Goal: Information Seeking & Learning: Learn about a topic

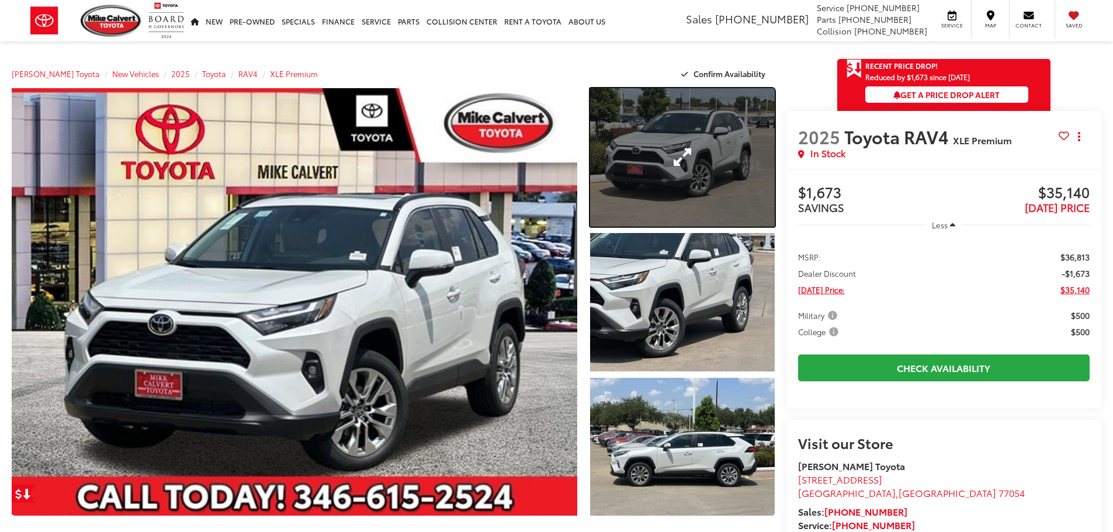
click at [654, 157] on link "Expand Photo 1" at bounding box center [682, 157] width 185 height 139
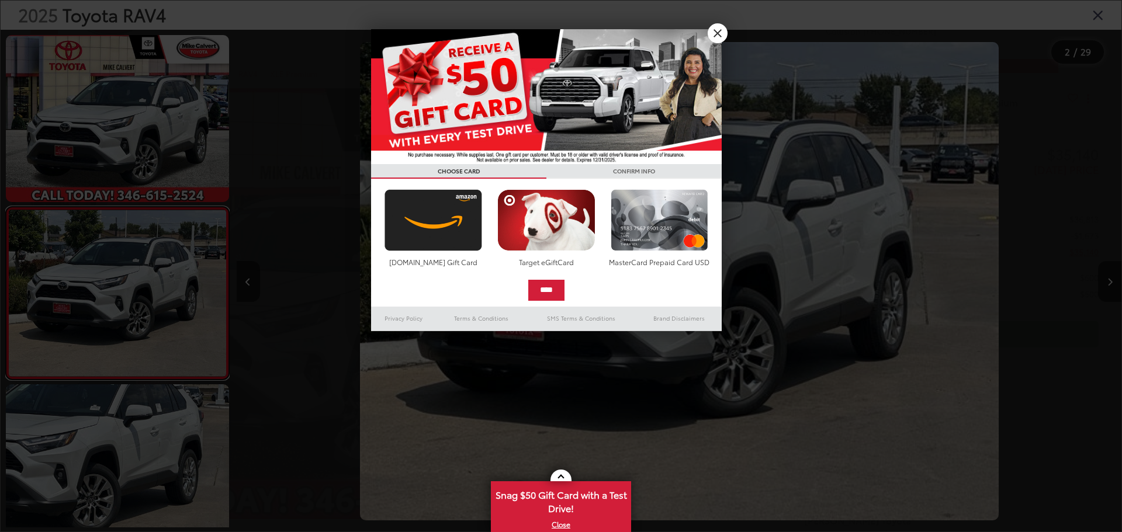
scroll to position [46, 0]
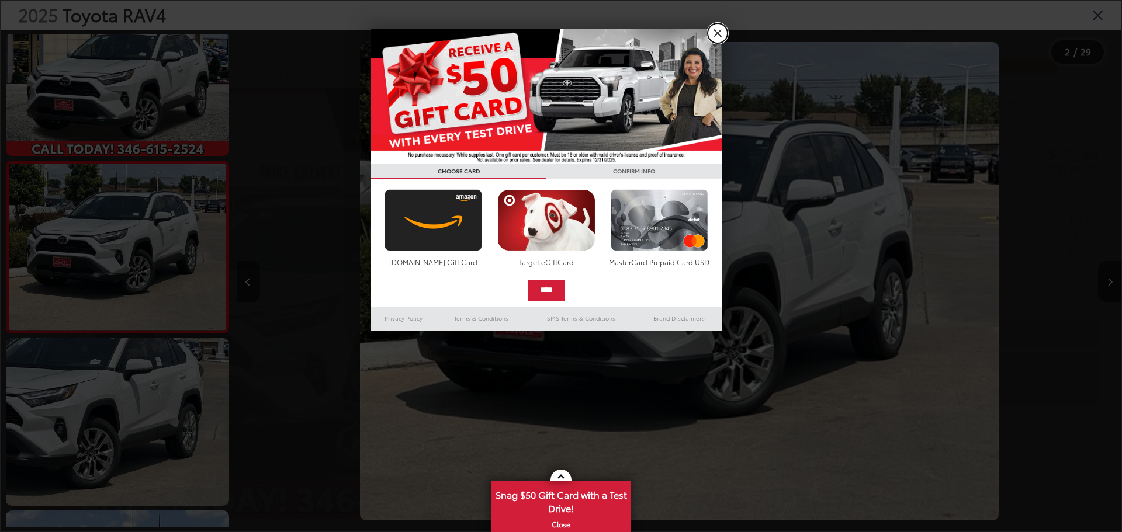
click at [721, 34] on link "X" at bounding box center [718, 33] width 20 height 20
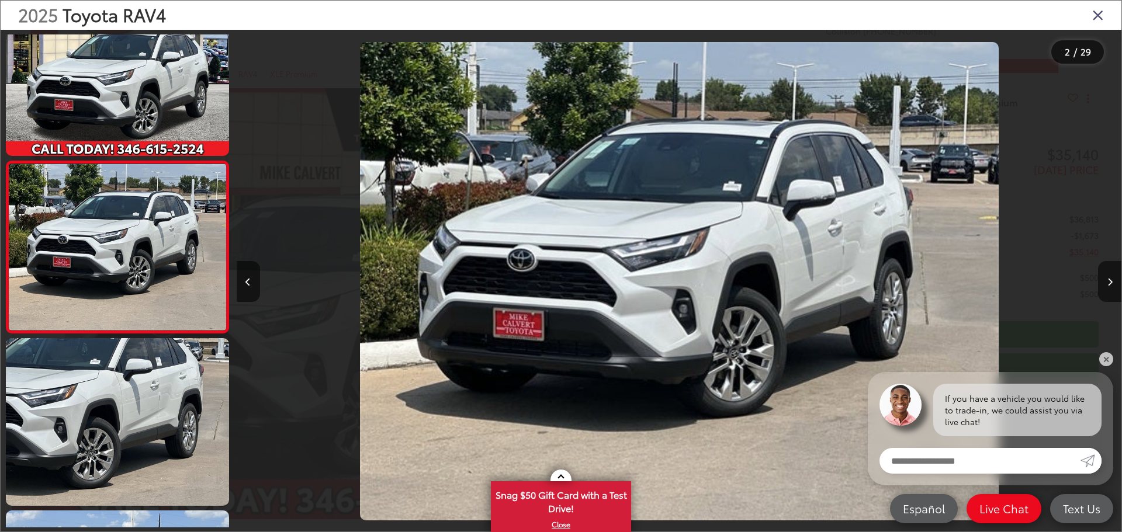
scroll to position [0, 0]
click at [1105, 281] on button "Next image" at bounding box center [1109, 281] width 23 height 41
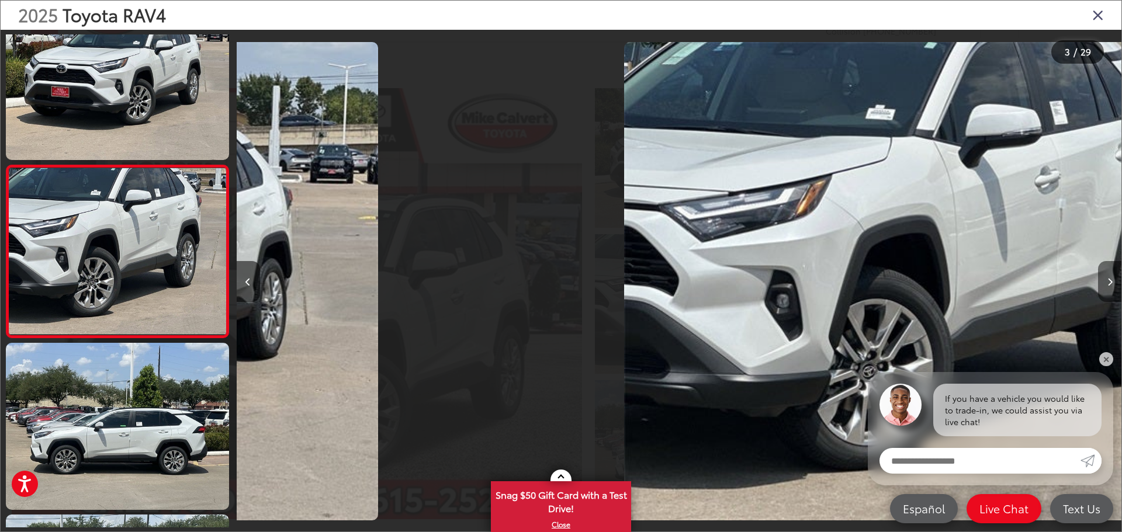
scroll to position [218, 0]
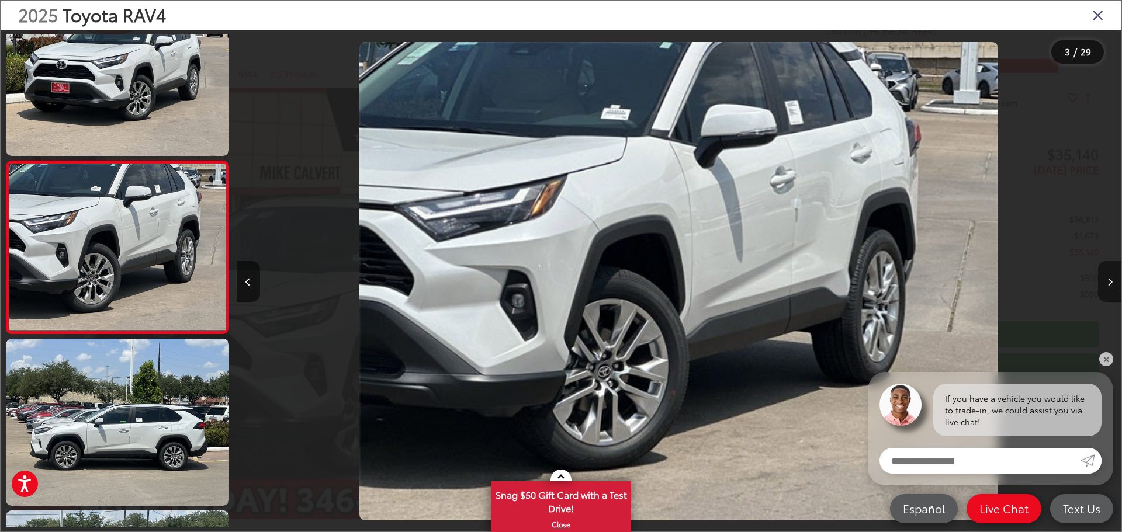
click at [1105, 281] on button "Next image" at bounding box center [1109, 281] width 23 height 41
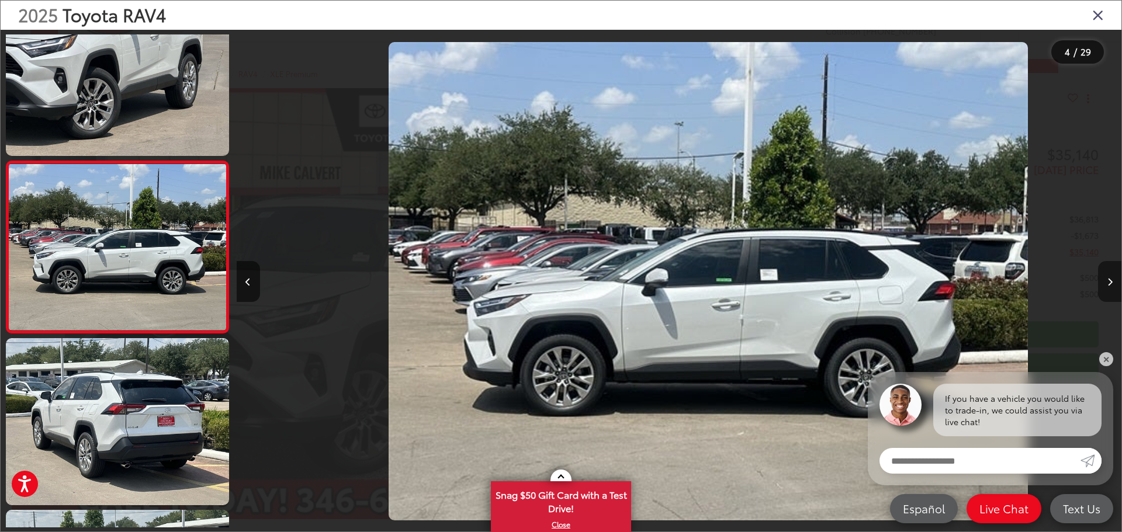
scroll to position [0, 2655]
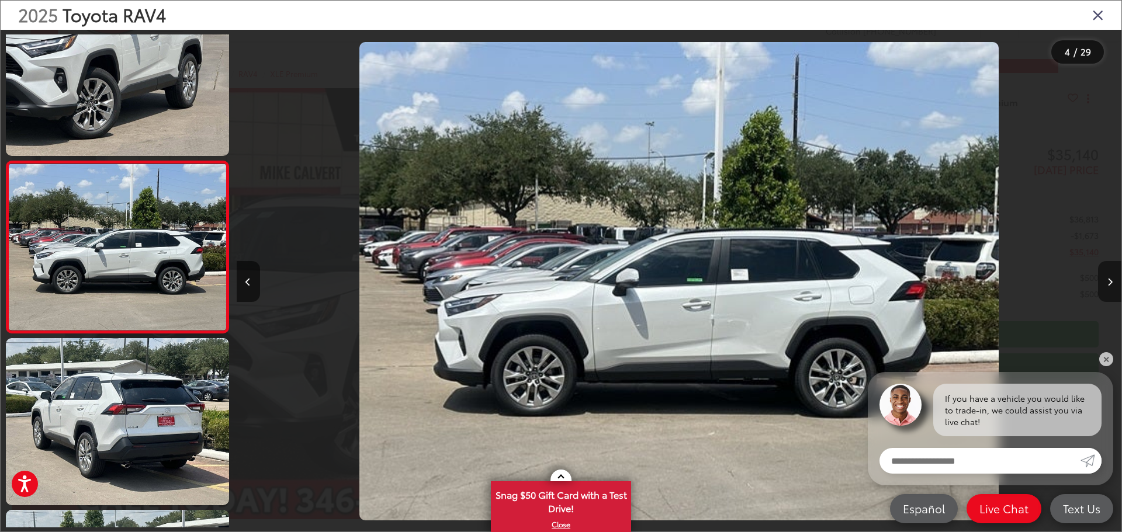
click at [1105, 281] on button "Next image" at bounding box center [1109, 281] width 23 height 41
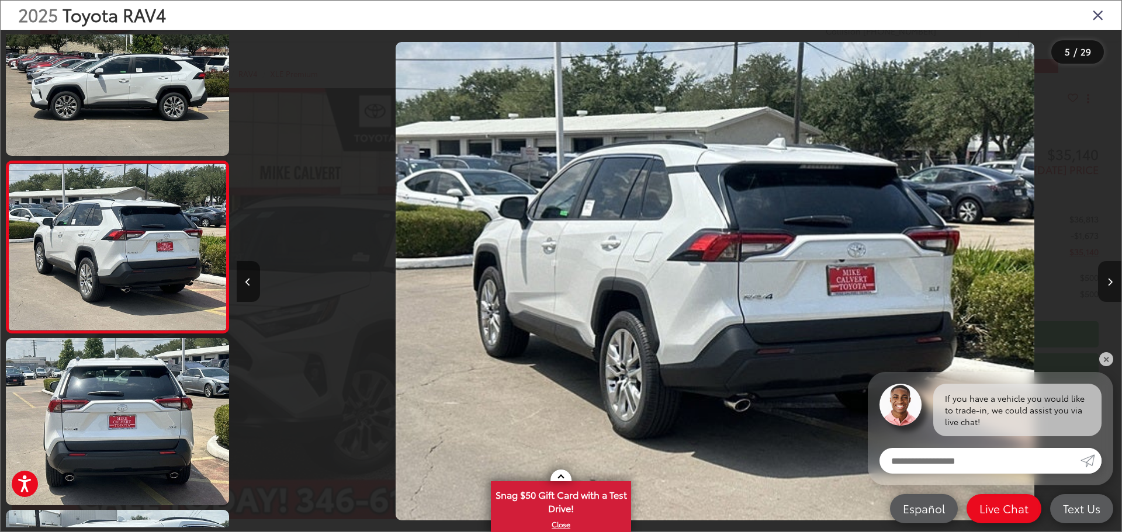
scroll to position [0, 3541]
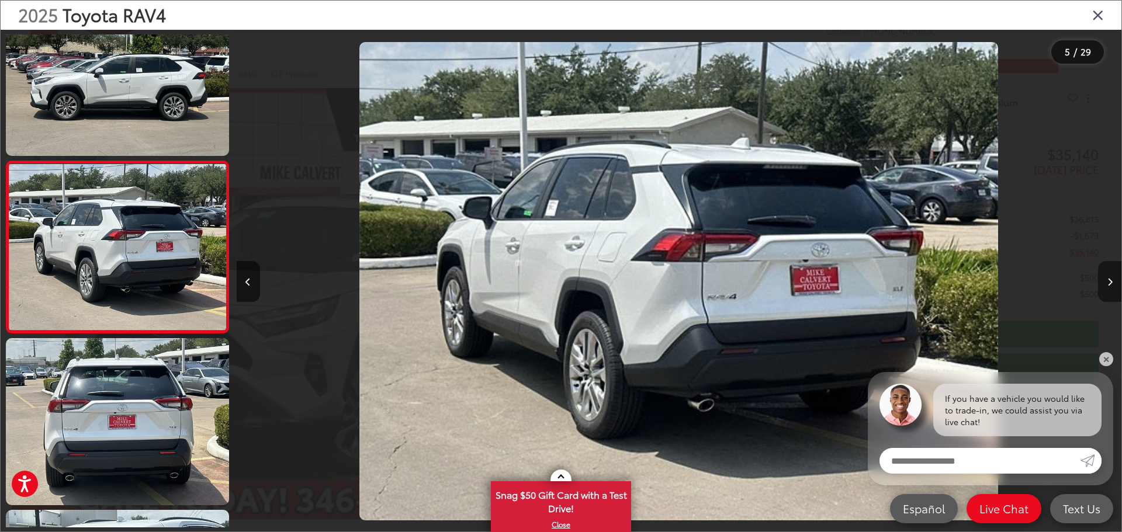
click at [1105, 281] on button "Next image" at bounding box center [1109, 281] width 23 height 41
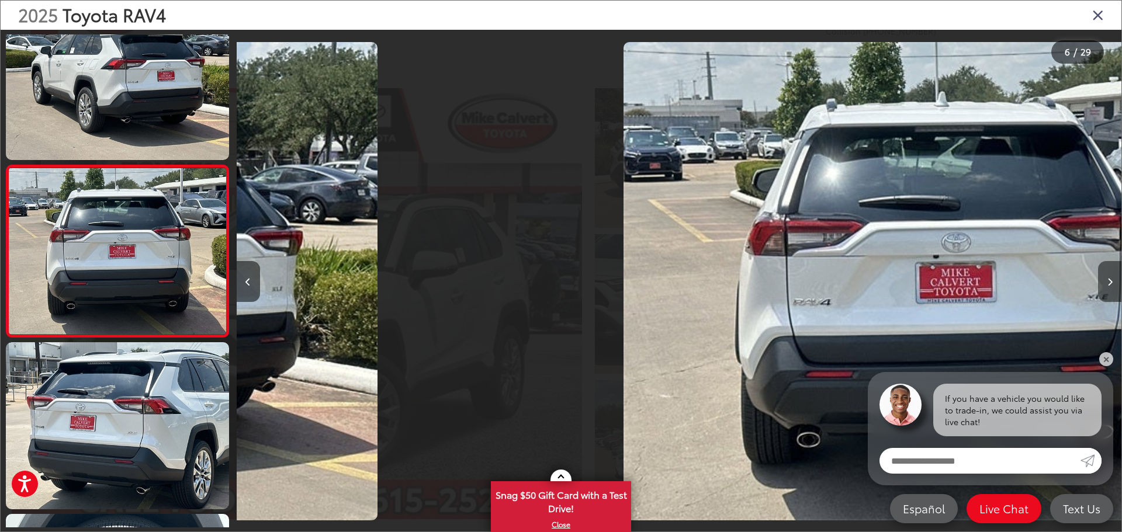
scroll to position [734, 0]
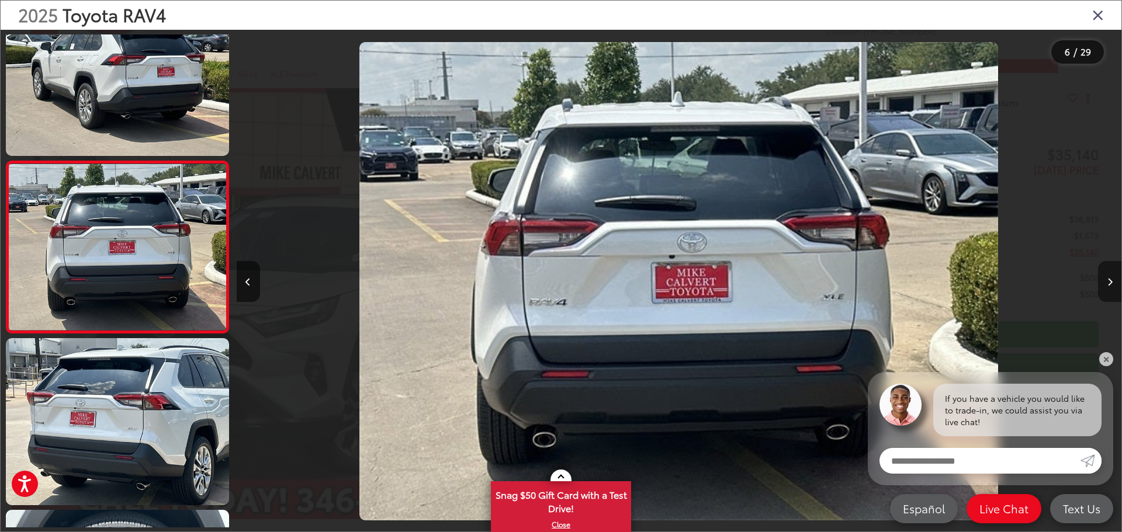
click at [1105, 281] on button "Next image" at bounding box center [1109, 281] width 23 height 41
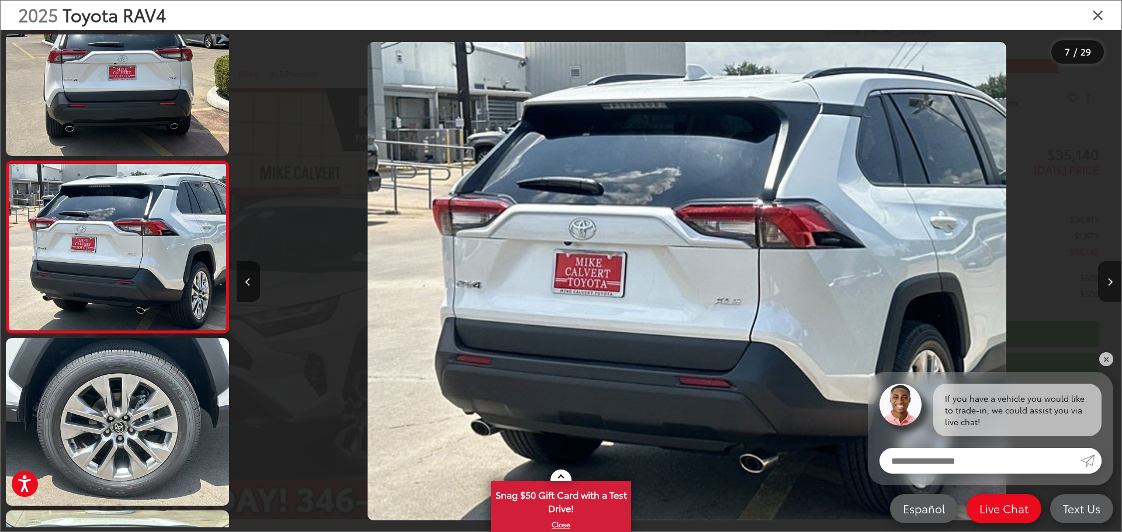
scroll to position [0, 5310]
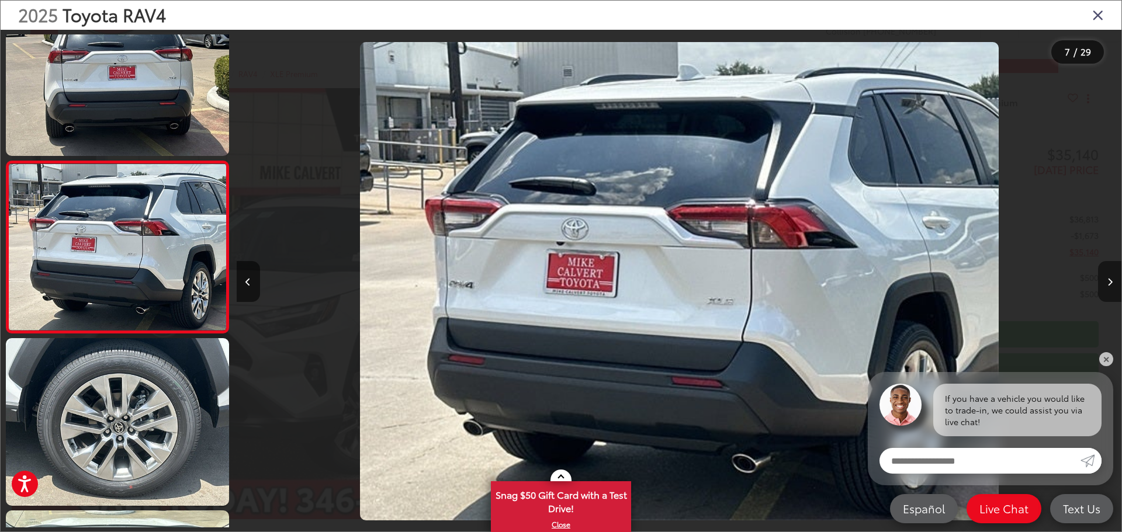
click at [1105, 281] on button "Next image" at bounding box center [1109, 281] width 23 height 41
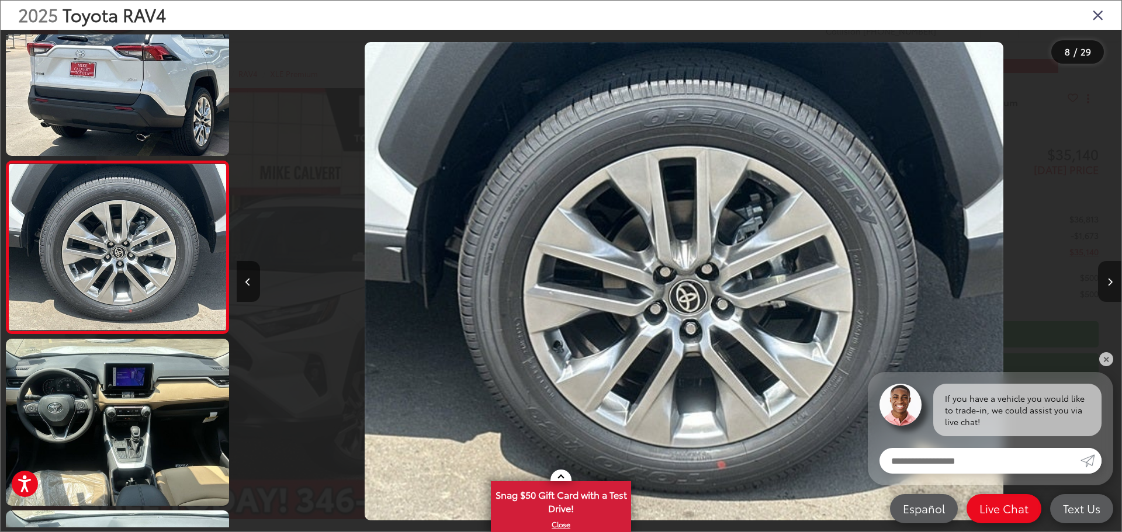
scroll to position [0, 6196]
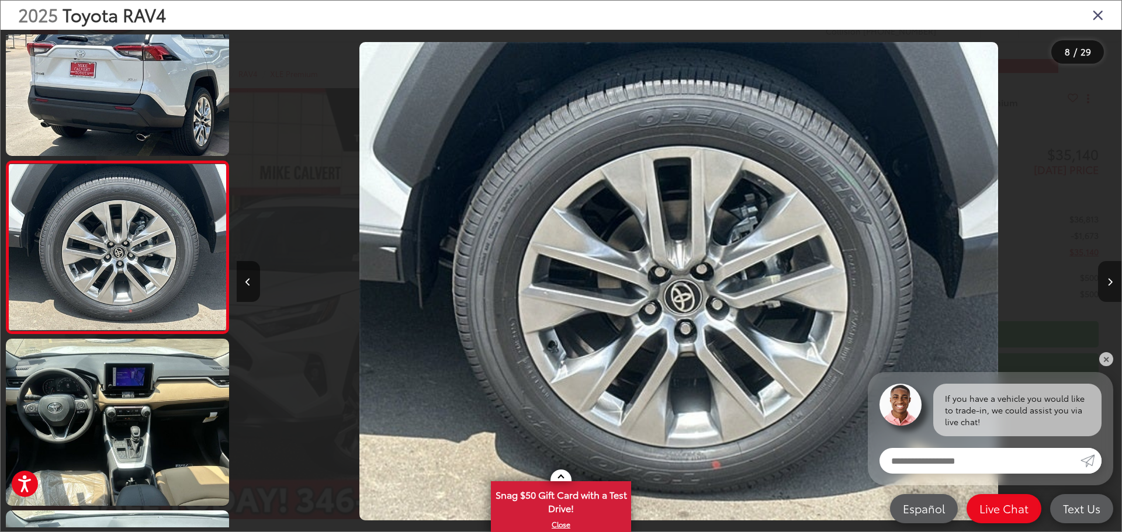
click at [1105, 281] on button "Next image" at bounding box center [1109, 281] width 23 height 41
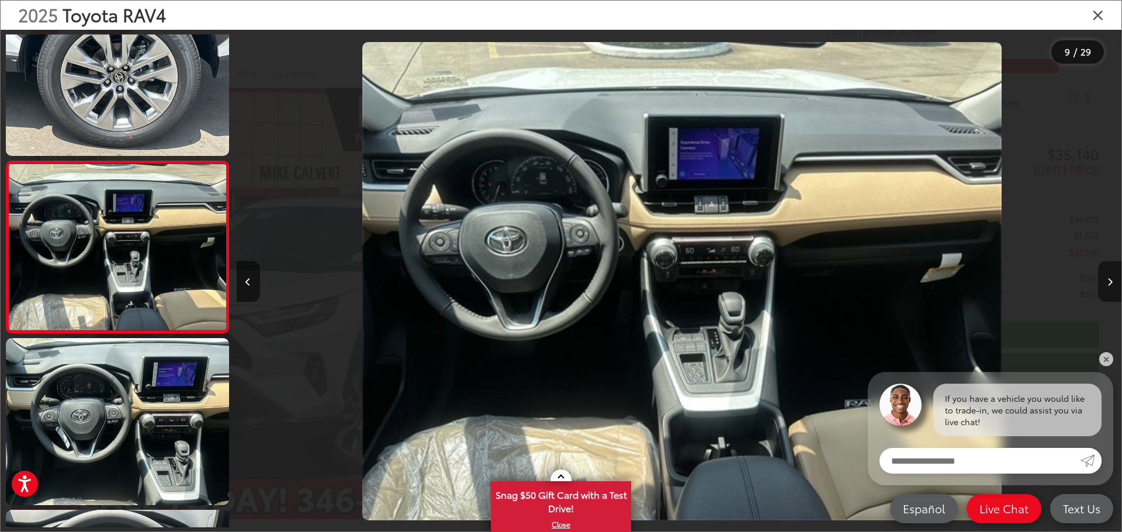
scroll to position [0, 7081]
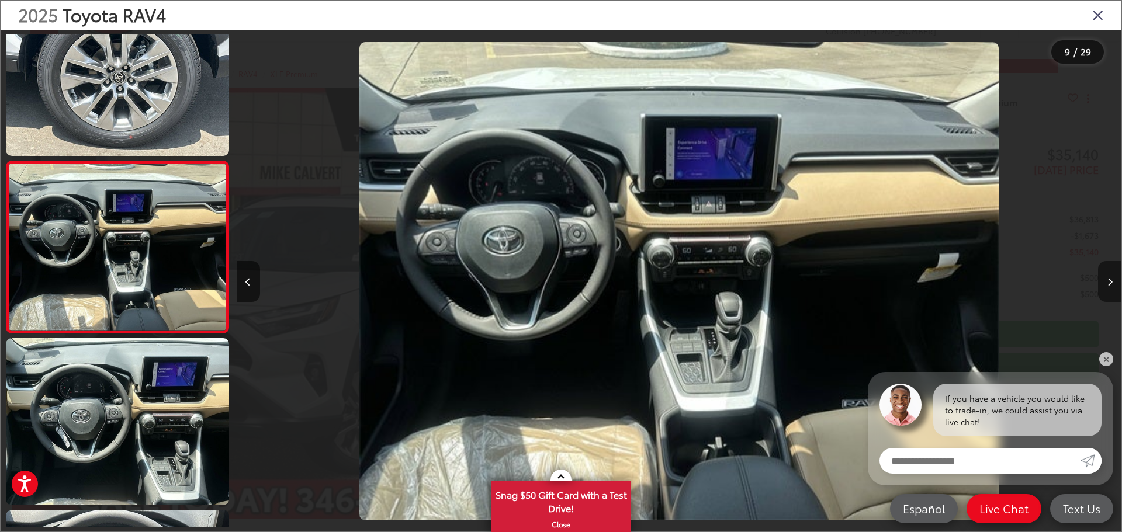
click at [1105, 281] on button "Next image" at bounding box center [1109, 281] width 23 height 41
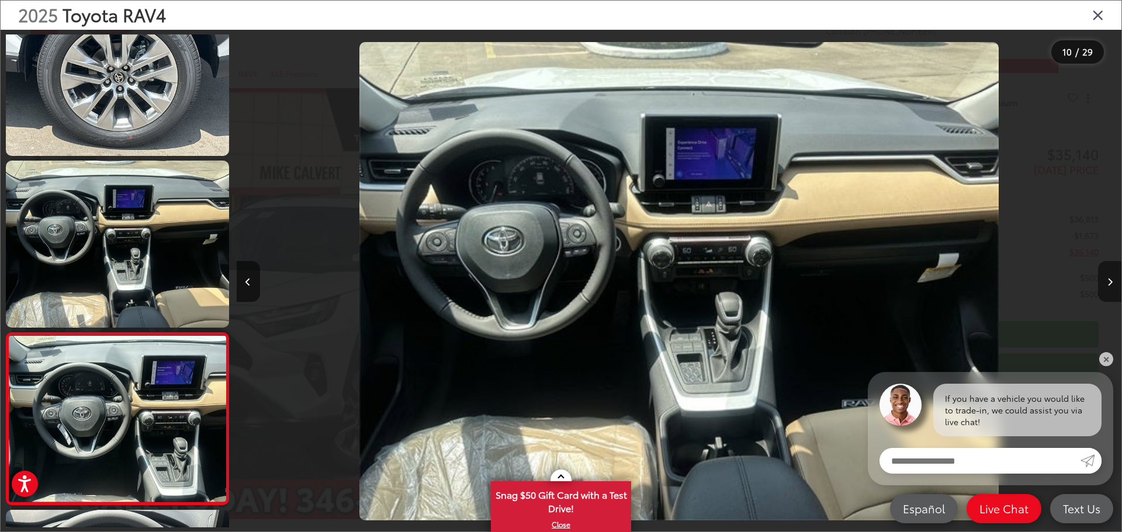
scroll to position [0, 0]
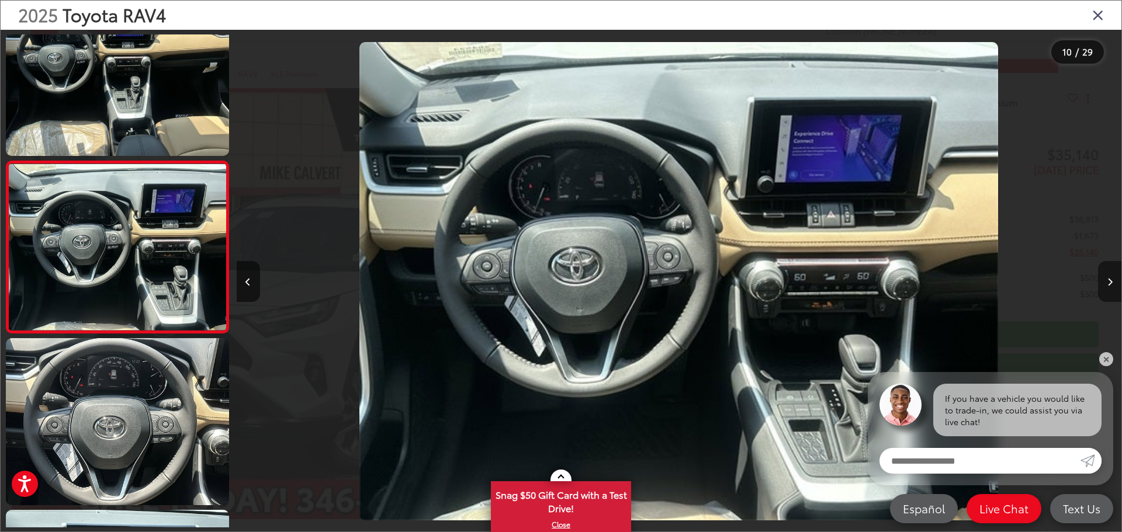
click at [1105, 281] on button "Next image" at bounding box center [1109, 281] width 23 height 41
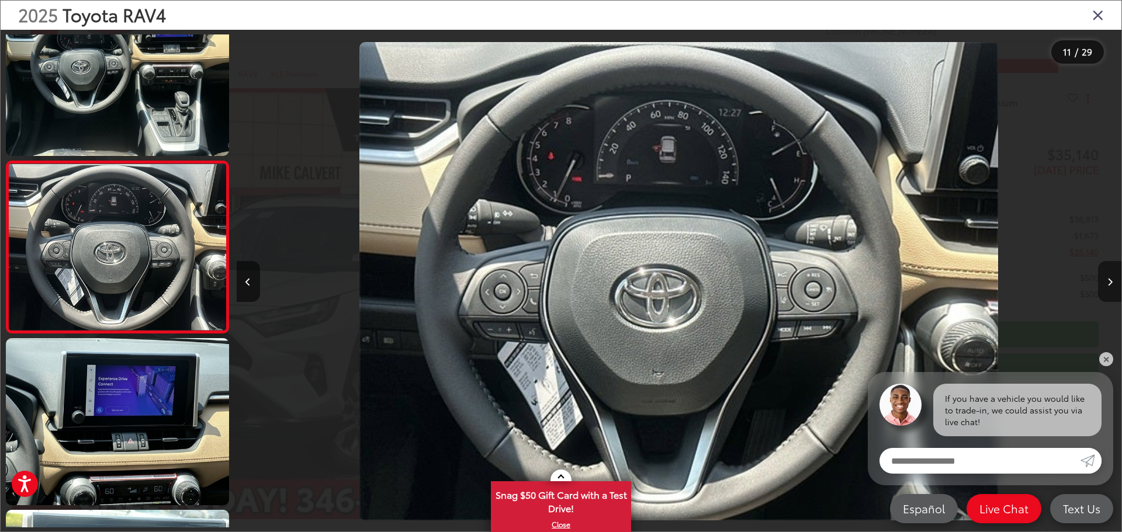
click at [1105, 281] on button "Next image" at bounding box center [1109, 281] width 23 height 41
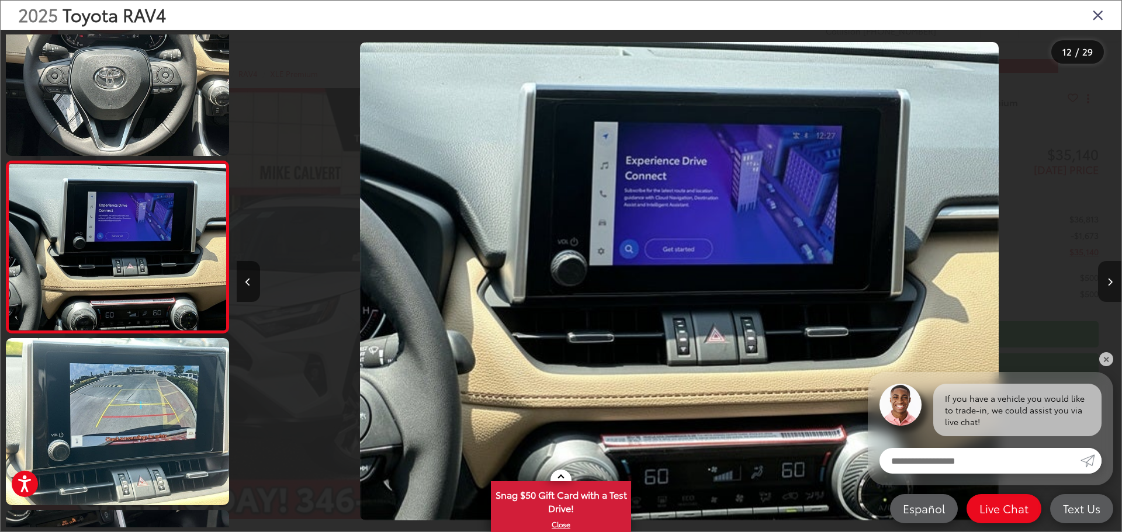
click at [1105, 281] on button "Next image" at bounding box center [1109, 281] width 23 height 41
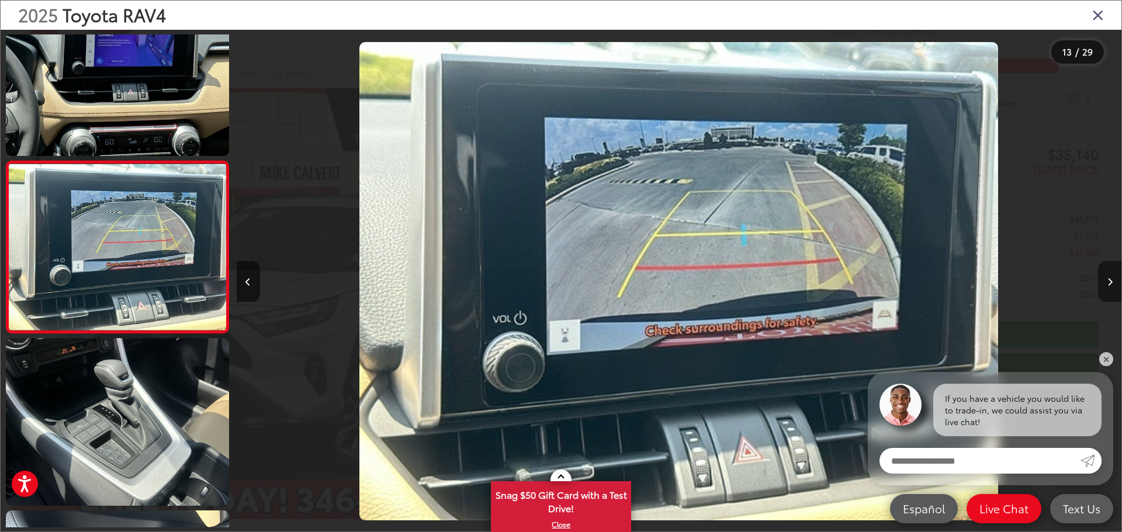
click at [1105, 281] on button "Next image" at bounding box center [1109, 281] width 23 height 41
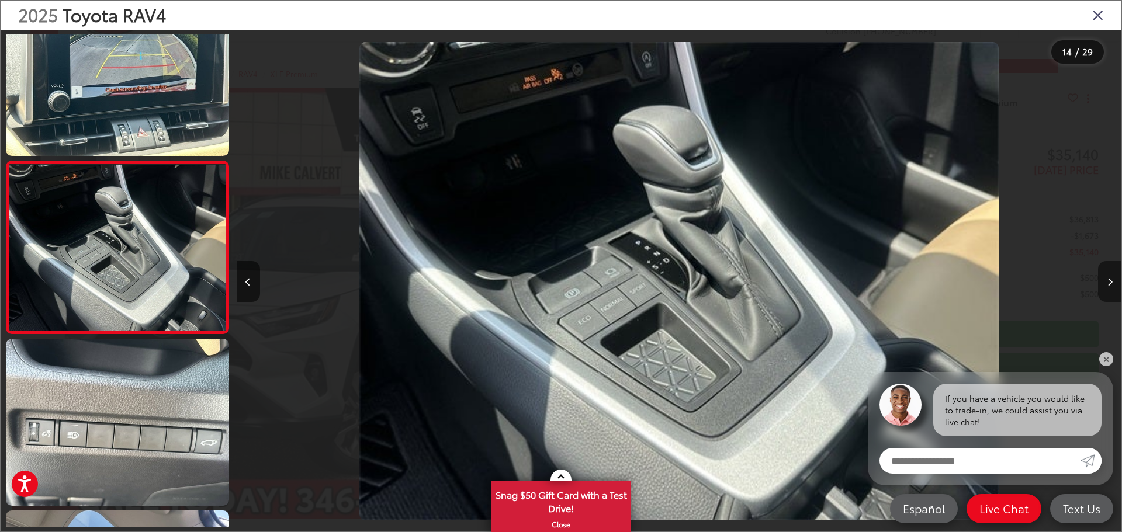
click at [1105, 281] on button "Next image" at bounding box center [1109, 281] width 23 height 41
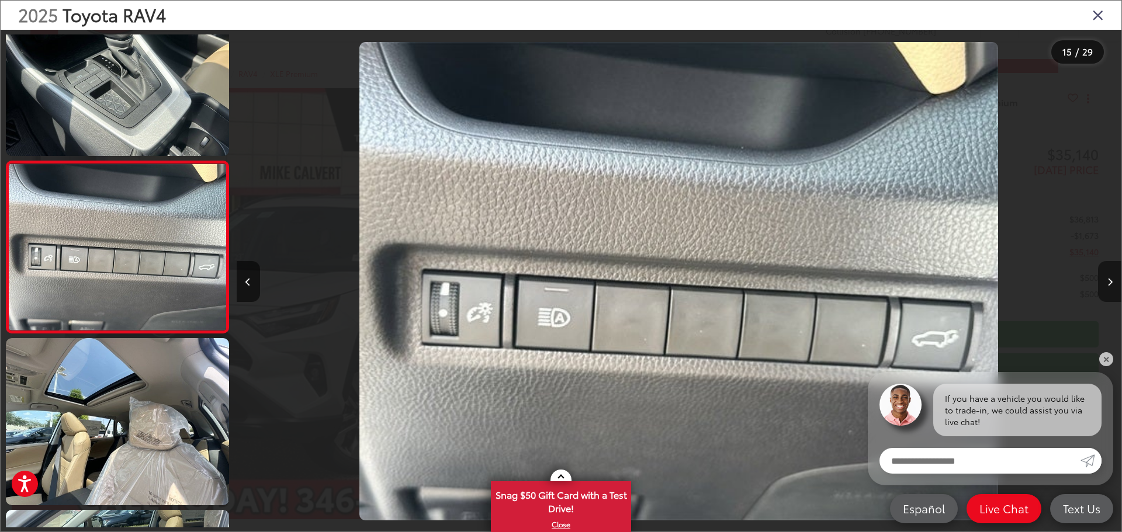
click at [1105, 281] on button "Next image" at bounding box center [1109, 281] width 23 height 41
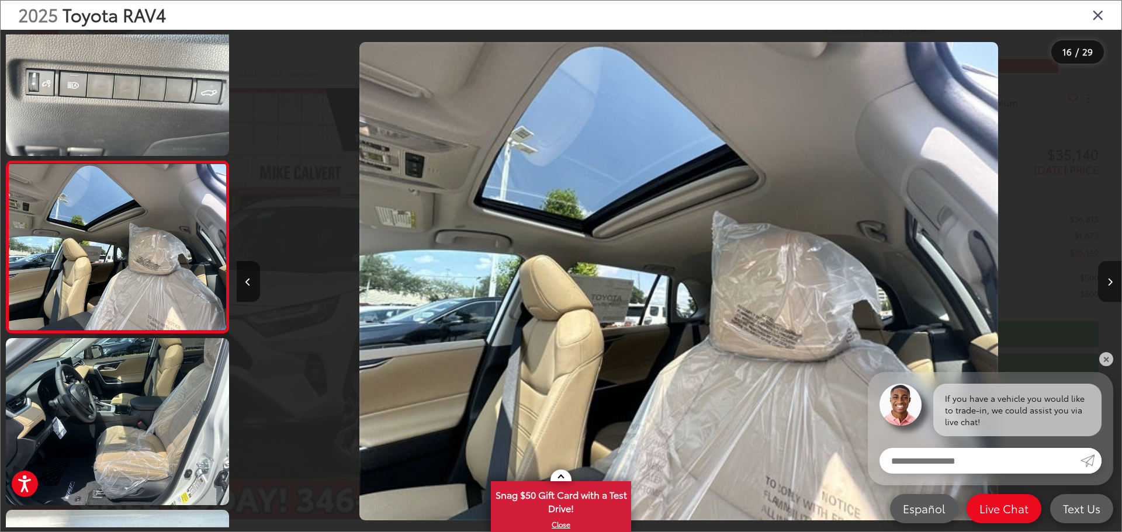
click at [1105, 281] on button "Next image" at bounding box center [1109, 281] width 23 height 41
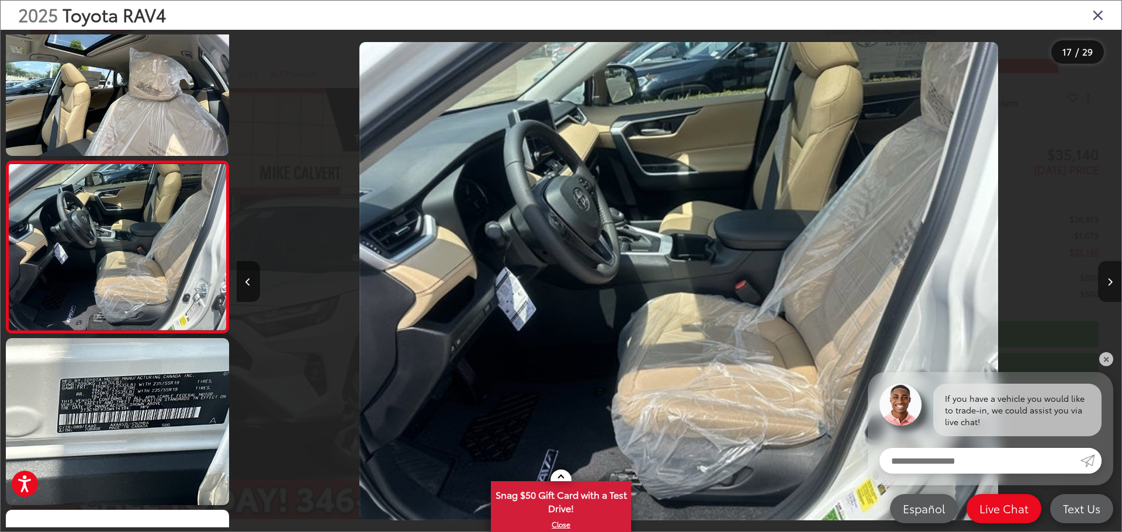
click at [1105, 281] on button "Next image" at bounding box center [1109, 281] width 23 height 41
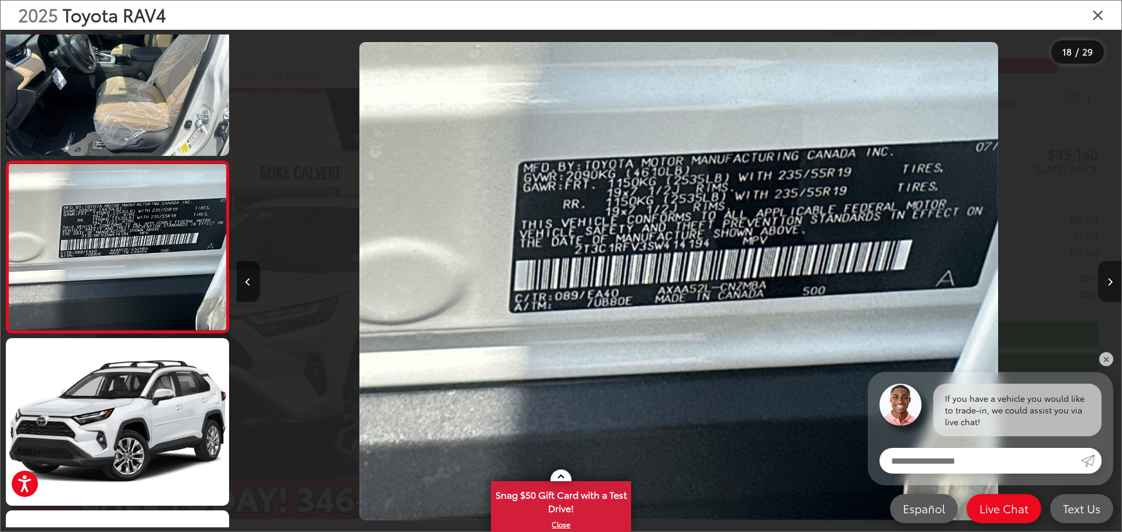
click at [1105, 281] on button "Next image" at bounding box center [1109, 281] width 23 height 41
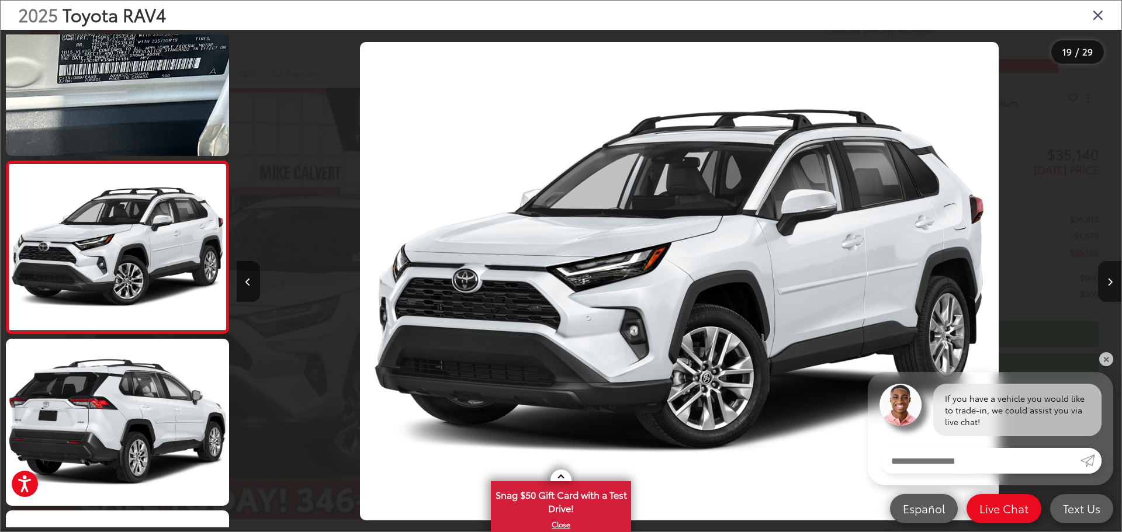
click at [1105, 281] on button "Next image" at bounding box center [1109, 281] width 23 height 41
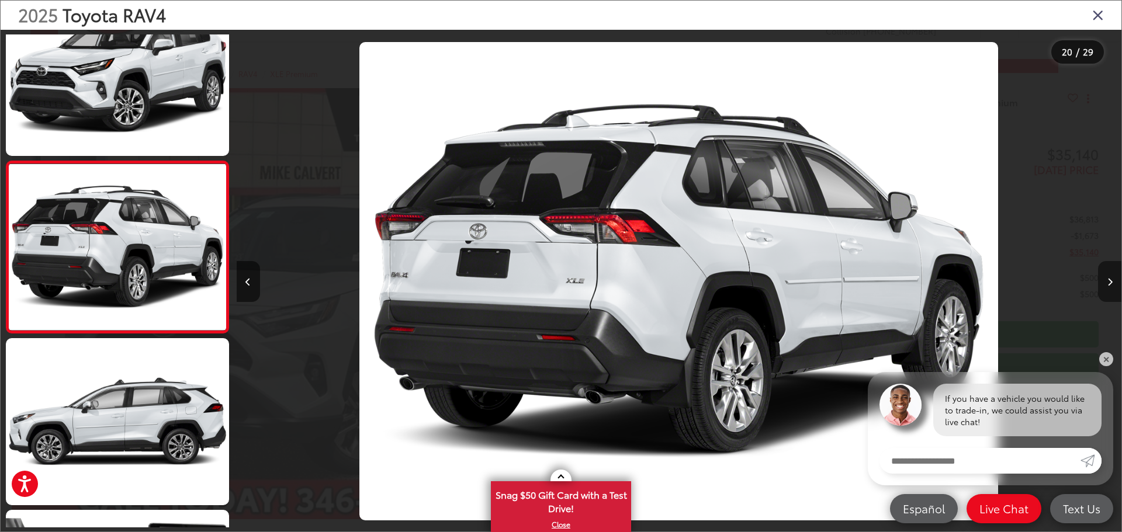
click at [1105, 281] on button "Next image" at bounding box center [1109, 281] width 23 height 41
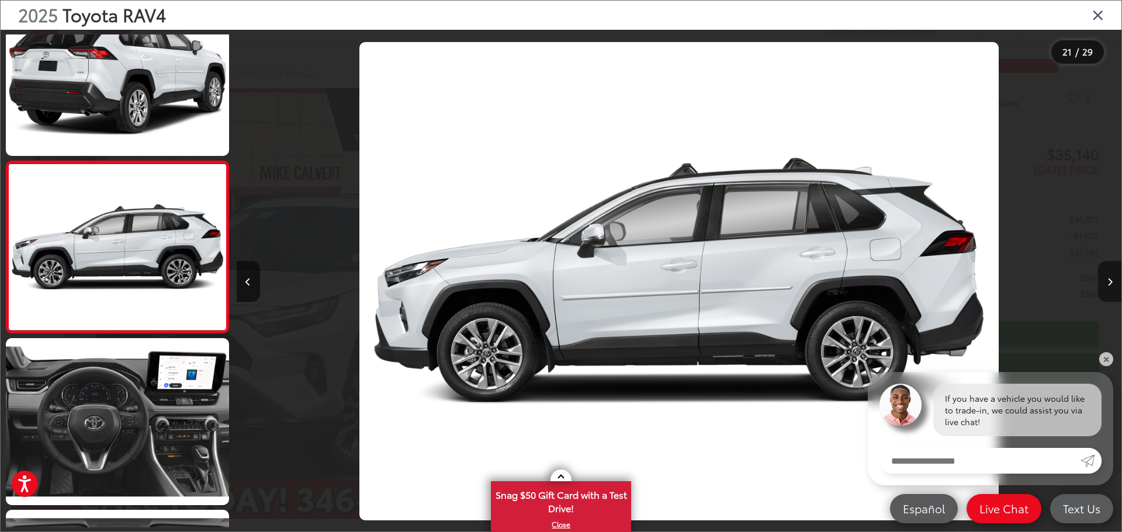
click at [1105, 281] on button "Next image" at bounding box center [1109, 281] width 23 height 41
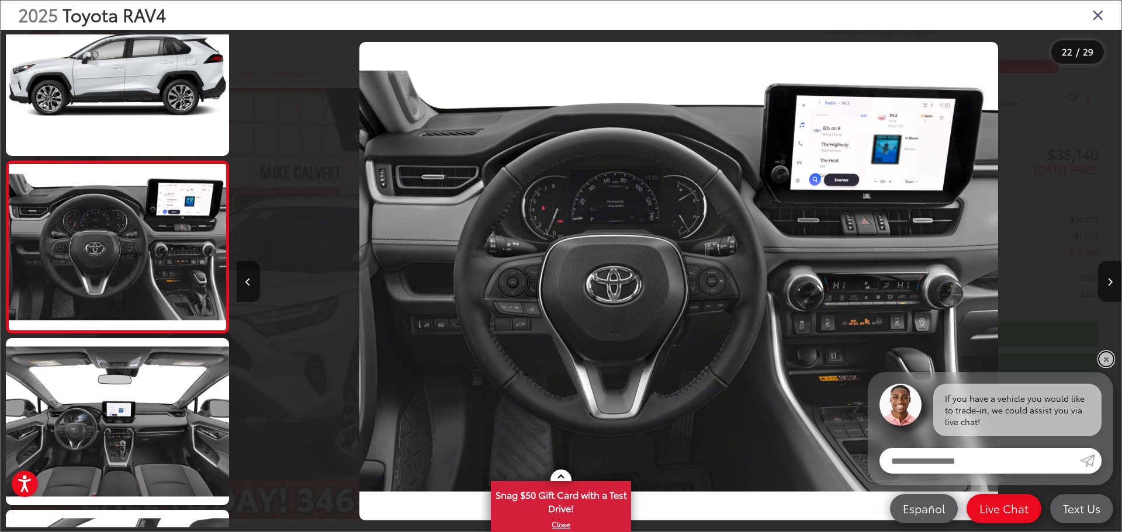
click at [1101, 358] on link "✕" at bounding box center [1106, 359] width 14 height 14
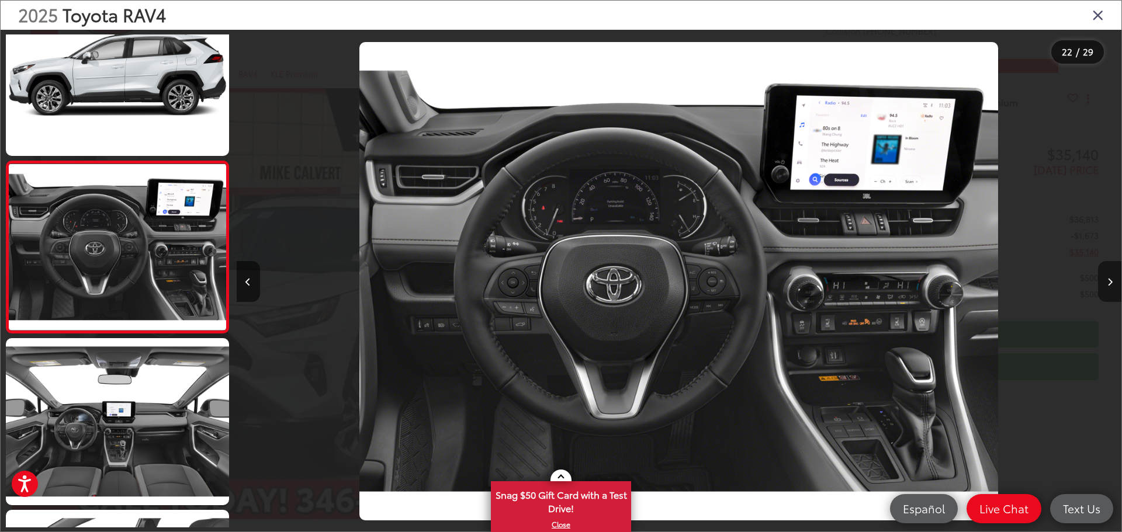
click at [1108, 282] on icon "Next image" at bounding box center [1110, 282] width 5 height 8
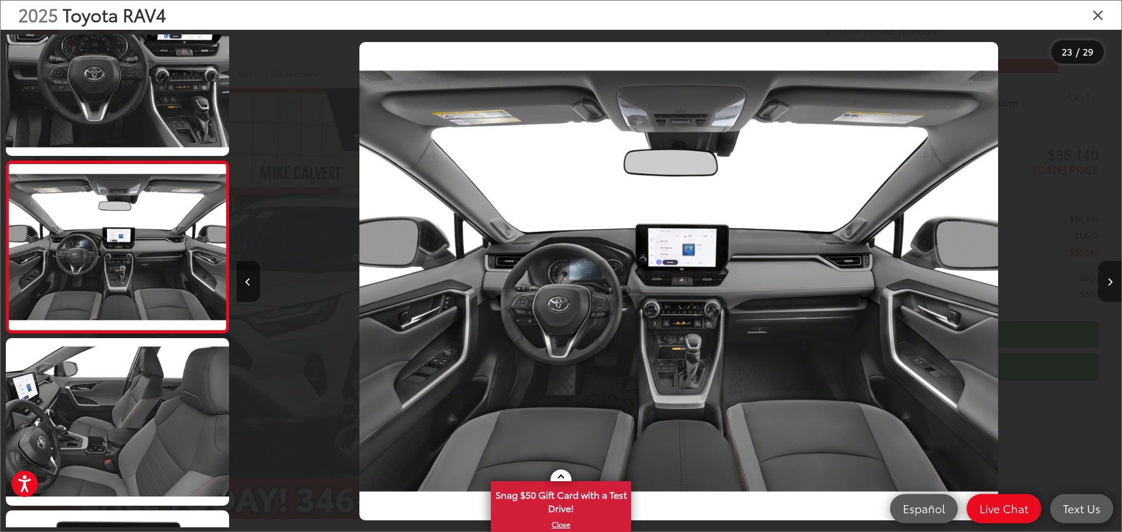
click at [1108, 282] on icon "Next image" at bounding box center [1110, 282] width 5 height 8
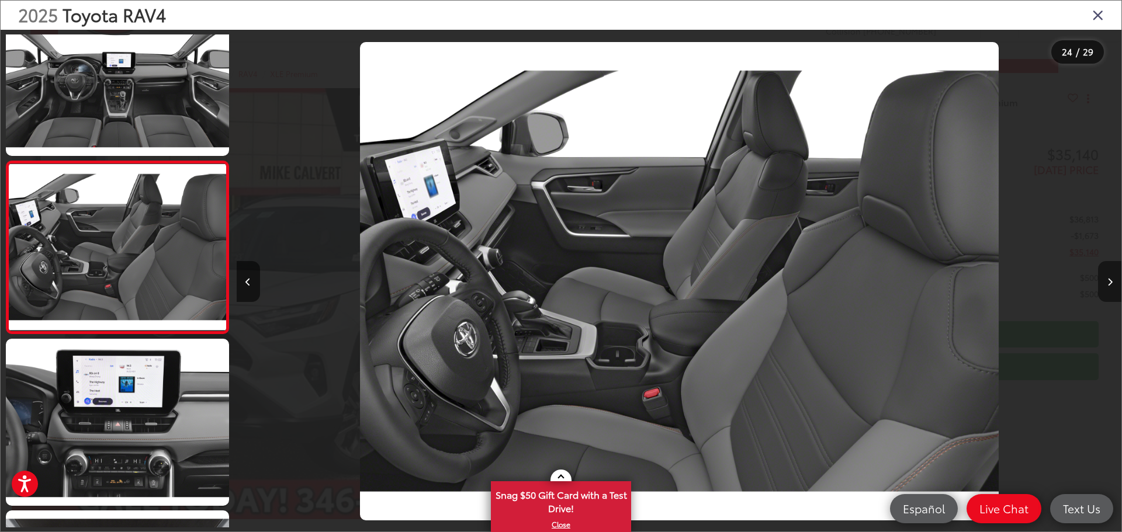
click at [1108, 282] on icon "Next image" at bounding box center [1110, 282] width 5 height 8
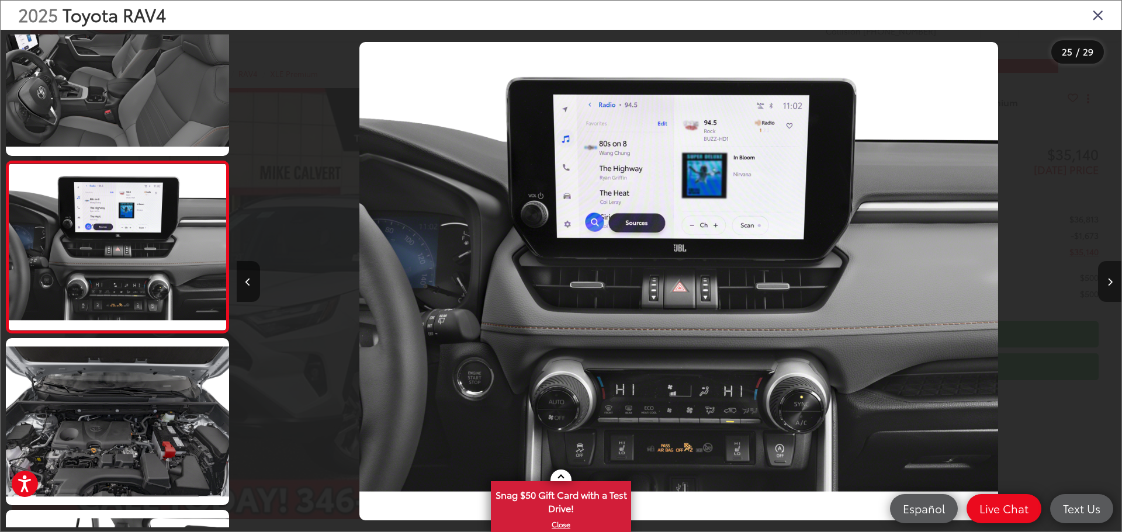
click at [1108, 282] on icon "Next image" at bounding box center [1110, 282] width 5 height 8
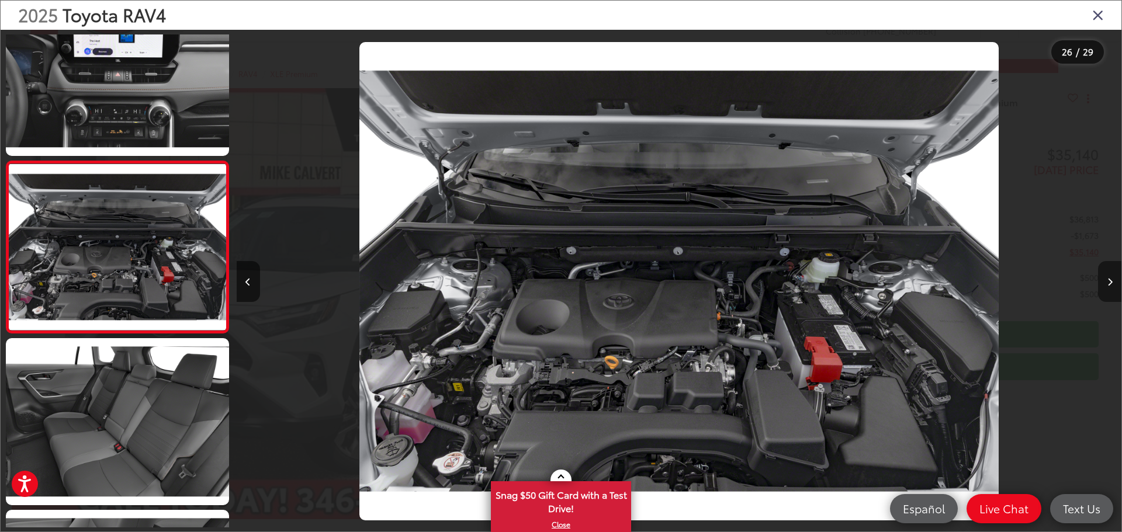
click at [1109, 282] on icon "Next image" at bounding box center [1110, 282] width 5 height 8
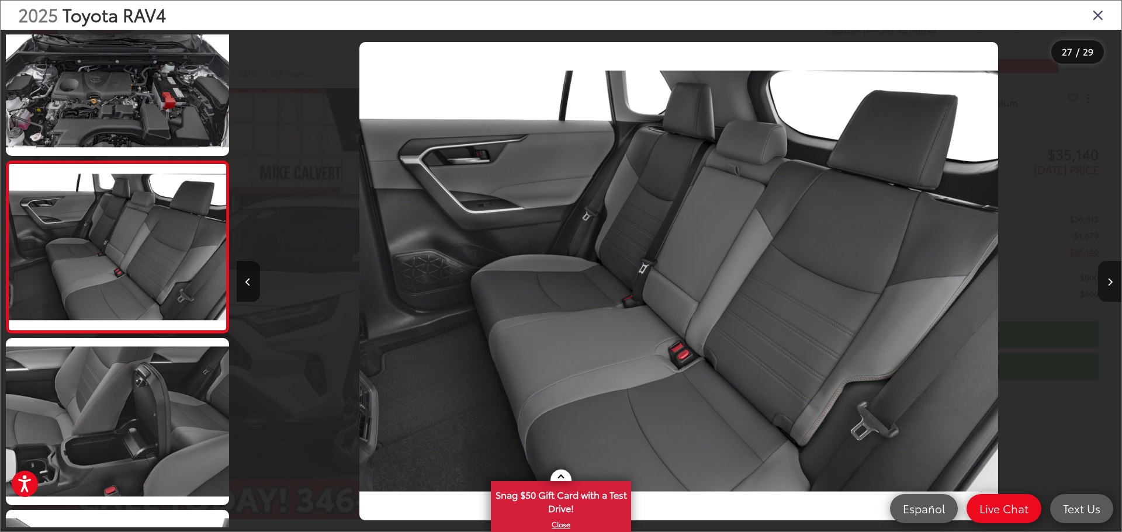
click at [1109, 282] on icon "Next image" at bounding box center [1110, 282] width 5 height 8
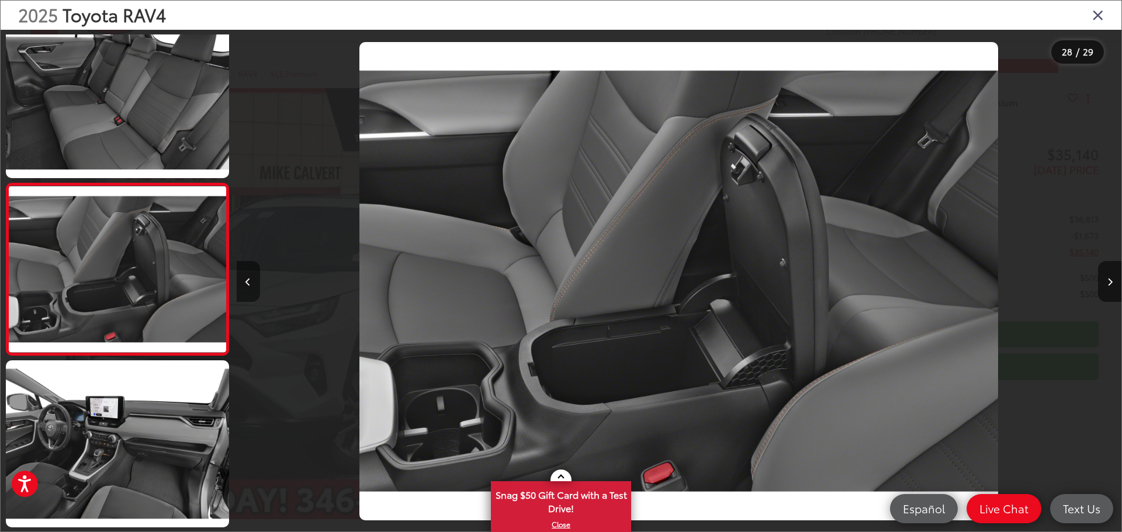
click at [249, 281] on icon "Previous image" at bounding box center [247, 282] width 5 height 8
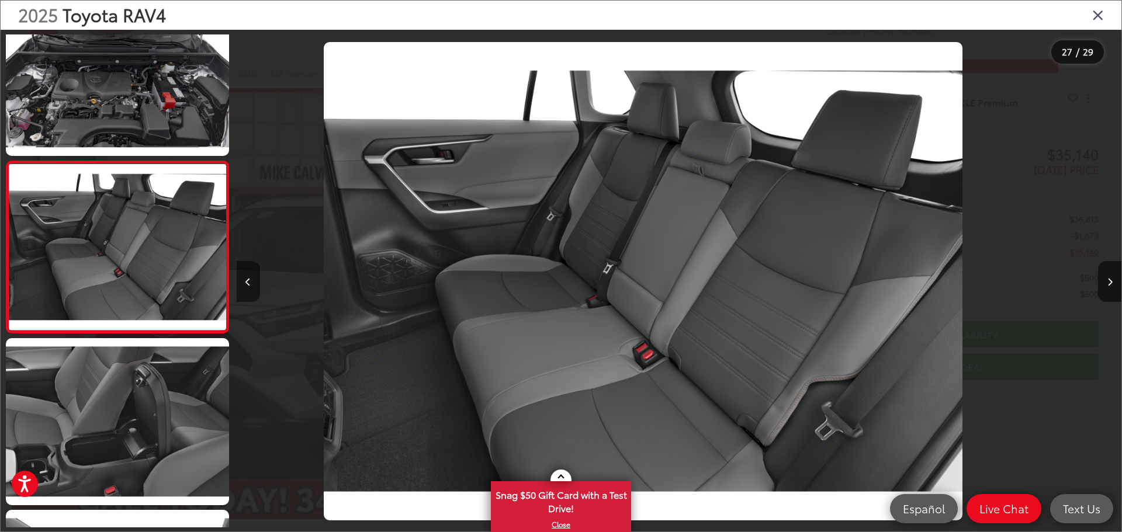
click at [249, 281] on icon "Previous image" at bounding box center [247, 282] width 5 height 8
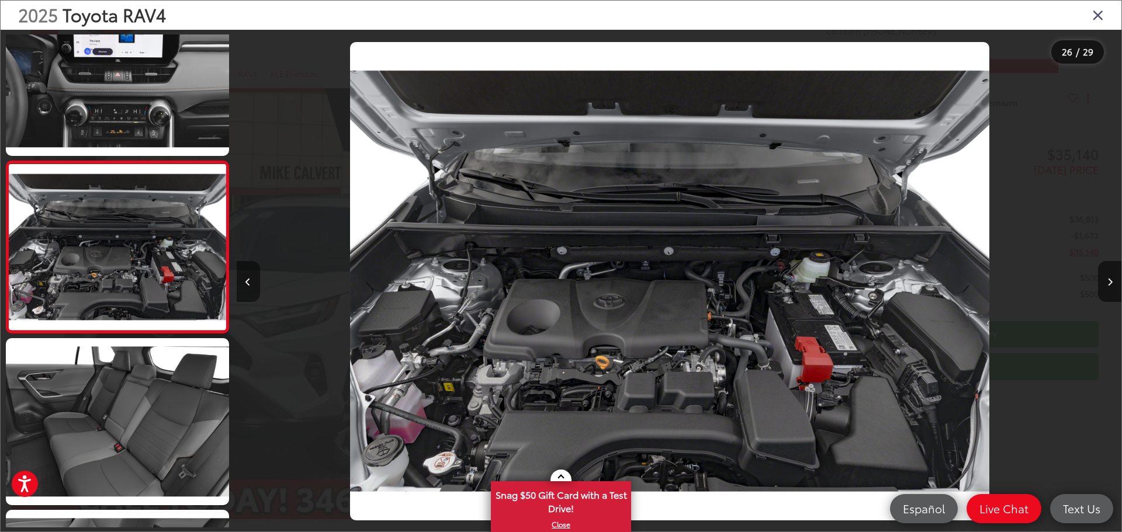
click at [249, 281] on icon "Previous image" at bounding box center [247, 282] width 5 height 8
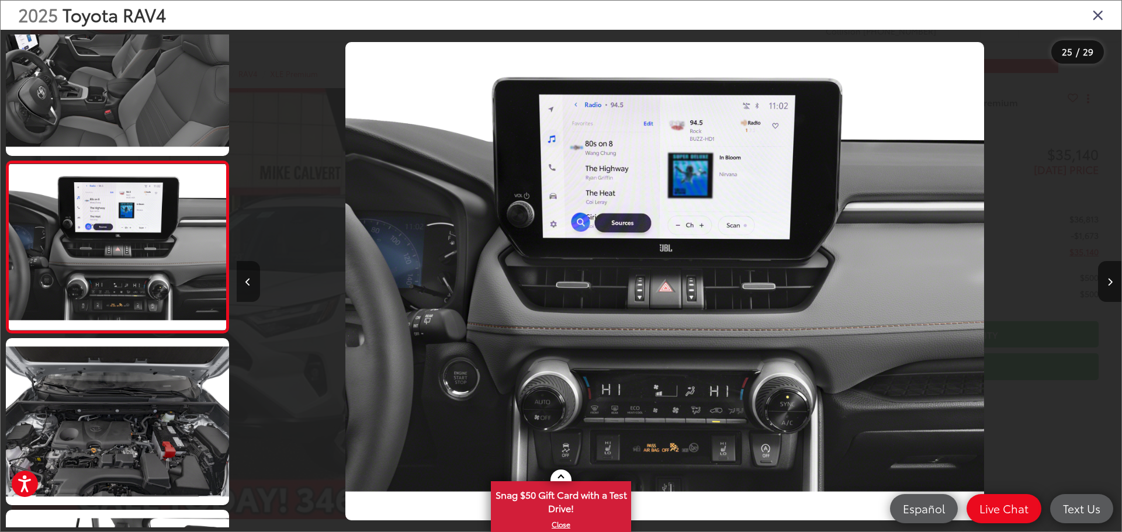
click at [249, 281] on icon "Previous image" at bounding box center [247, 282] width 5 height 8
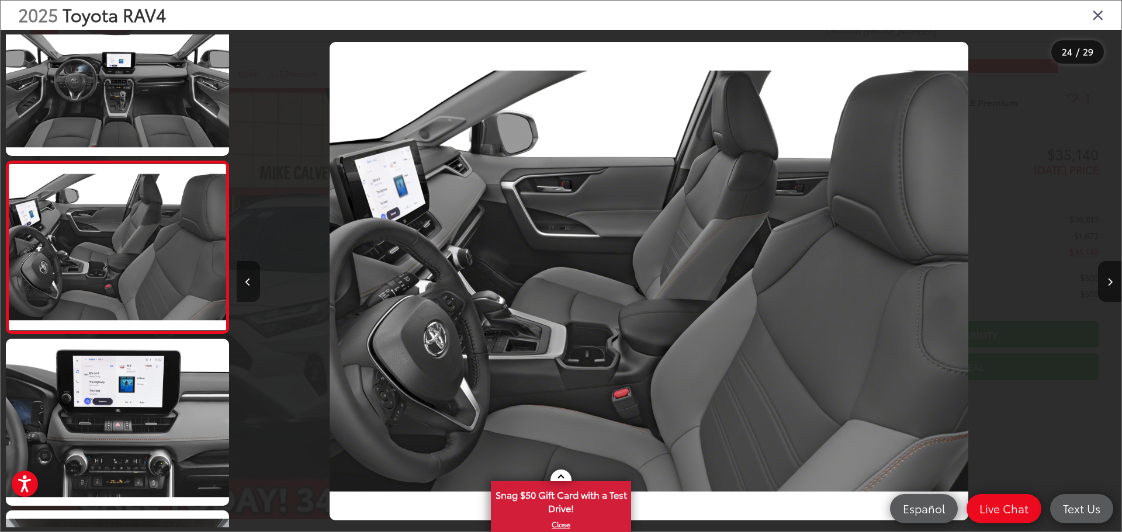
click at [249, 281] on icon "Previous image" at bounding box center [247, 282] width 5 height 8
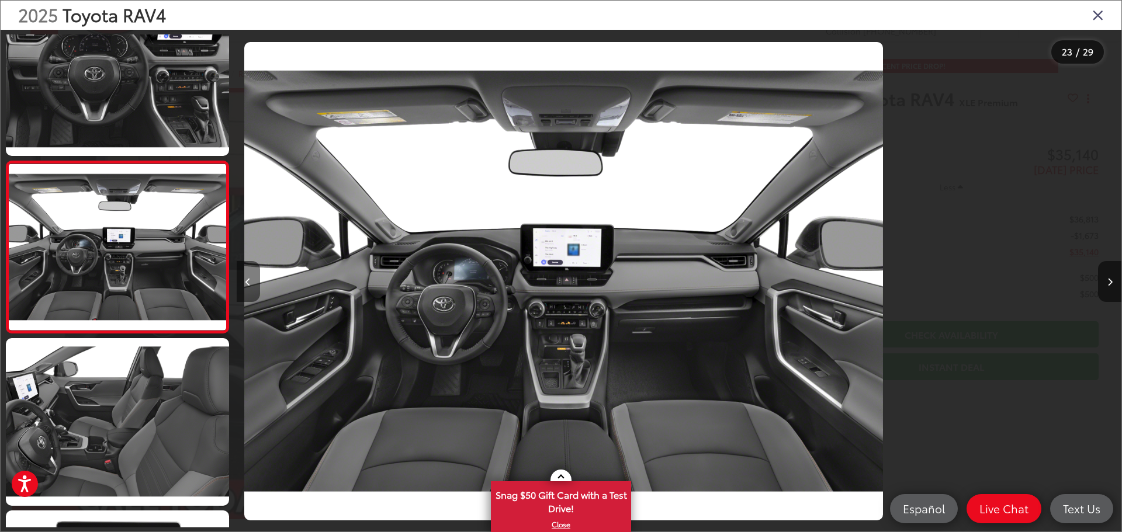
click at [249, 281] on icon "Previous image" at bounding box center [247, 282] width 5 height 8
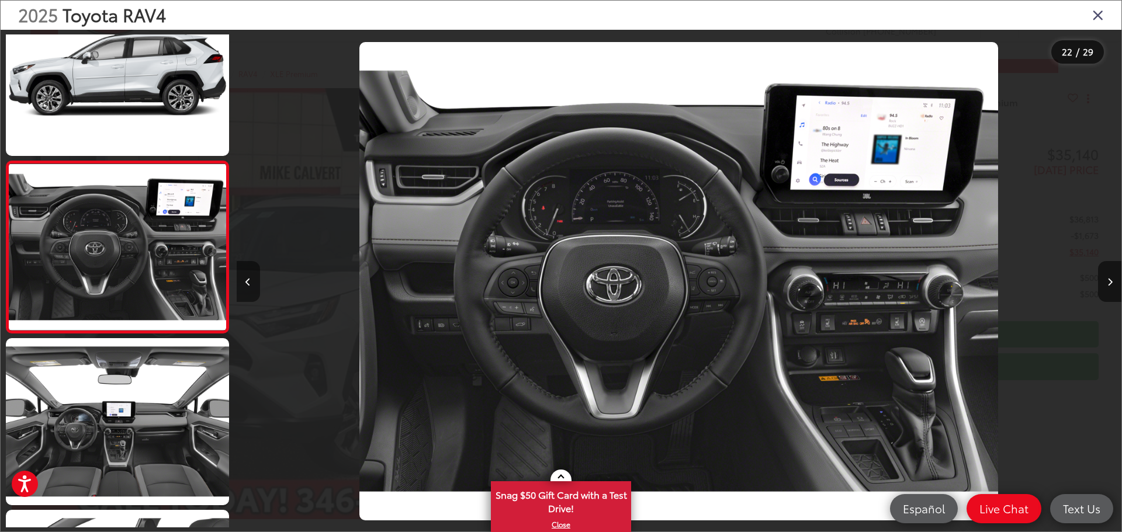
click at [249, 281] on icon "Previous image" at bounding box center [247, 282] width 5 height 8
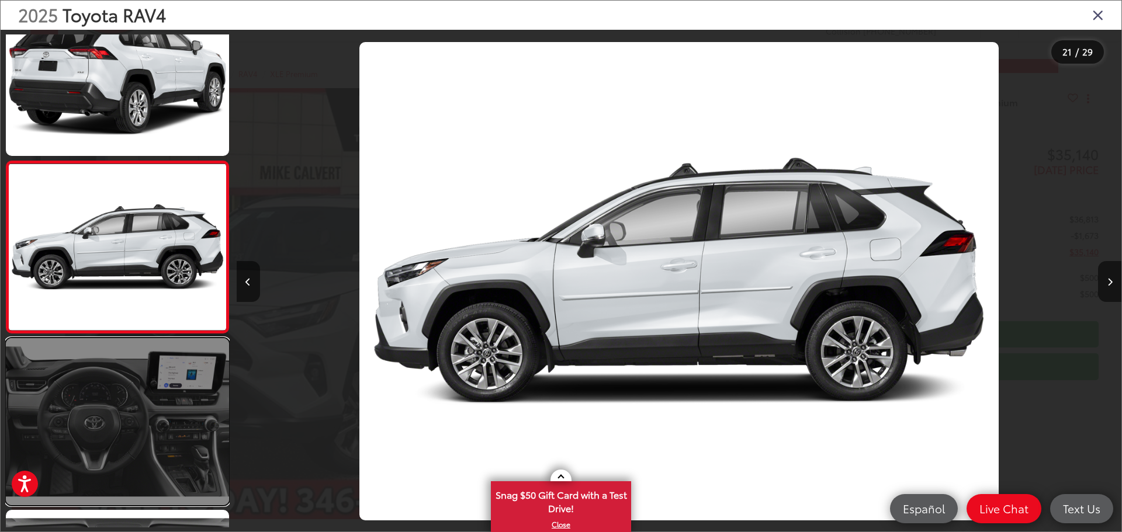
click at [147, 396] on link at bounding box center [117, 421] width 223 height 167
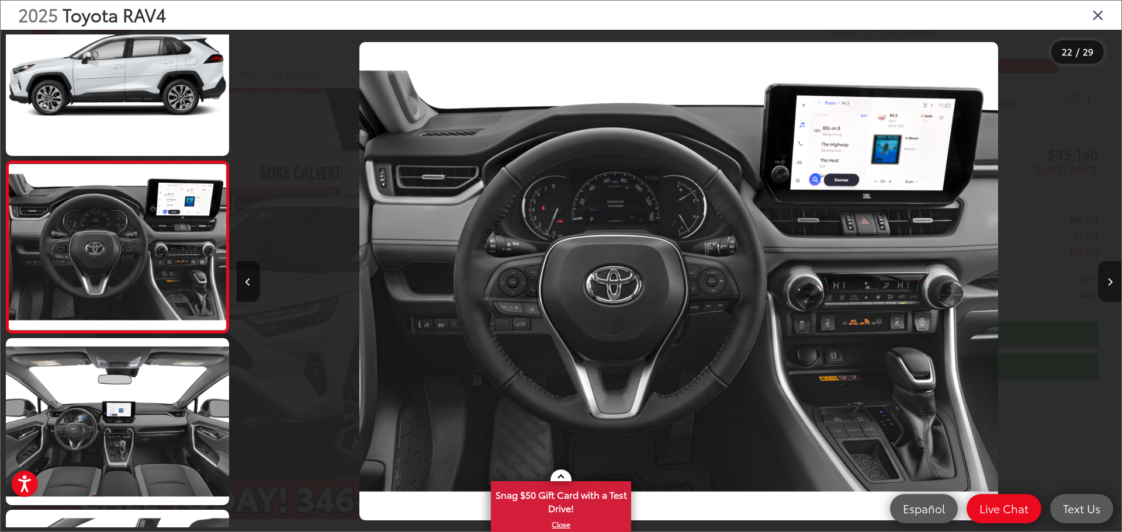
click at [1106, 277] on button "Next image" at bounding box center [1109, 281] width 23 height 41
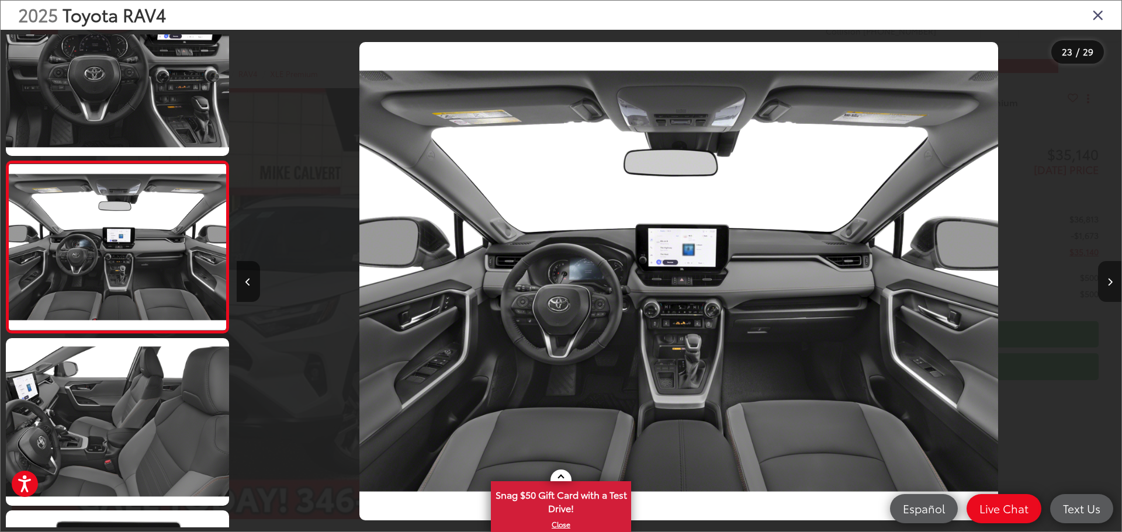
click at [1106, 277] on button "Next image" at bounding box center [1109, 281] width 23 height 41
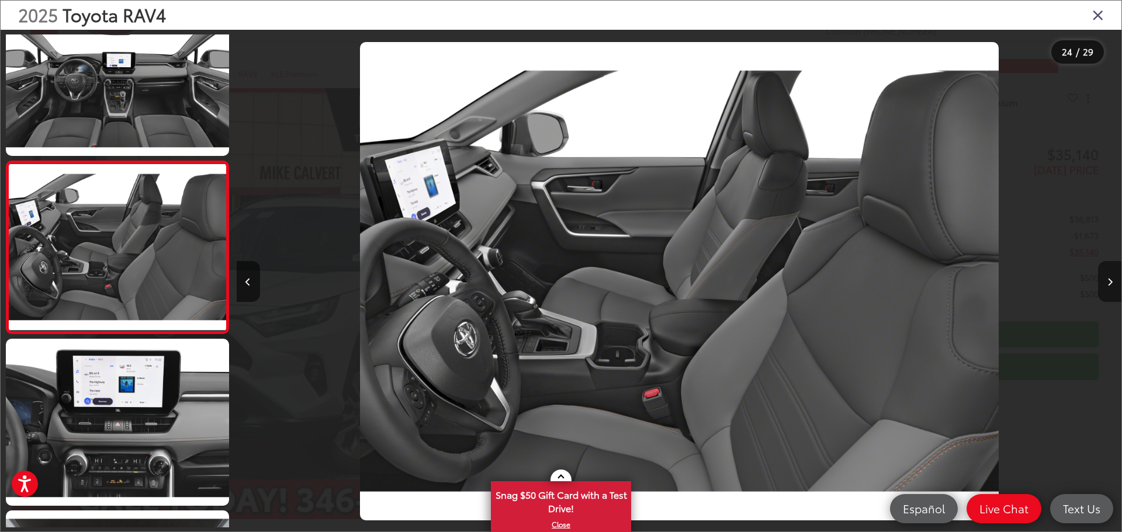
click at [1105, 277] on button "Next image" at bounding box center [1109, 281] width 23 height 41
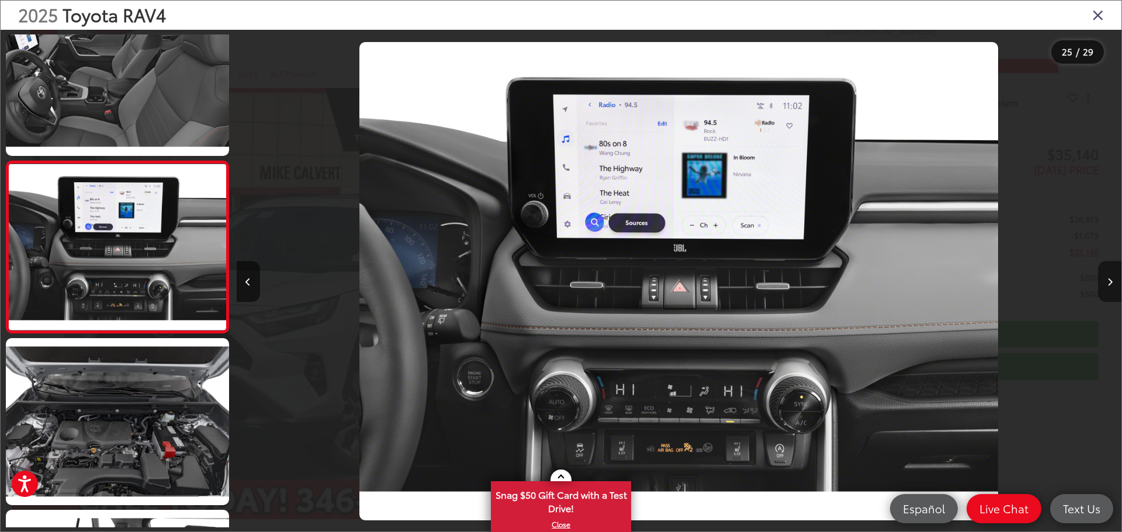
click at [1105, 277] on button "Next image" at bounding box center [1109, 281] width 23 height 41
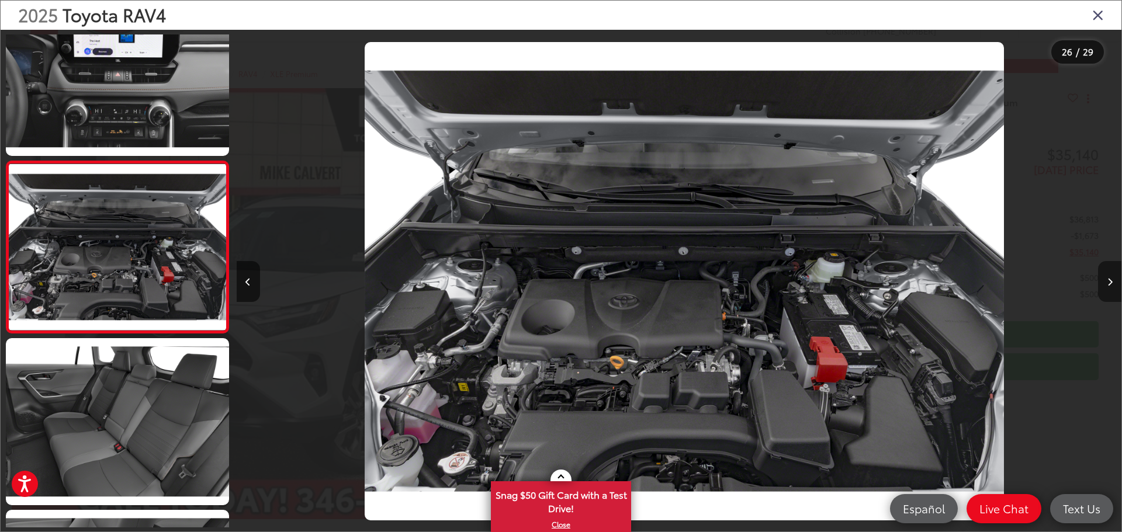
click at [1105, 277] on button "Next image" at bounding box center [1109, 281] width 23 height 41
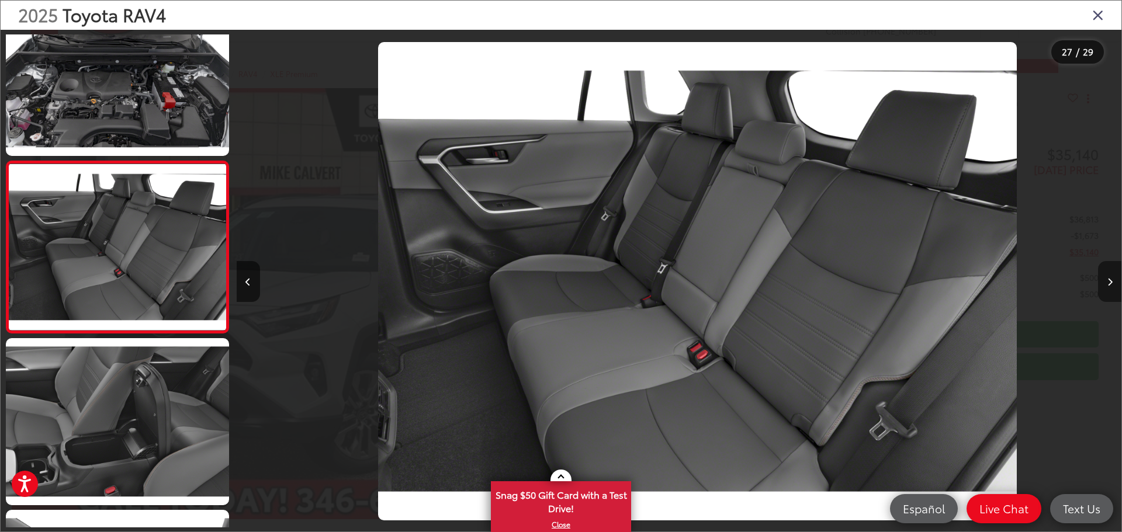
click at [1105, 277] on button "Next image" at bounding box center [1109, 281] width 23 height 41
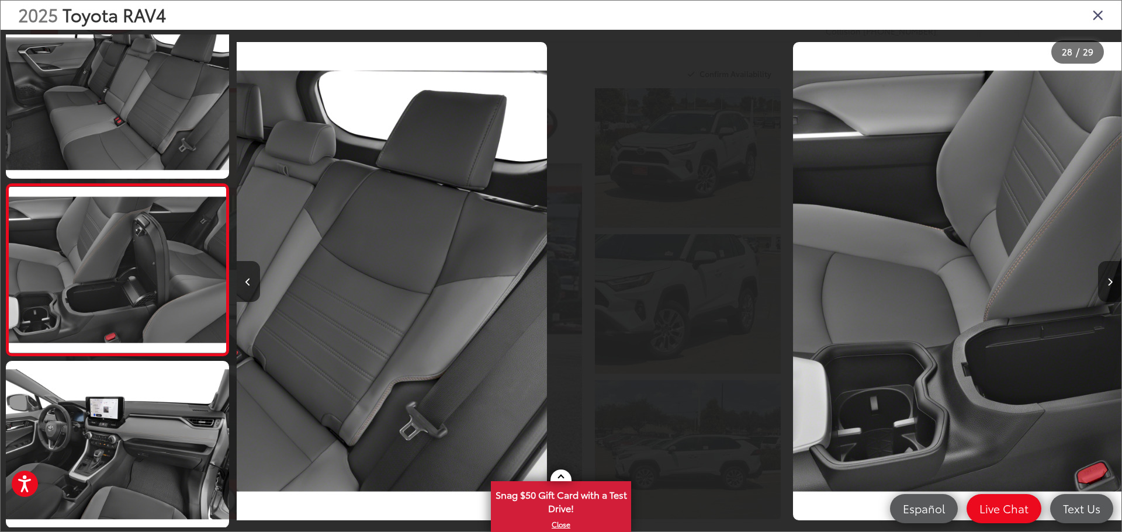
click at [1105, 277] on button "Next image" at bounding box center [1109, 281] width 23 height 41
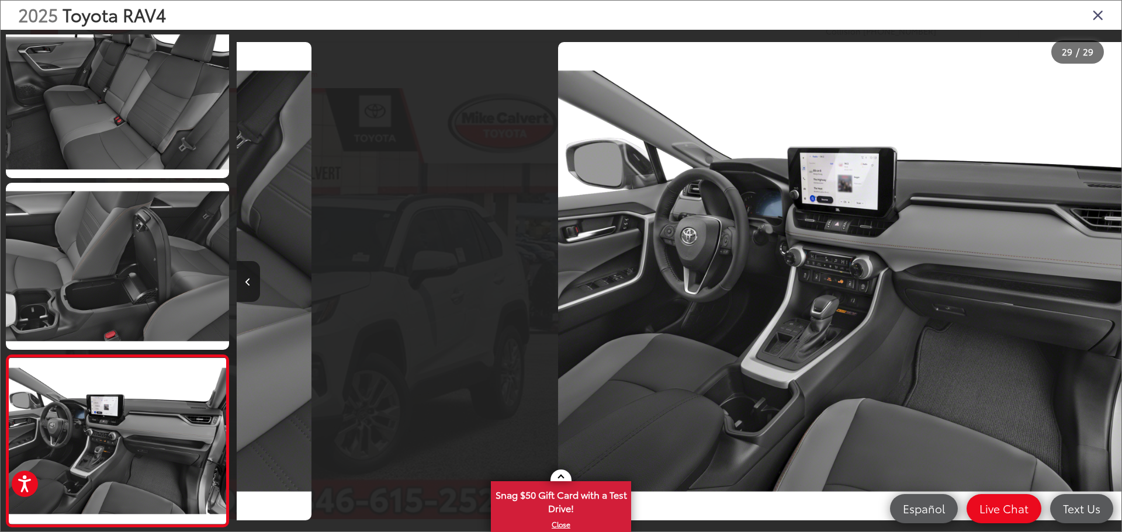
click at [1105, 277] on div at bounding box center [1011, 281] width 222 height 503
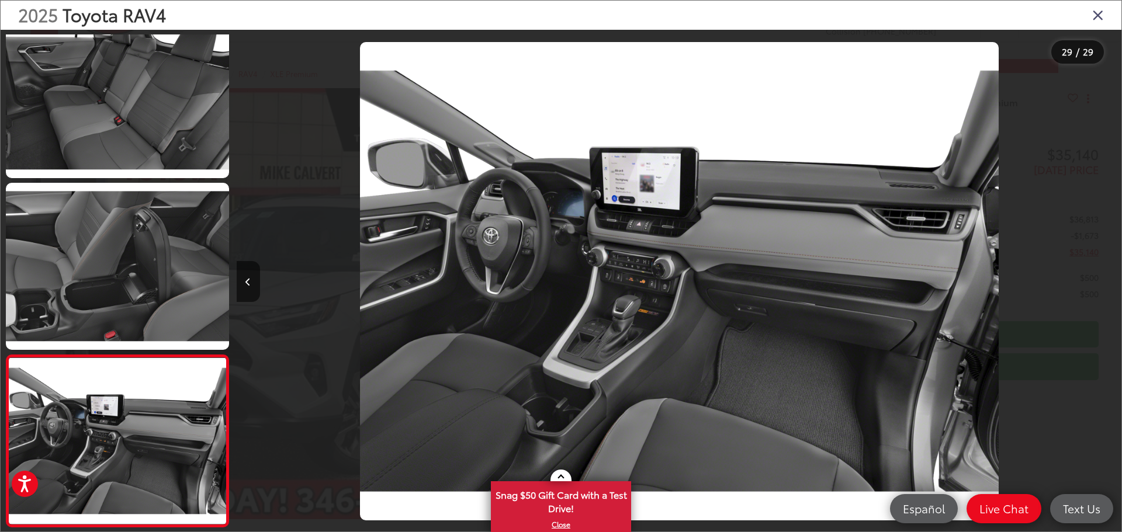
click at [1105, 277] on div at bounding box center [1011, 281] width 222 height 503
click at [1097, 18] on icon "Close gallery" at bounding box center [1098, 14] width 12 height 15
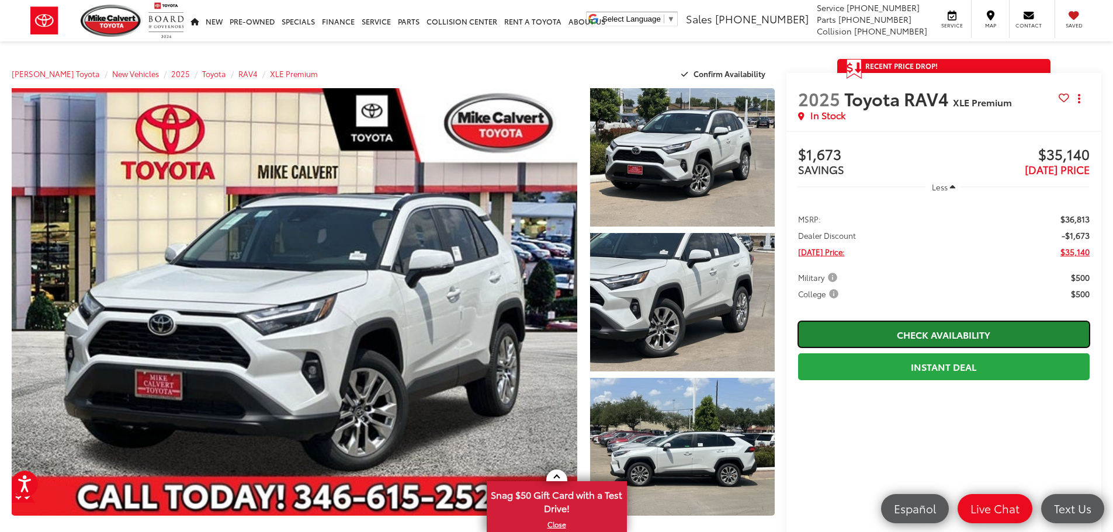
click at [929, 335] on link "Check Availability" at bounding box center [944, 334] width 292 height 26
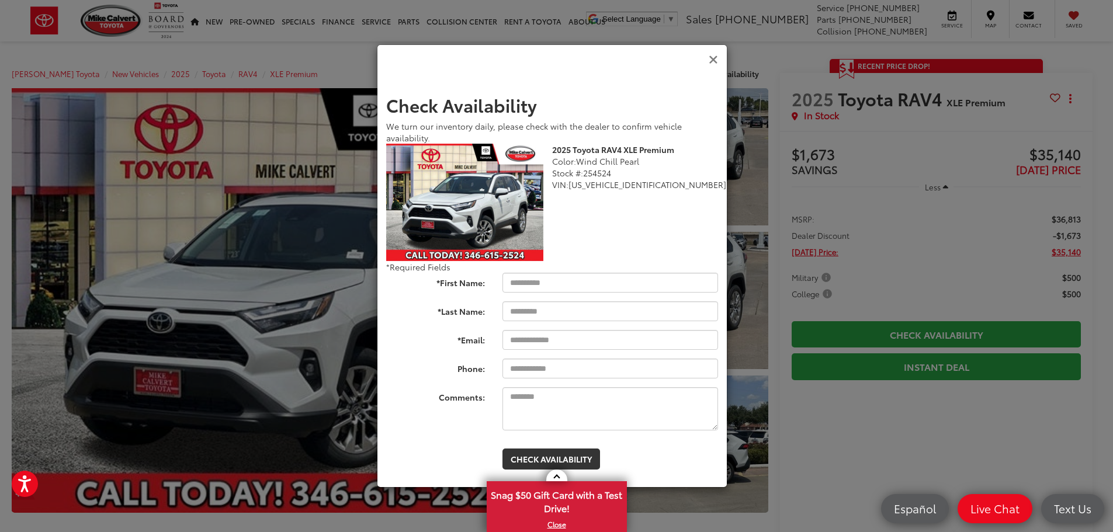
click at [711, 57] on icon "Close" at bounding box center [713, 60] width 9 height 12
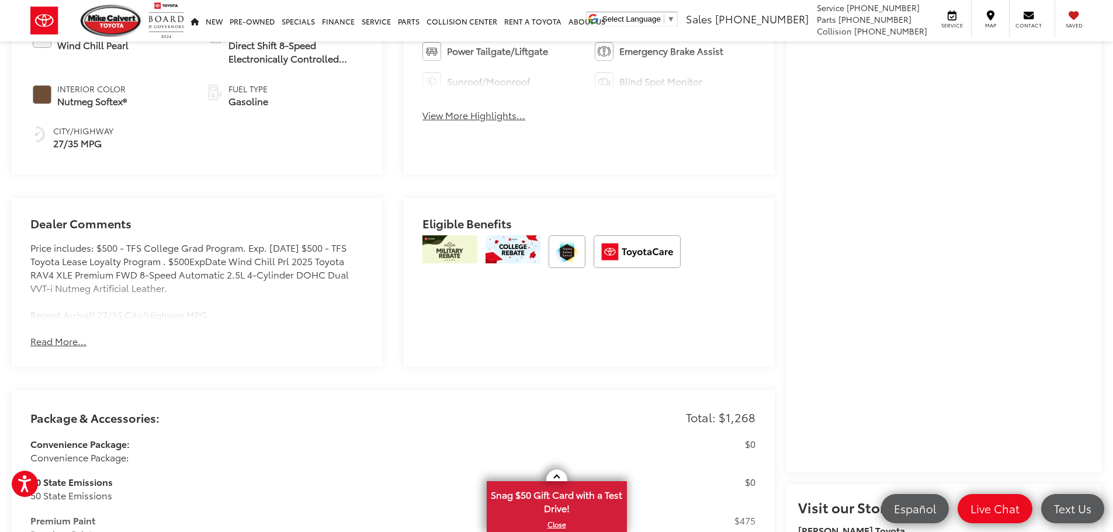
scroll to position [688, 0]
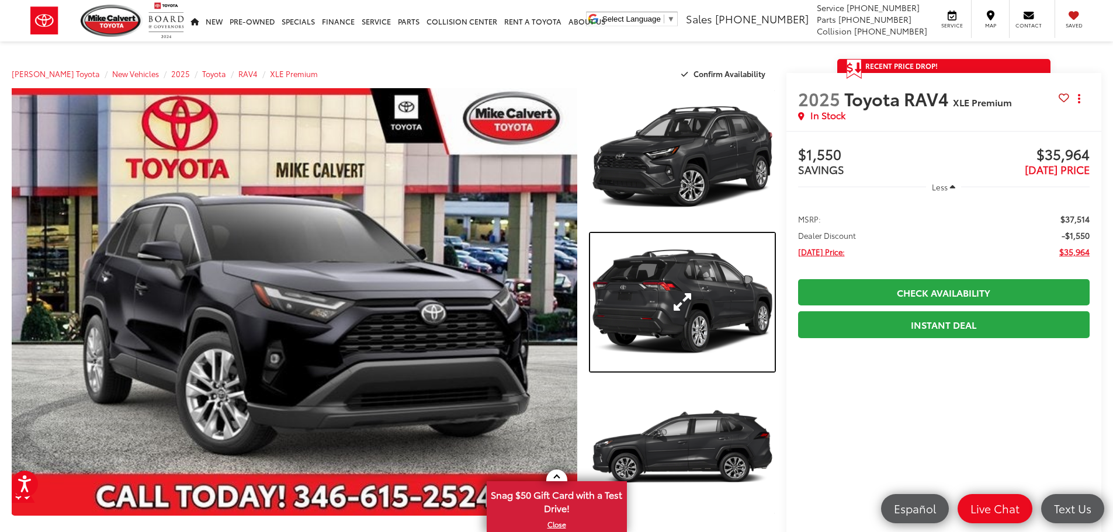
click at [685, 311] on link "Expand Photo 2" at bounding box center [682, 302] width 185 height 139
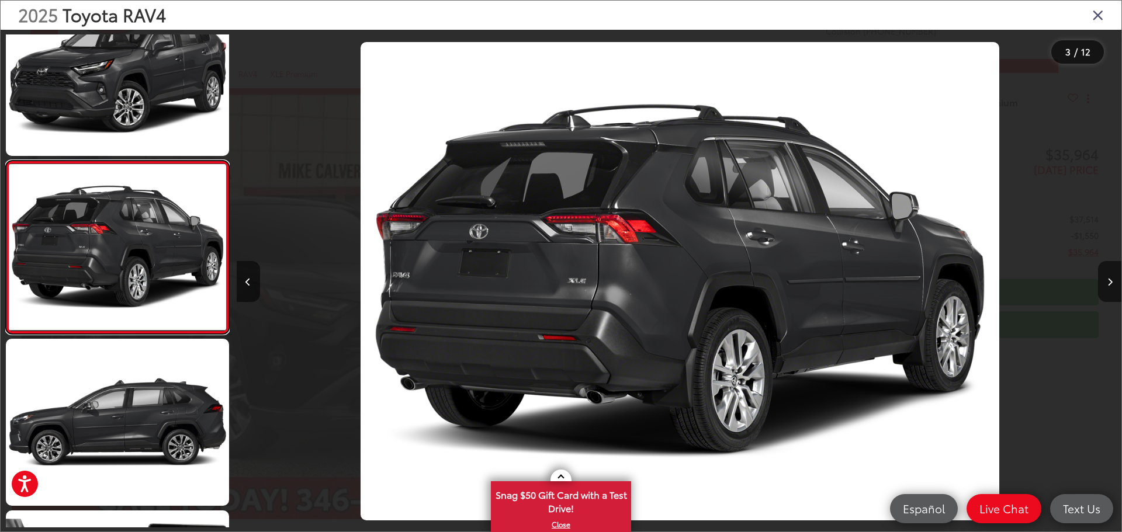
scroll to position [0, 1770]
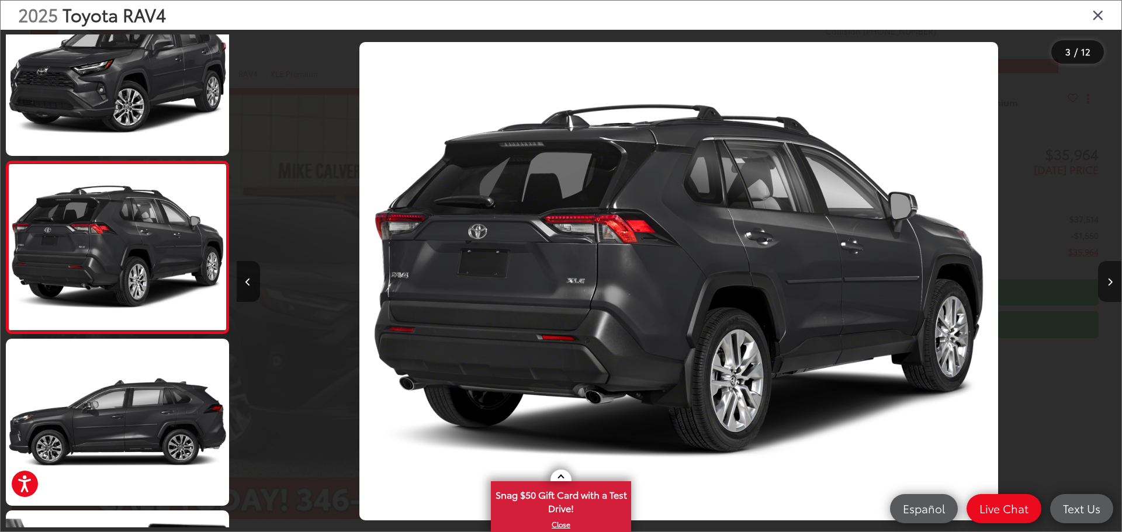
click at [1104, 282] on button "Next image" at bounding box center [1109, 281] width 23 height 41
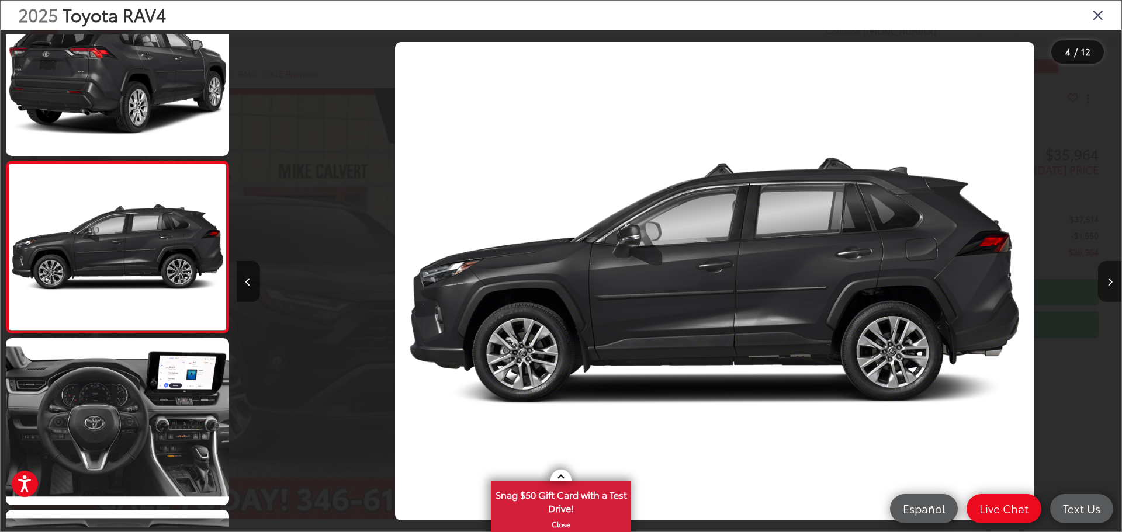
scroll to position [0, 2655]
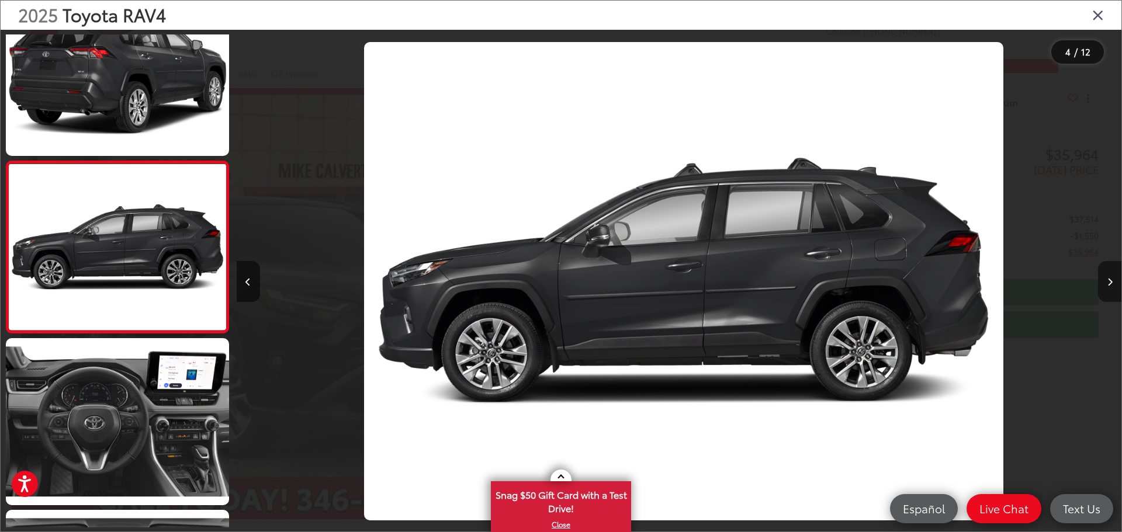
click at [1105, 282] on button "Next image" at bounding box center [1109, 281] width 23 height 41
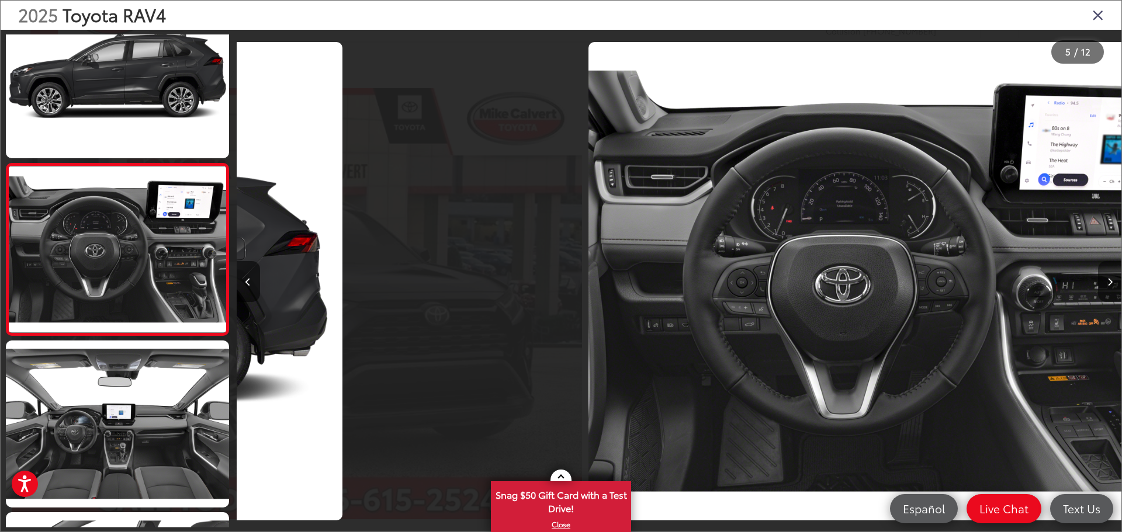
scroll to position [562, 0]
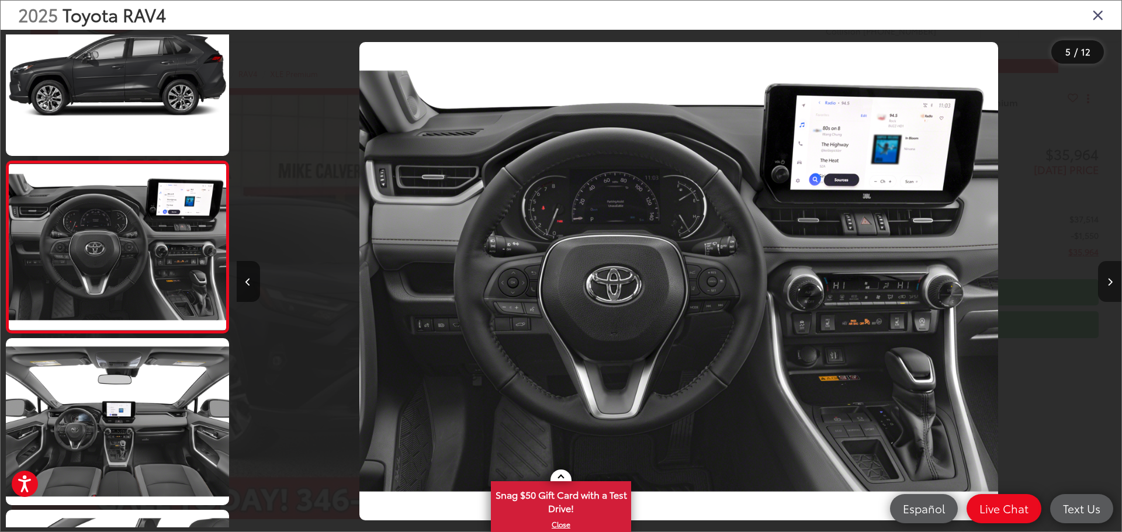
click at [1105, 282] on button "Next image" at bounding box center [1109, 281] width 23 height 41
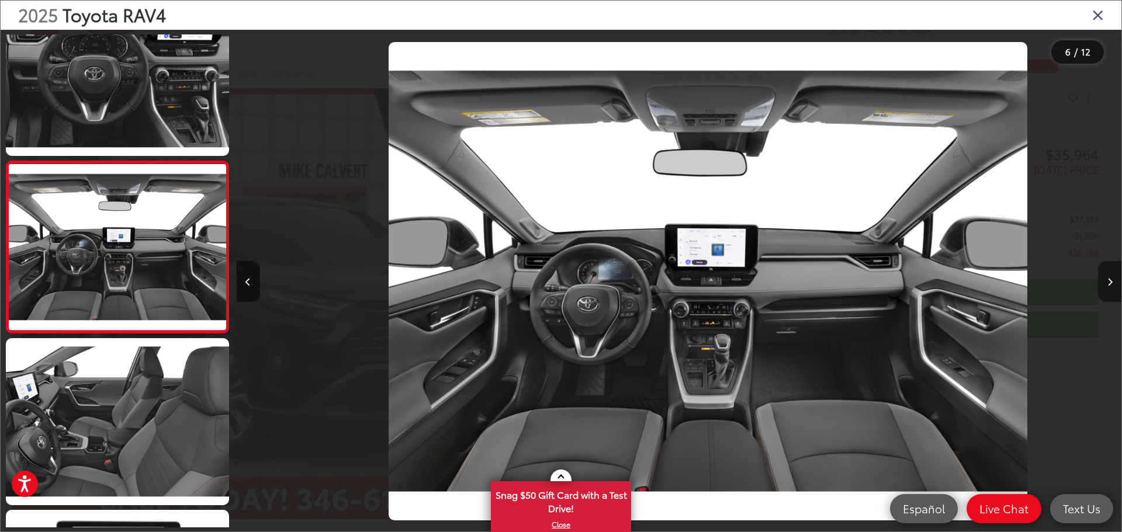
scroll to position [0, 4426]
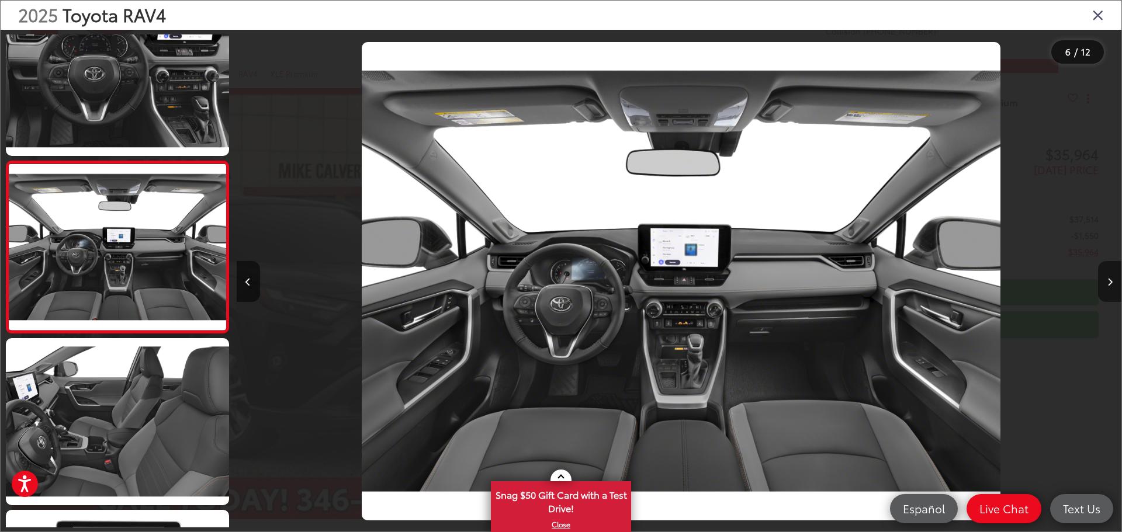
click at [1105, 282] on button "Next image" at bounding box center [1109, 281] width 23 height 41
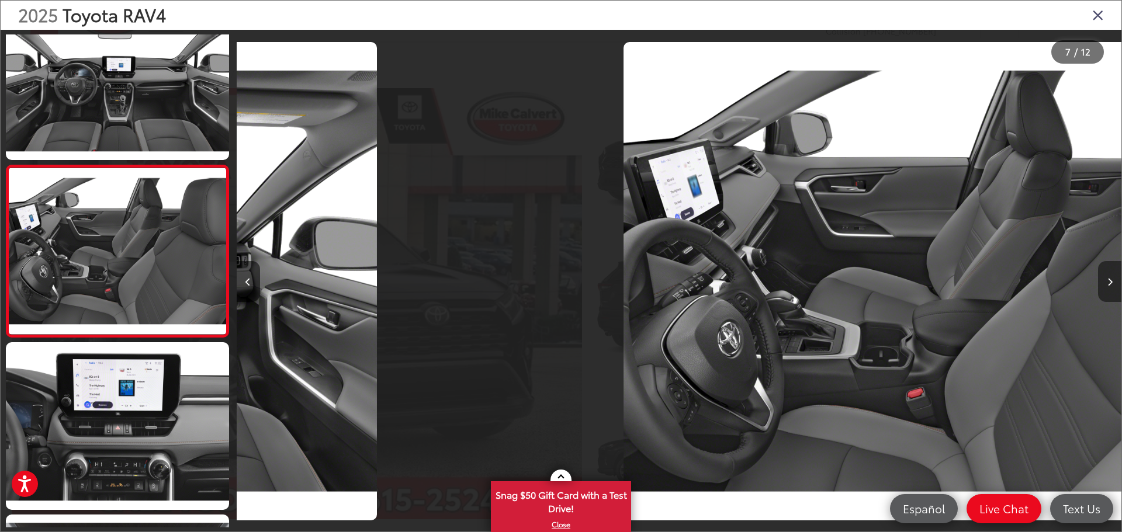
scroll to position [906, 0]
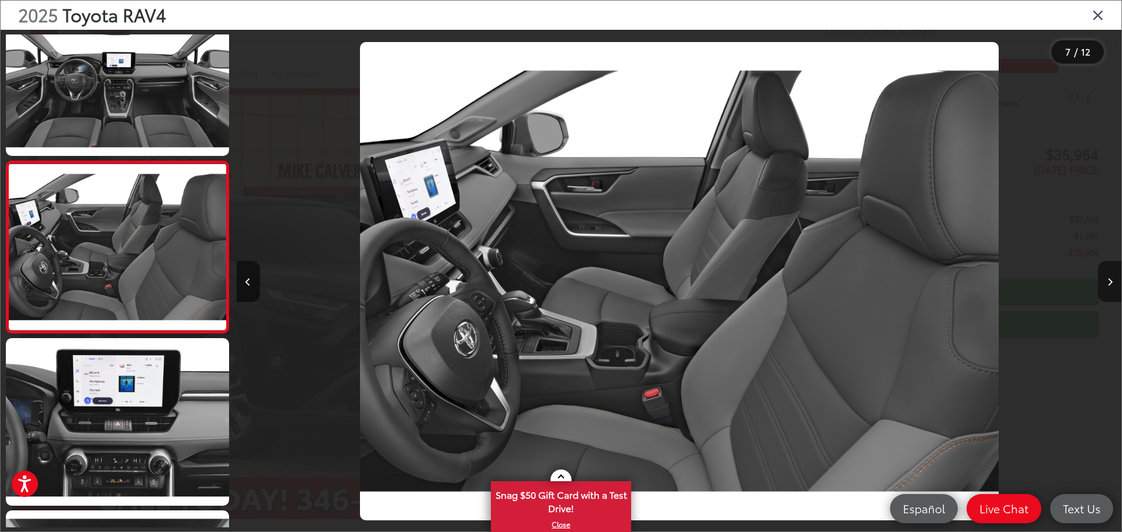
click at [1105, 282] on button "Next image" at bounding box center [1109, 281] width 23 height 41
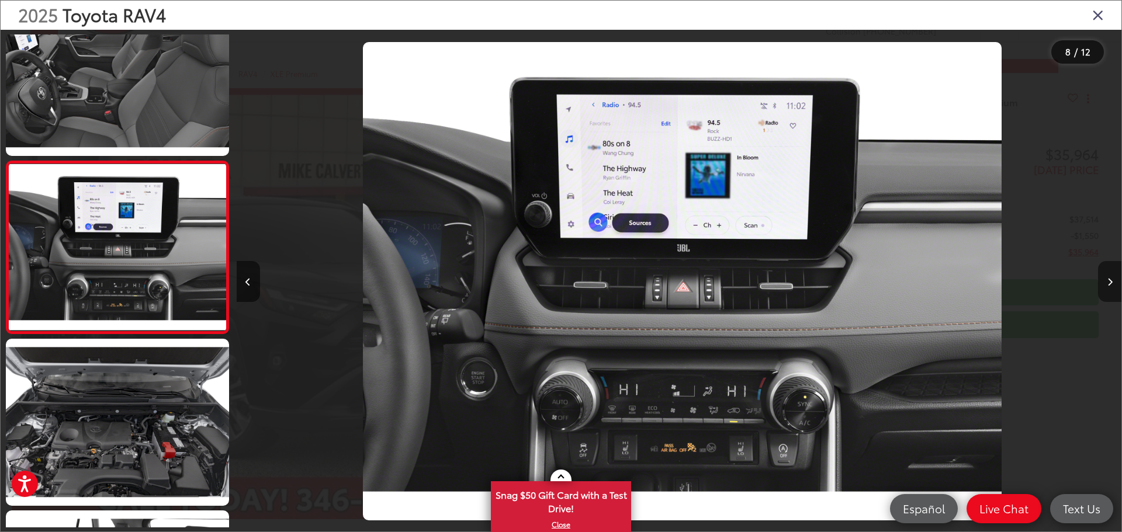
scroll to position [0, 6196]
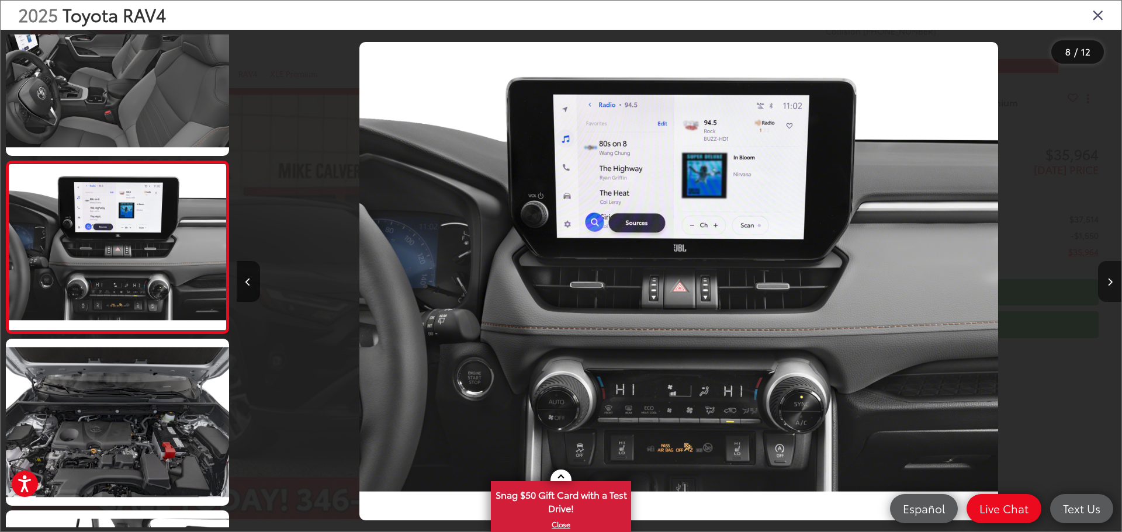
click at [1105, 282] on button "Next image" at bounding box center [1109, 281] width 23 height 41
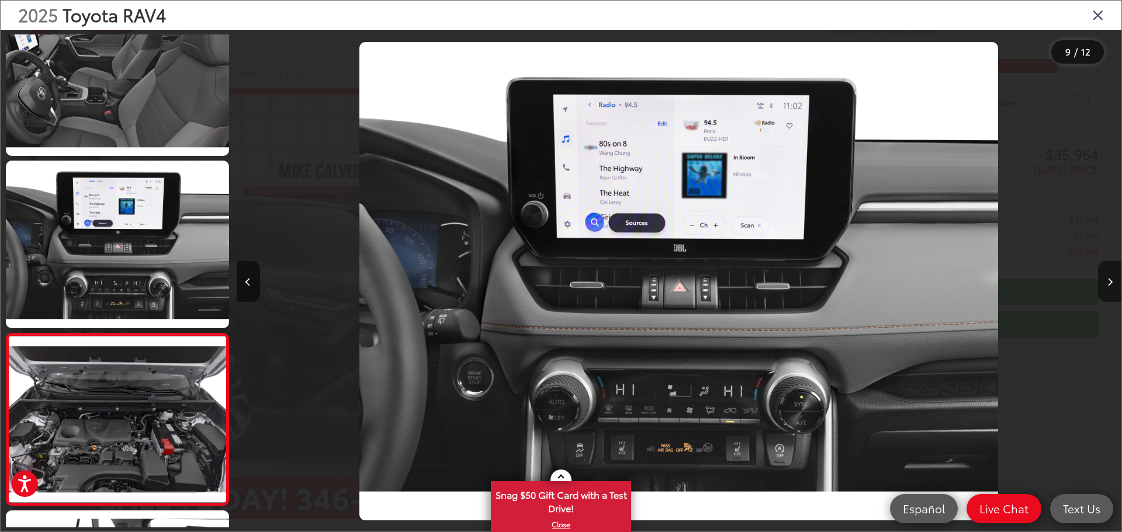
scroll to position [0, 0]
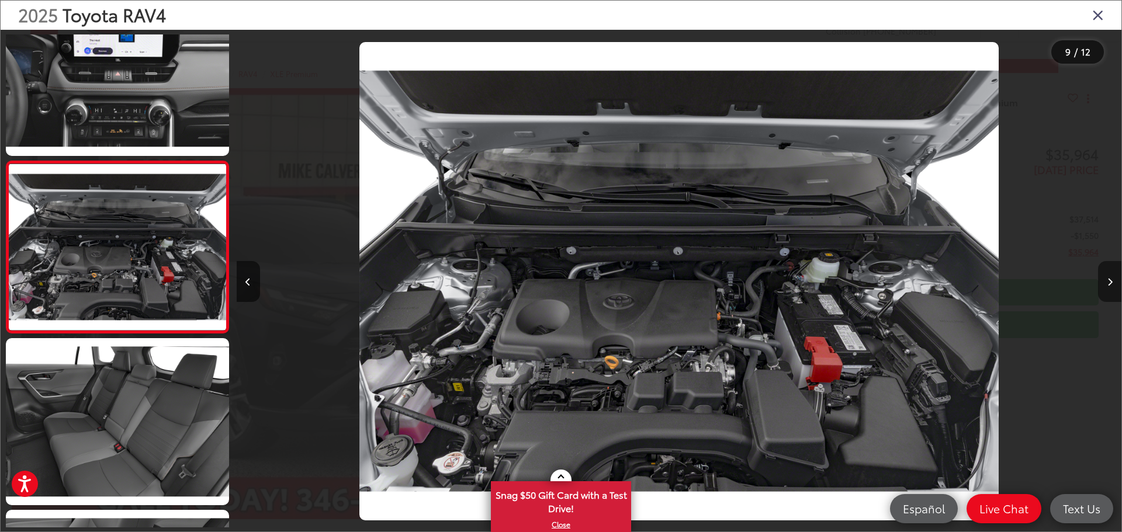
click at [1105, 282] on button "Next image" at bounding box center [1109, 281] width 23 height 41
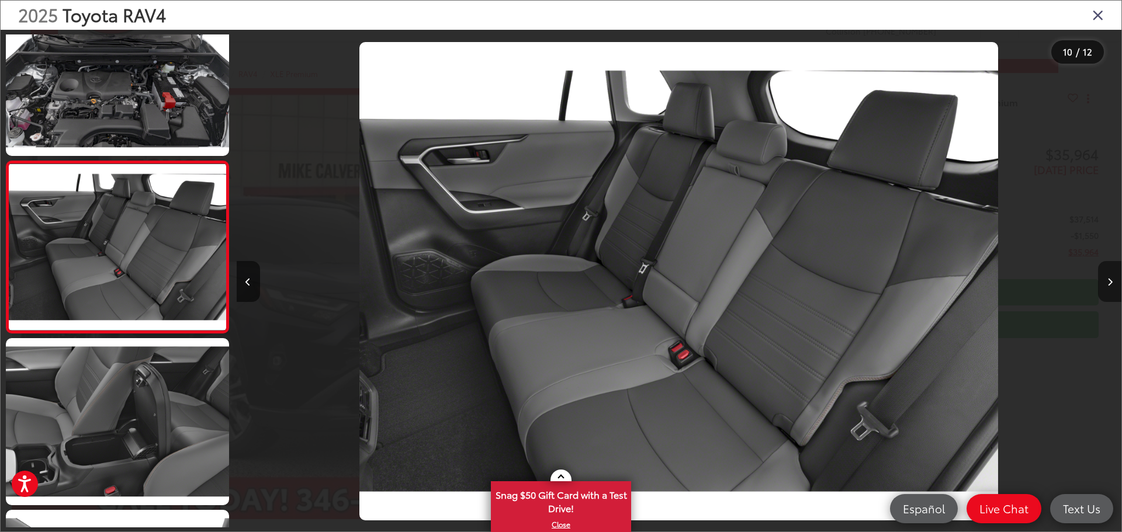
click at [1105, 282] on button "Next image" at bounding box center [1109, 281] width 23 height 41
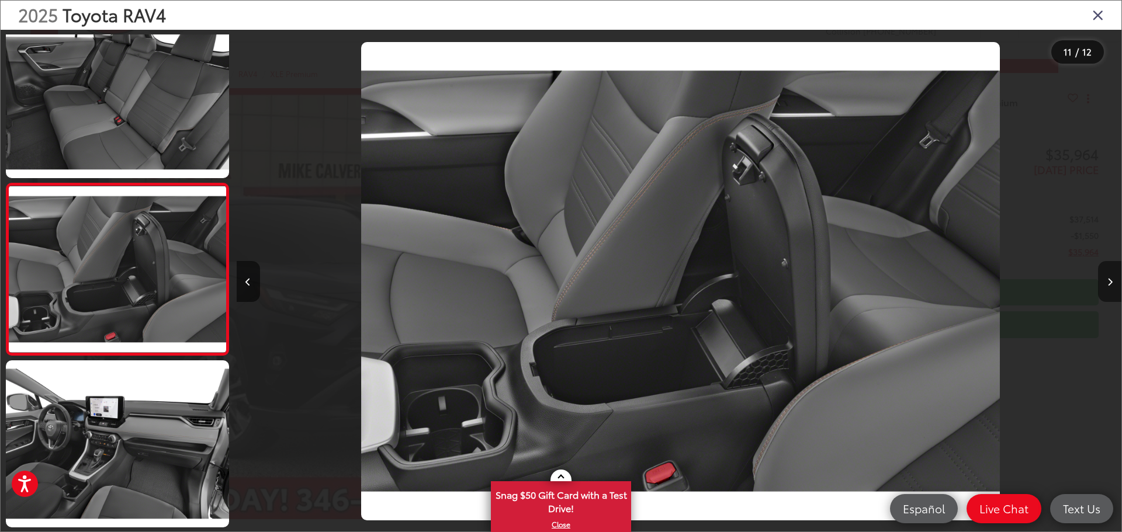
click at [1105, 282] on button "Next image" at bounding box center [1109, 281] width 23 height 41
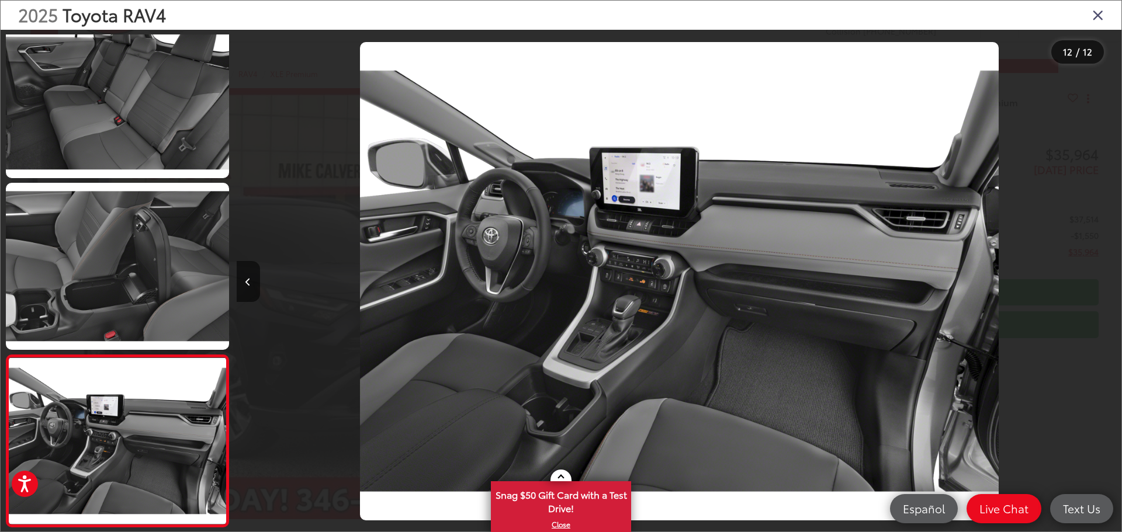
click at [1105, 282] on div at bounding box center [1011, 281] width 222 height 503
click at [248, 284] on icon "Previous image" at bounding box center [247, 282] width 5 height 8
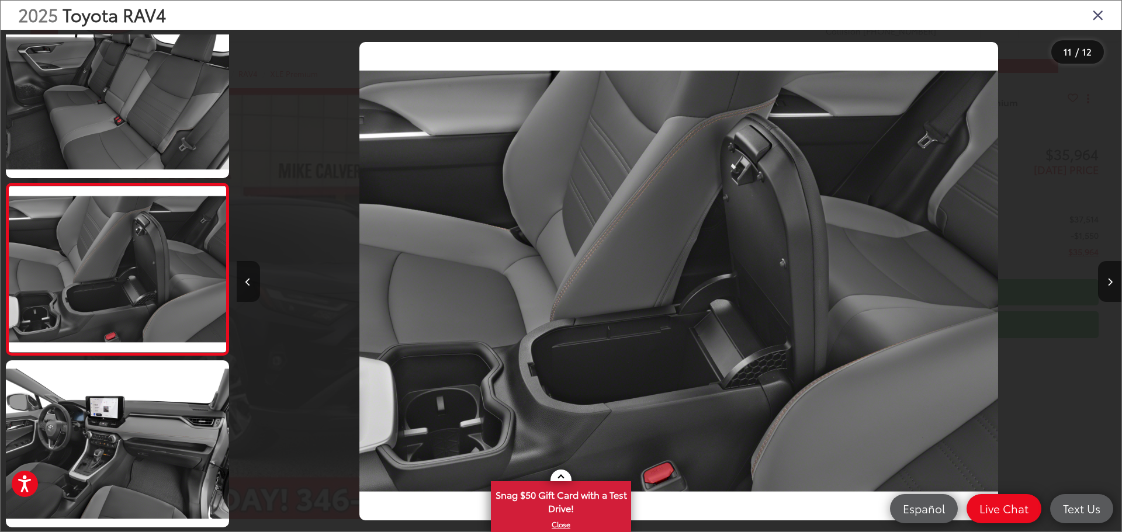
click at [248, 284] on icon "Previous image" at bounding box center [247, 282] width 5 height 8
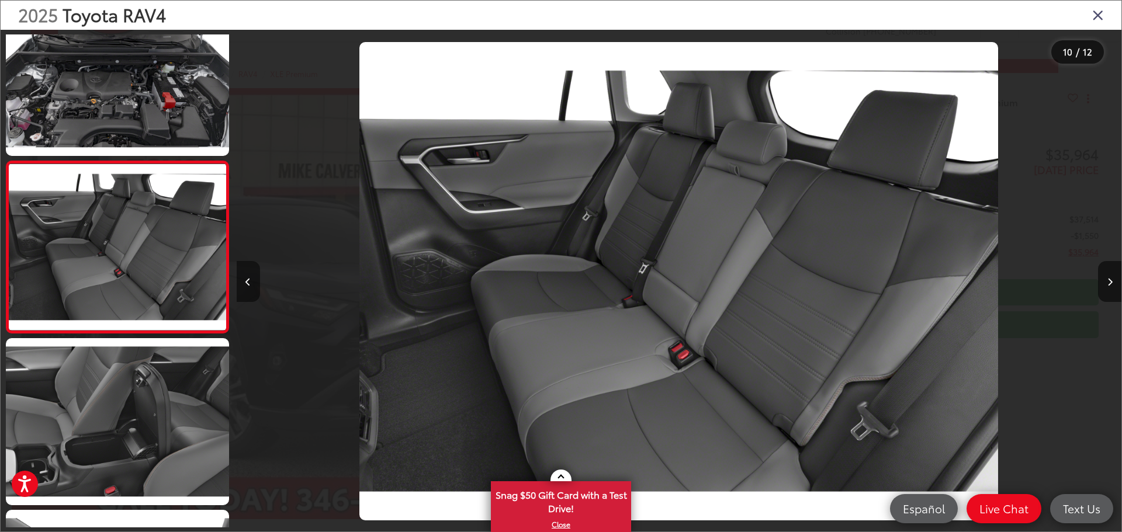
click at [248, 284] on icon "Previous image" at bounding box center [247, 282] width 5 height 8
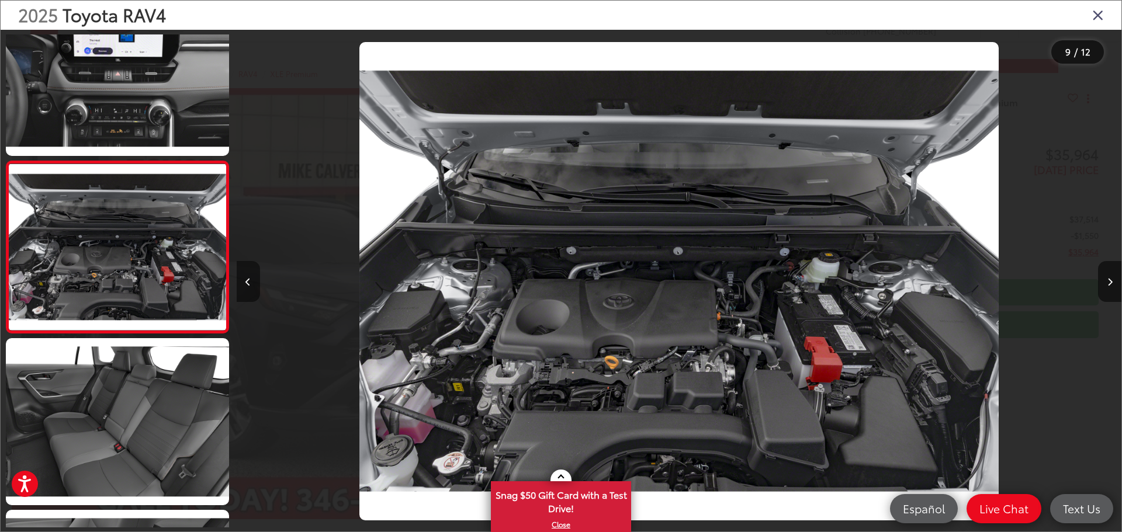
click at [248, 284] on icon "Previous image" at bounding box center [247, 282] width 5 height 8
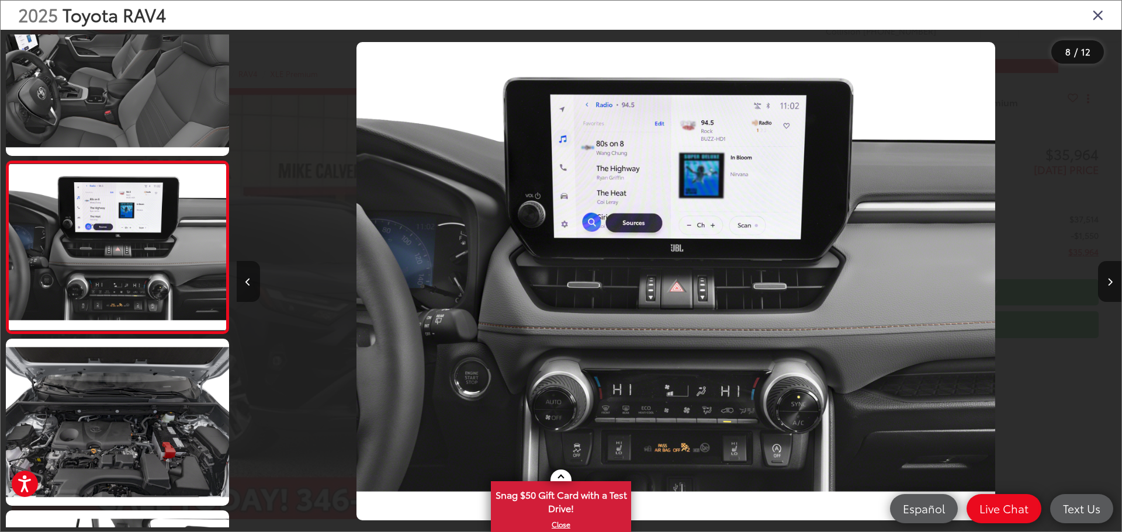
click at [248, 284] on icon "Previous image" at bounding box center [247, 282] width 5 height 8
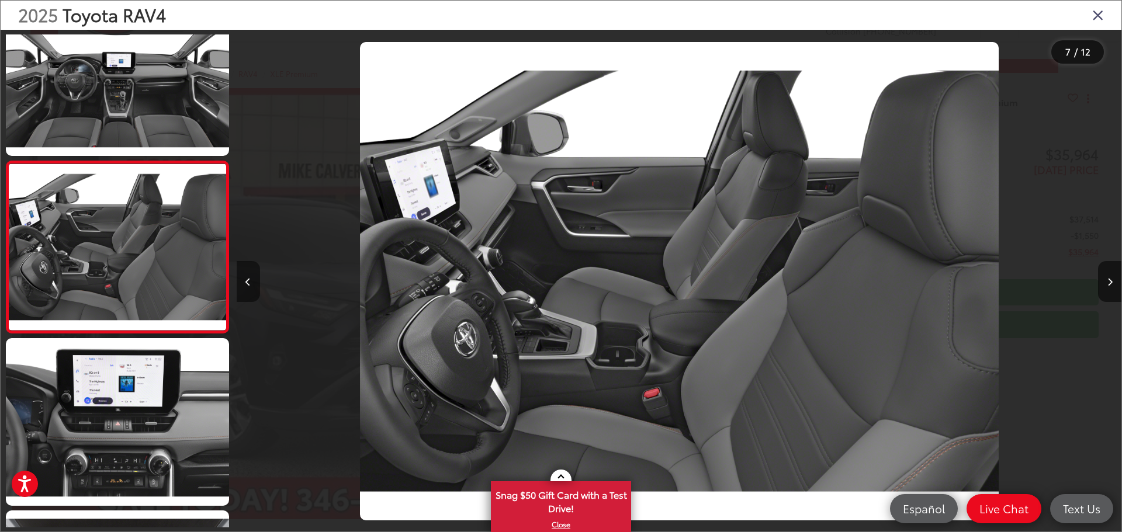
click at [248, 284] on icon "Previous image" at bounding box center [247, 282] width 5 height 8
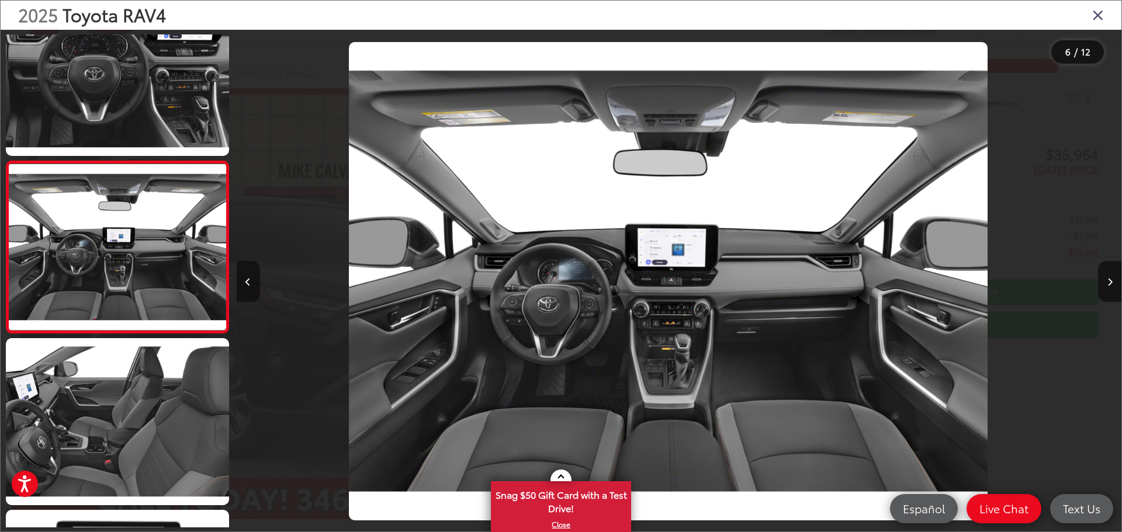
click at [248, 284] on icon "Previous image" at bounding box center [247, 282] width 5 height 8
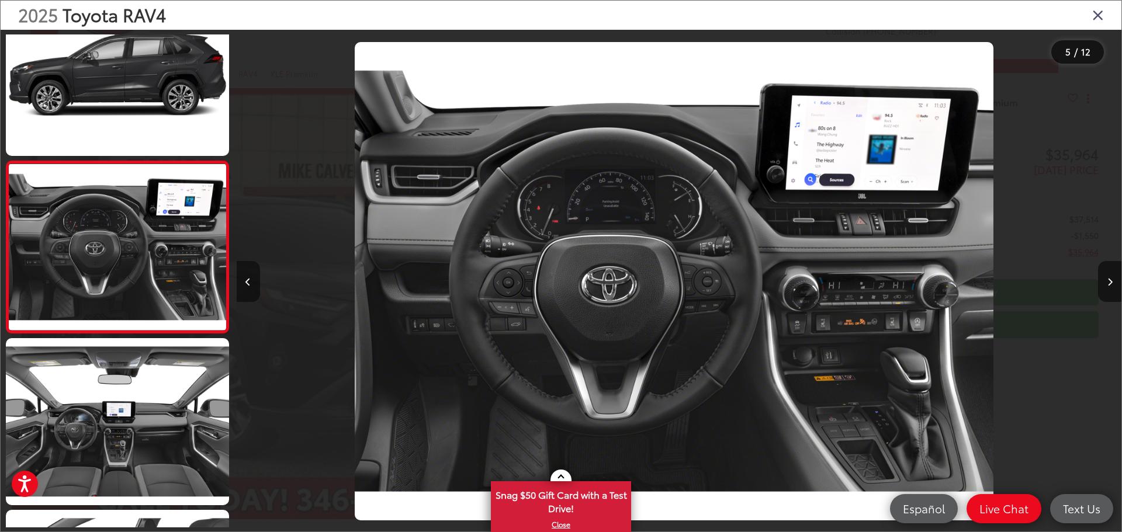
click at [248, 283] on icon "Previous image" at bounding box center [247, 282] width 5 height 8
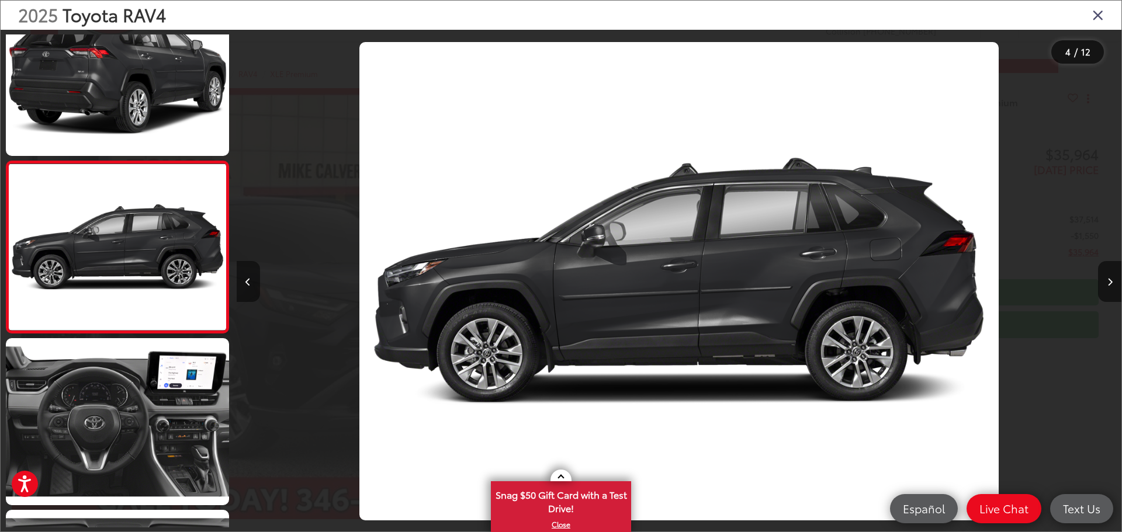
click at [247, 283] on icon "Previous image" at bounding box center [247, 282] width 5 height 8
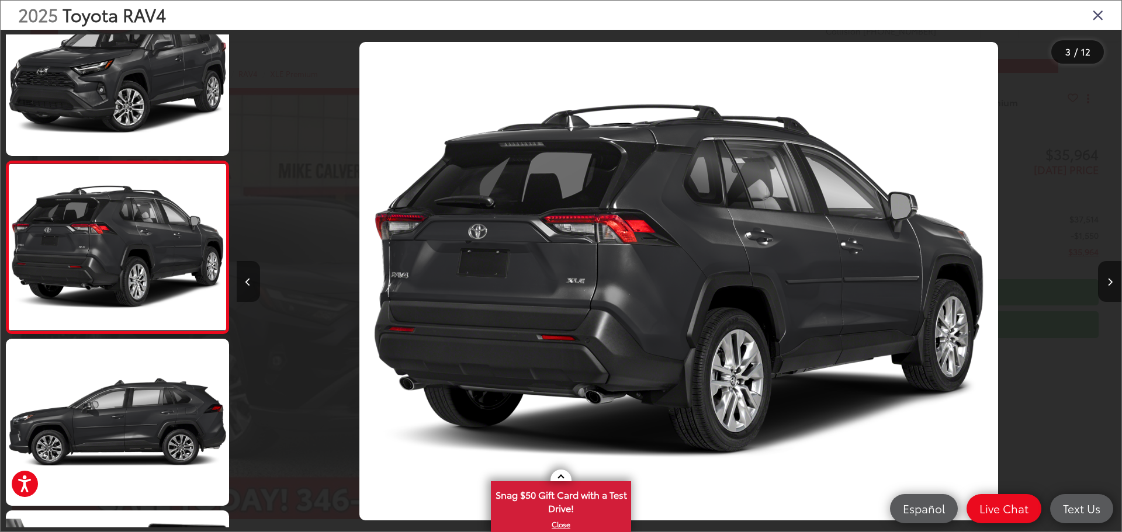
click at [247, 283] on icon "Previous image" at bounding box center [247, 282] width 5 height 8
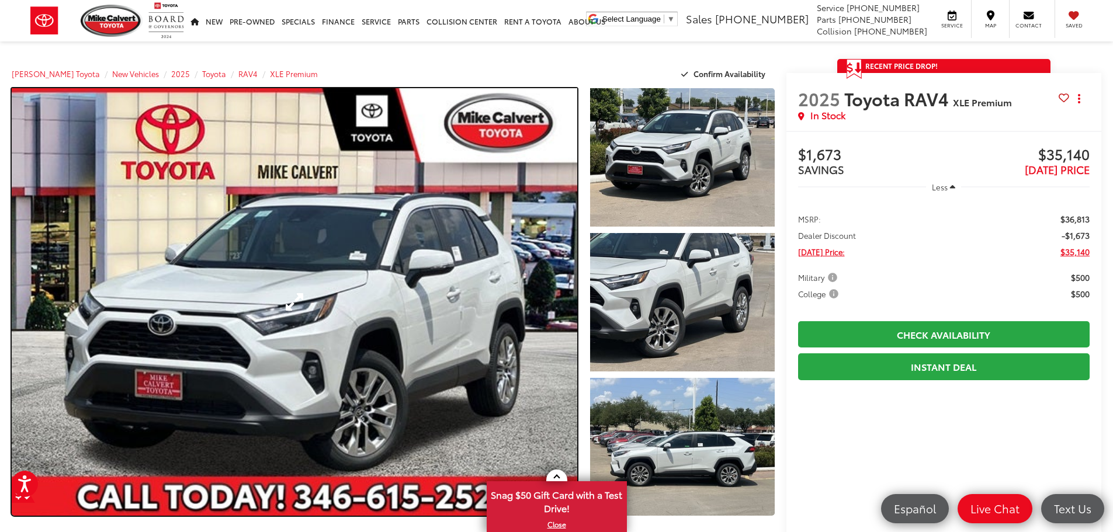
click at [338, 285] on link "Expand Photo 0" at bounding box center [295, 302] width 566 height 428
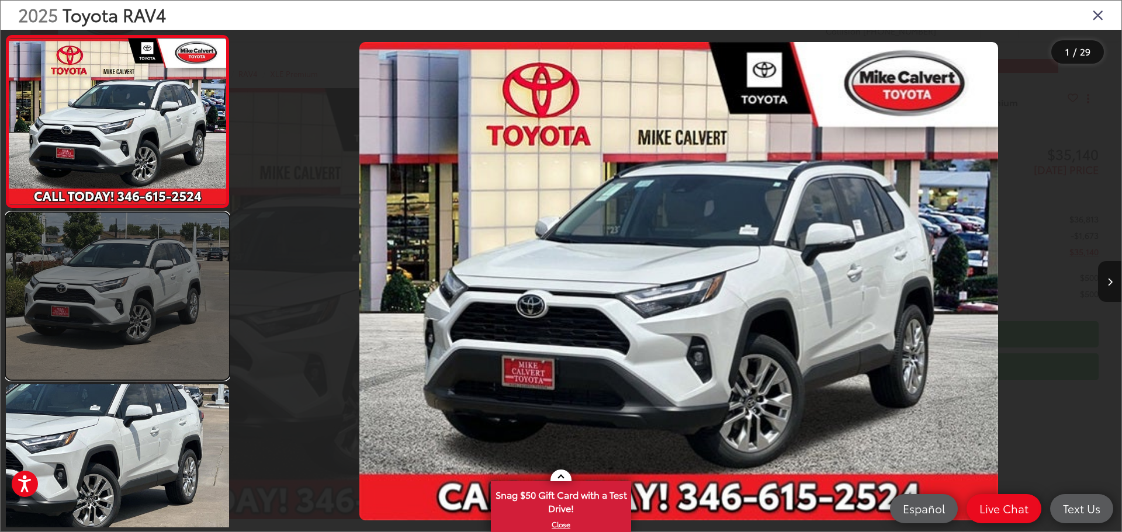
click at [136, 272] on link at bounding box center [117, 296] width 223 height 167
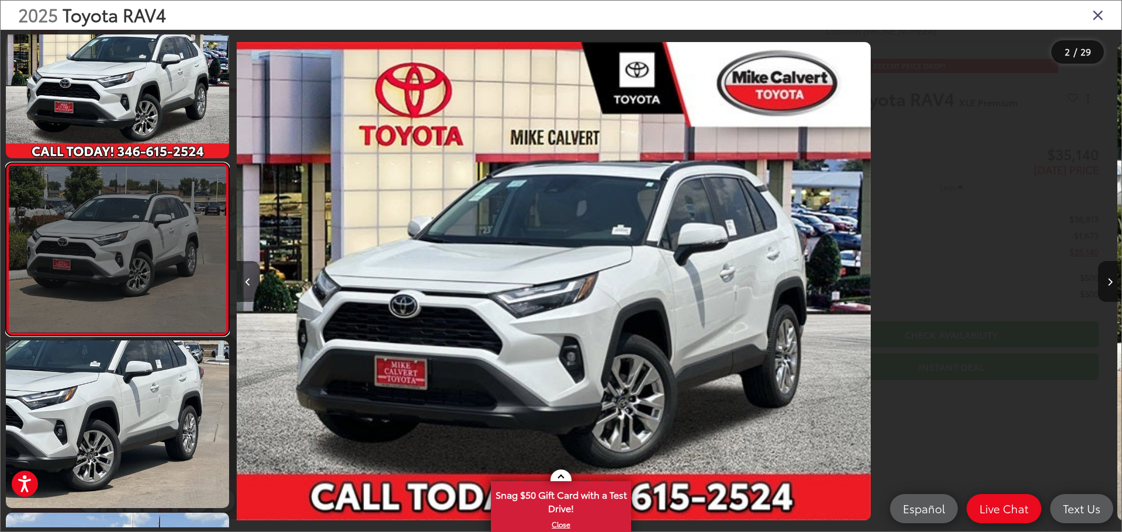
scroll to position [46, 0]
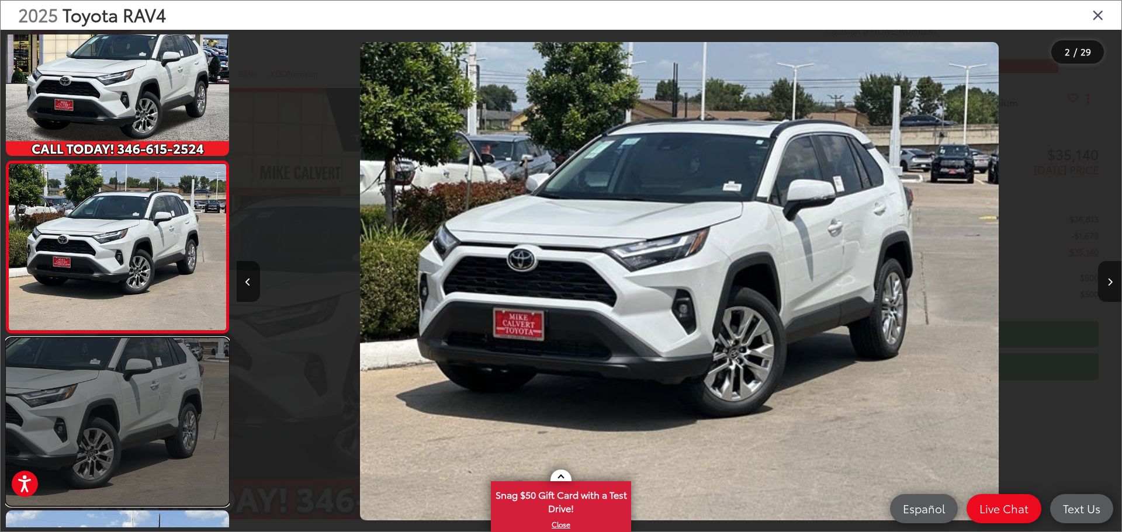
click at [119, 372] on link at bounding box center [117, 421] width 223 height 167
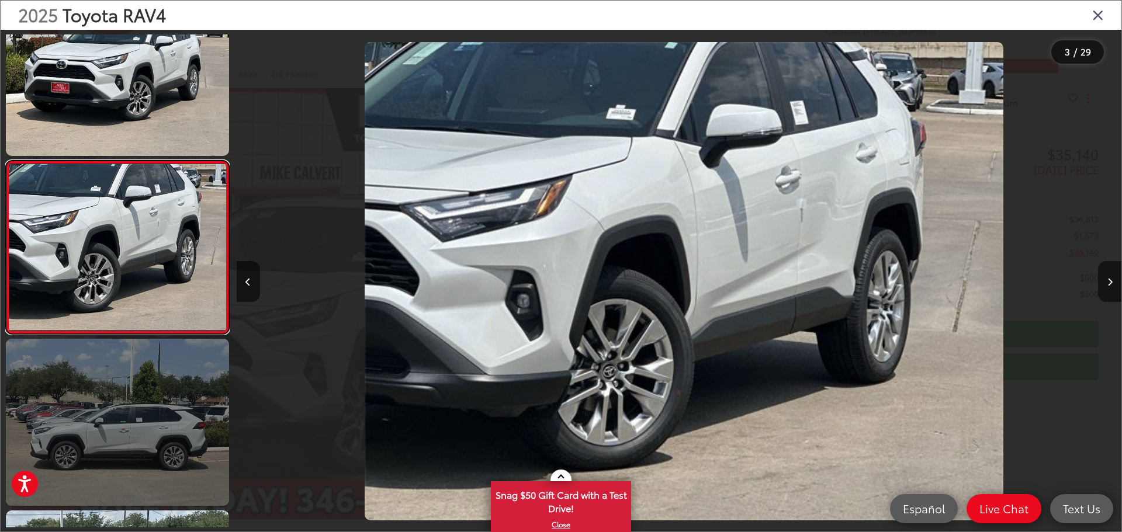
scroll to position [0, 1770]
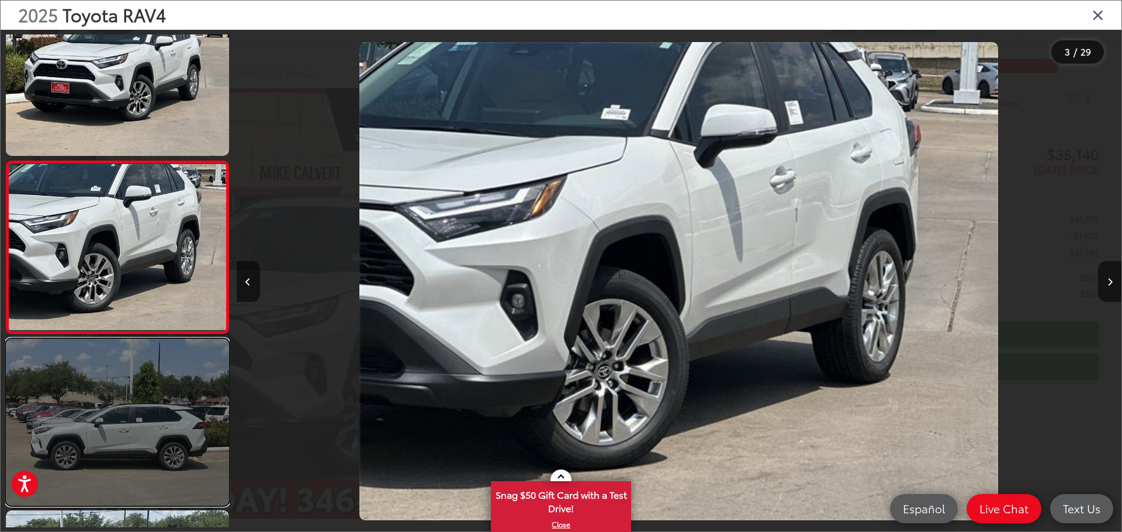
click at [120, 458] on link at bounding box center [117, 422] width 223 height 167
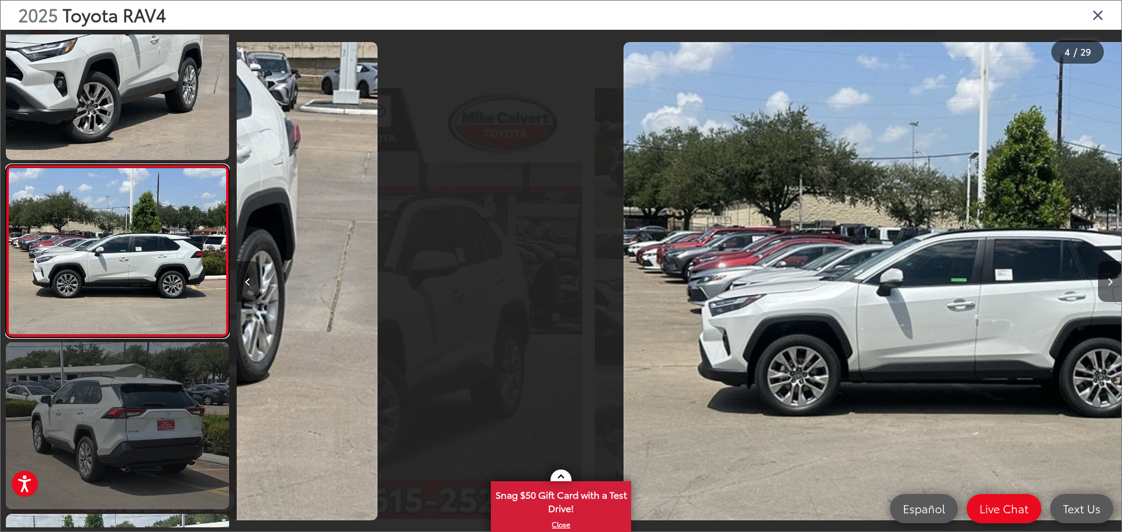
scroll to position [390, 0]
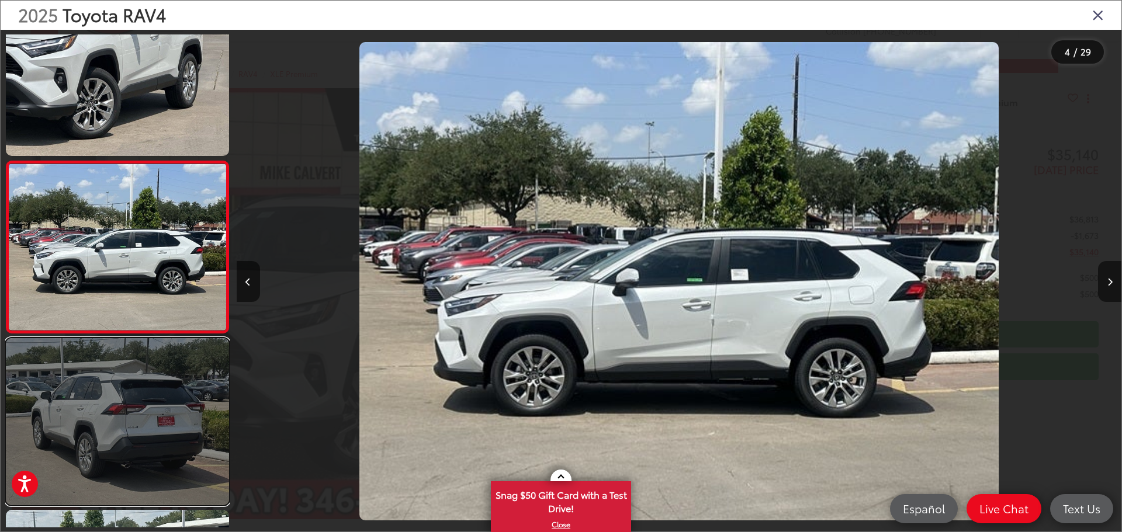
click at [105, 469] on link at bounding box center [117, 421] width 223 height 167
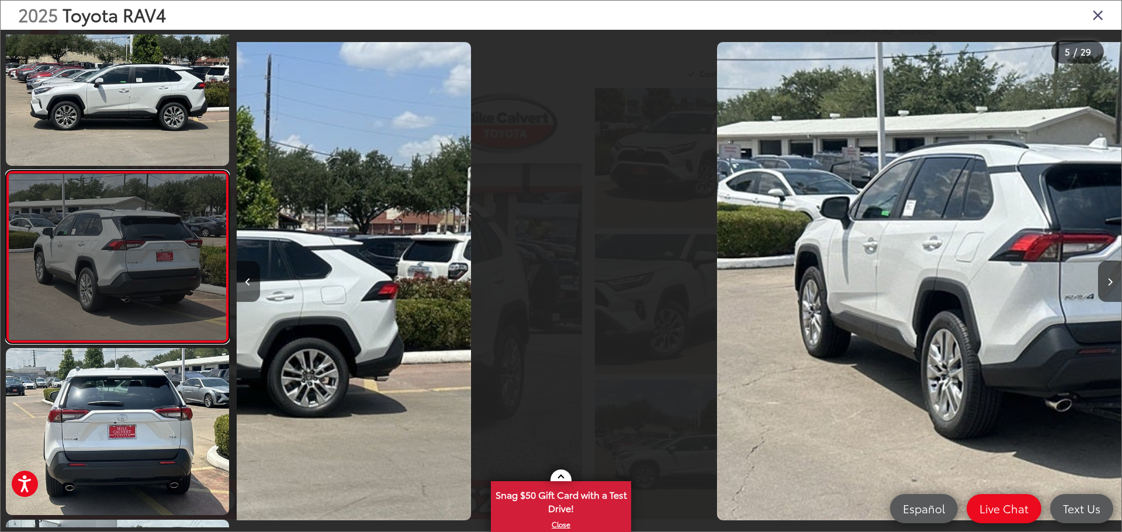
scroll to position [562, 0]
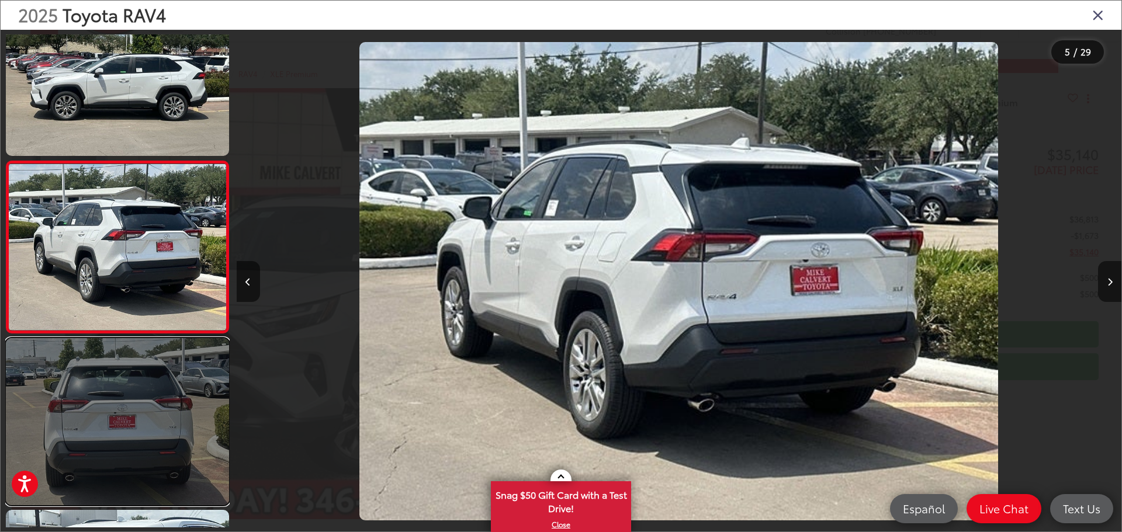
click at [104, 469] on link at bounding box center [117, 421] width 223 height 167
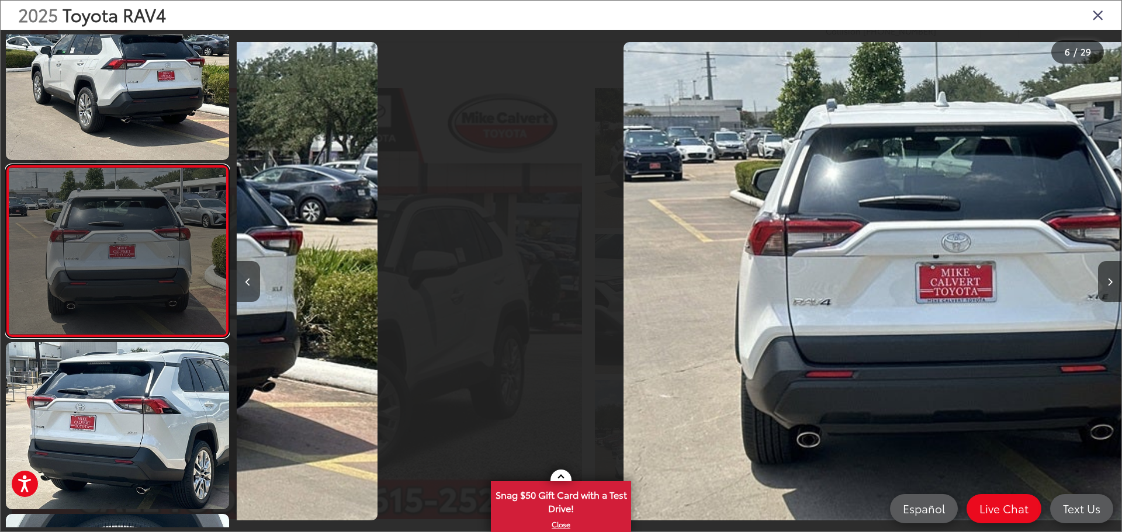
scroll to position [734, 0]
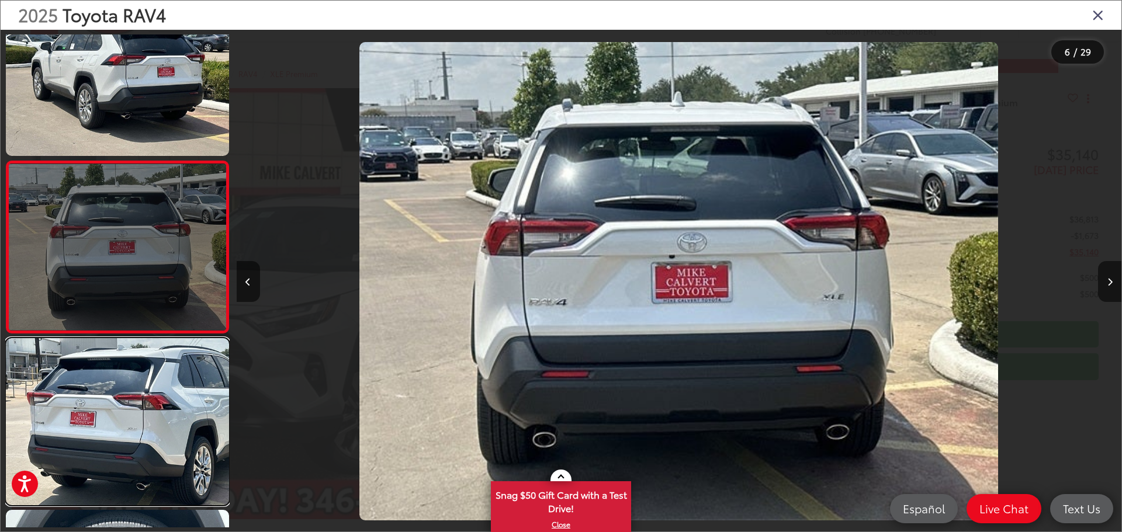
click at [104, 469] on link at bounding box center [117, 421] width 223 height 167
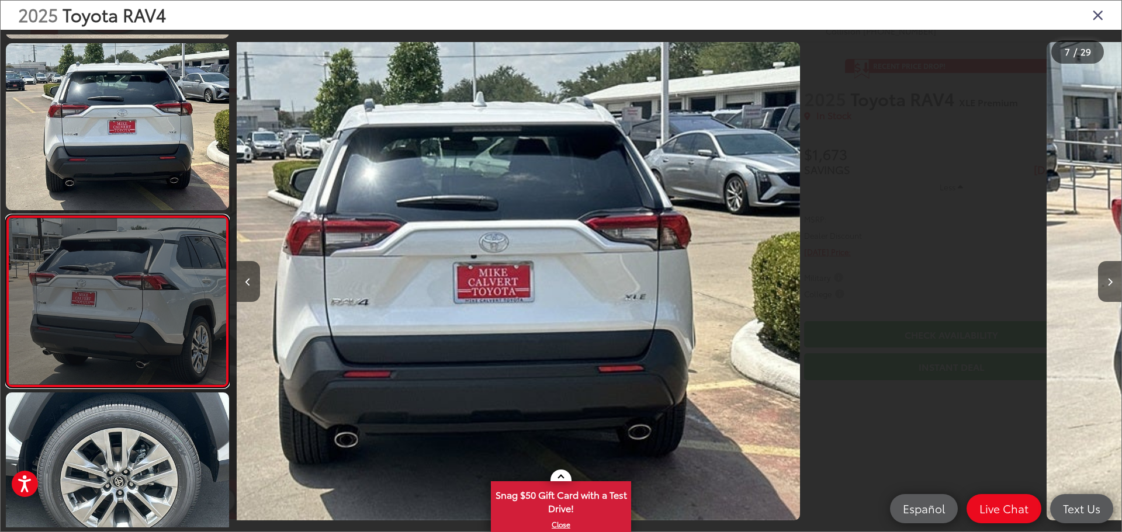
scroll to position [906, 0]
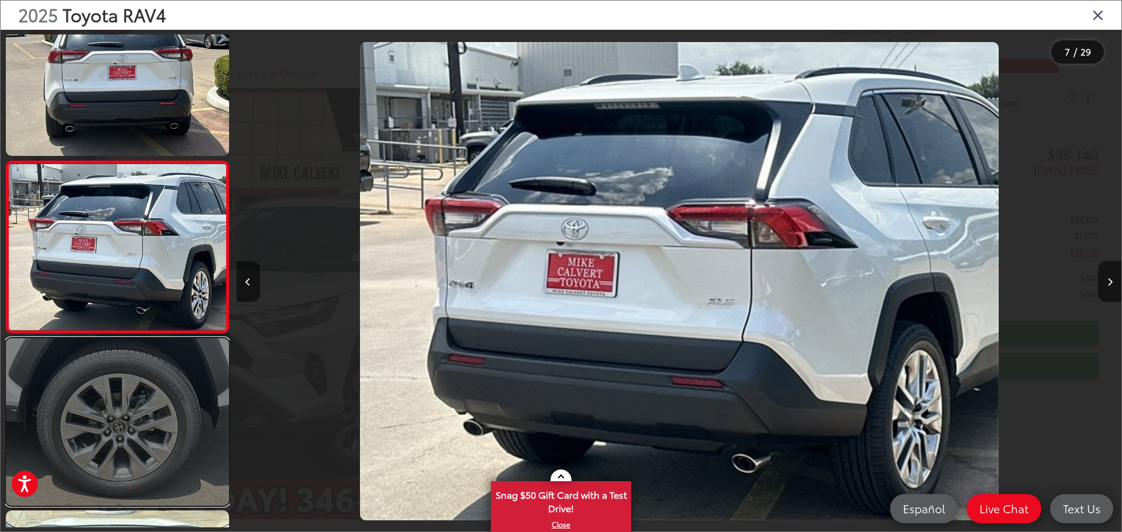
click at [105, 468] on link at bounding box center [117, 421] width 223 height 167
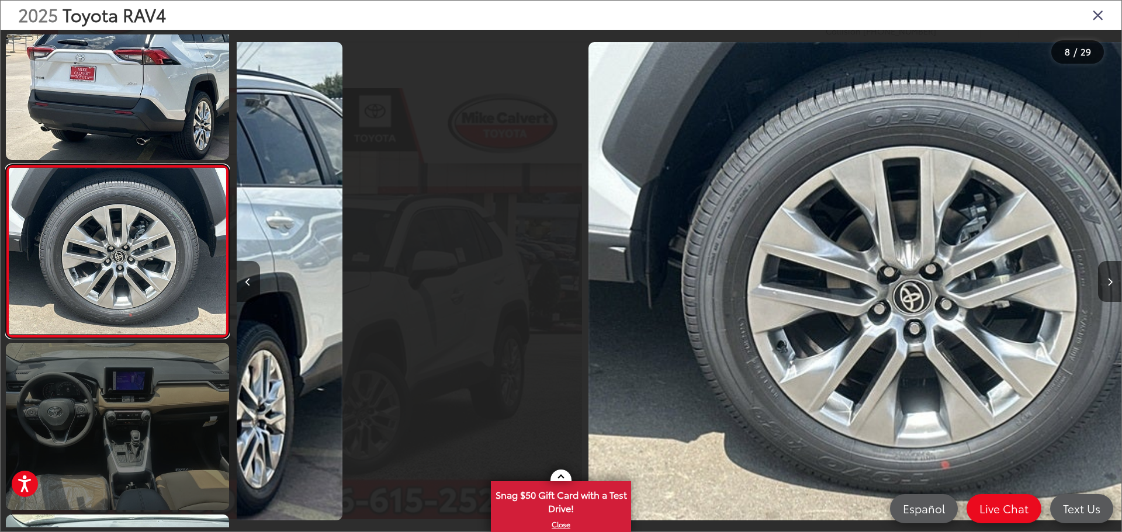
scroll to position [1078, 0]
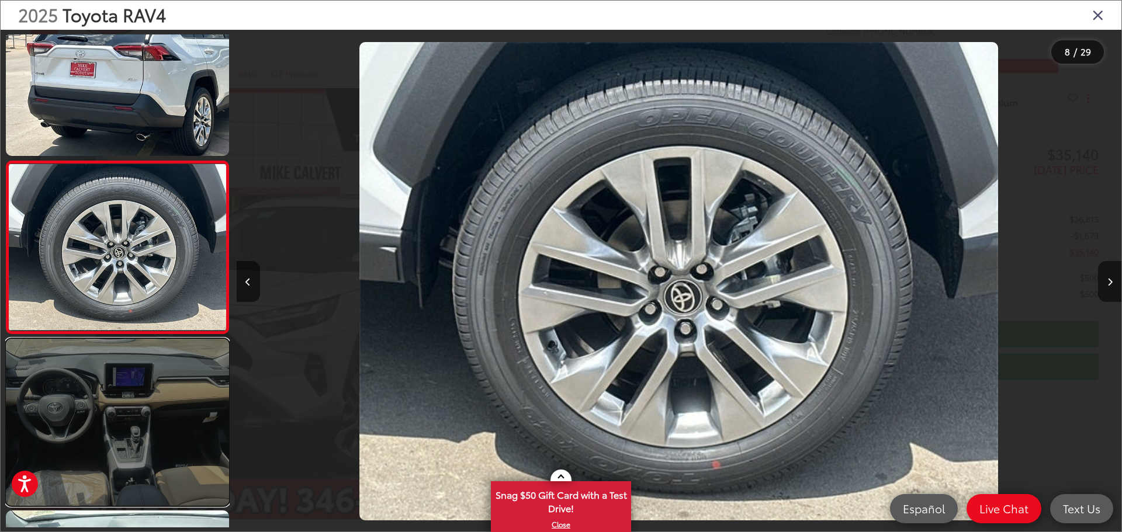
click at [105, 468] on link at bounding box center [117, 422] width 223 height 167
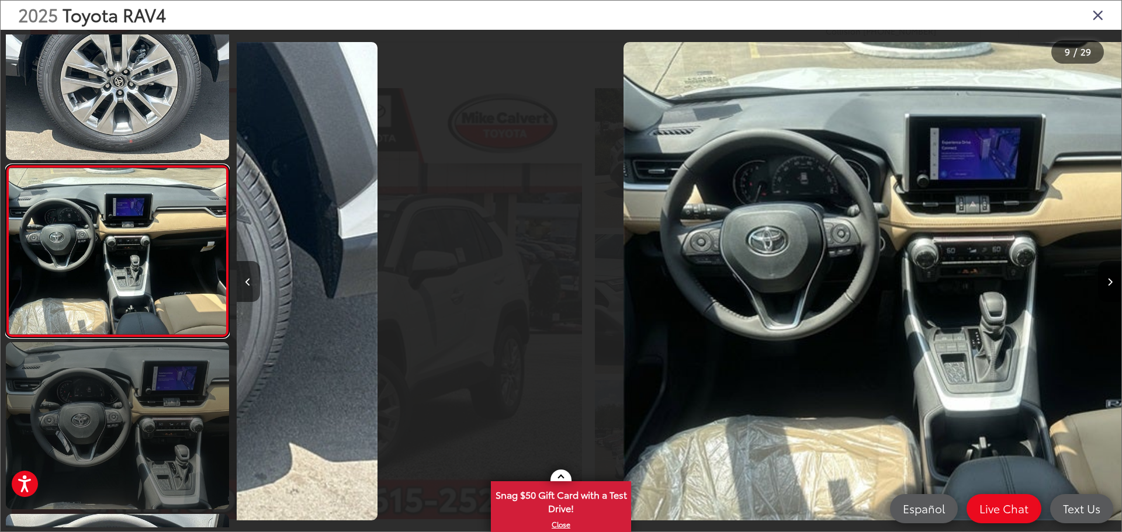
scroll to position [1250, 0]
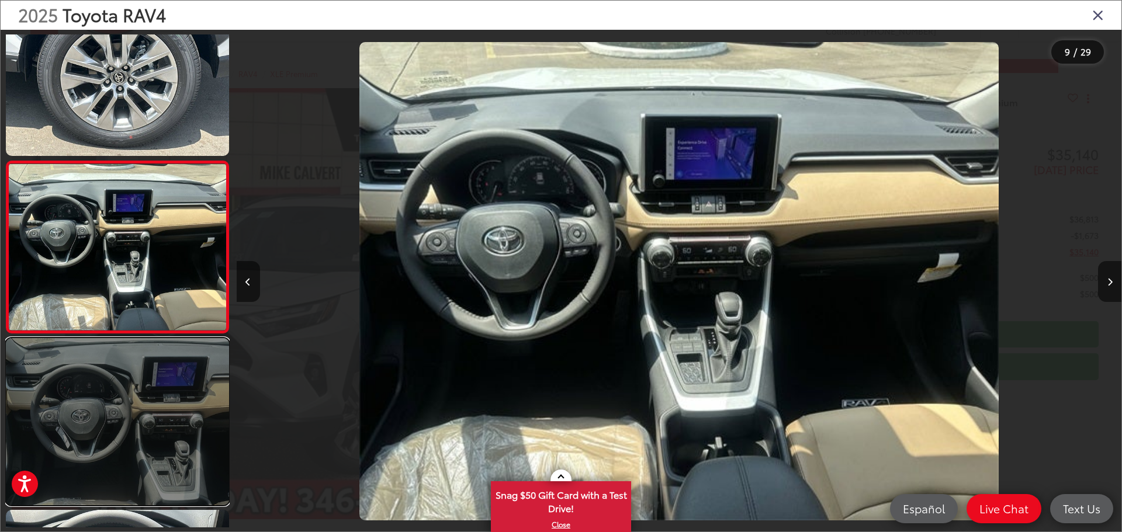
click at [105, 467] on link at bounding box center [117, 421] width 223 height 167
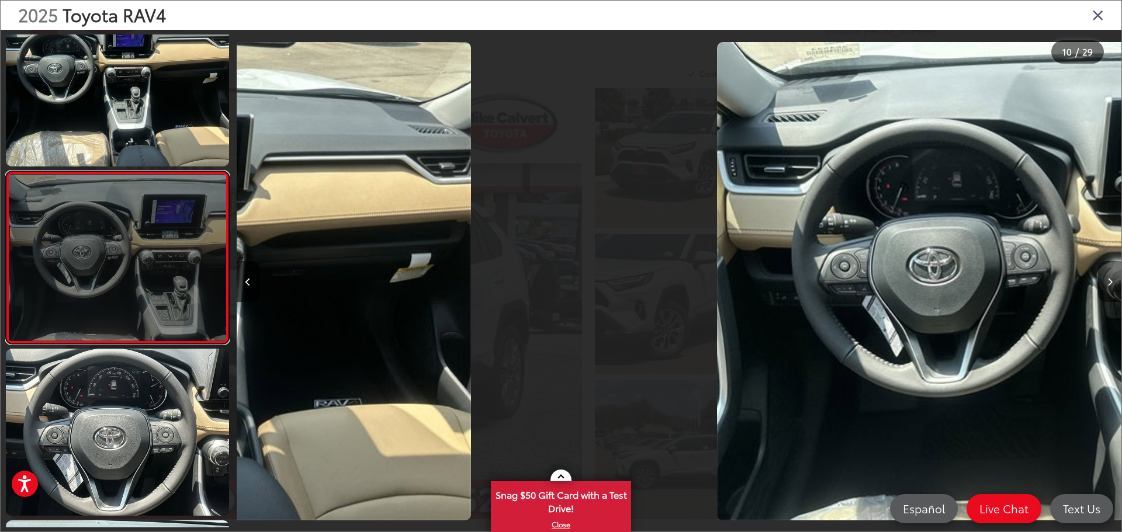
scroll to position [1422, 0]
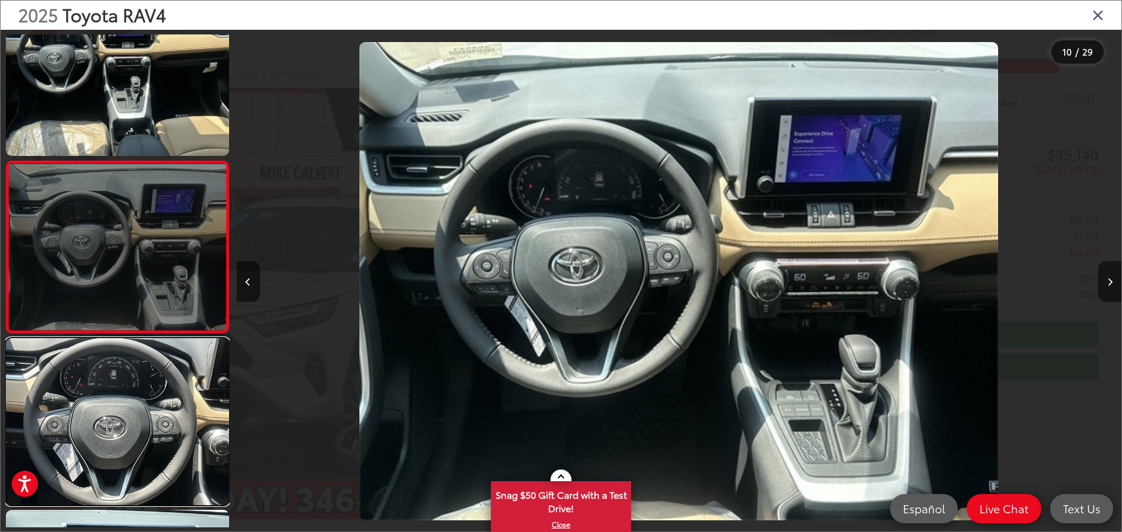
click at [105, 467] on link at bounding box center [117, 421] width 223 height 167
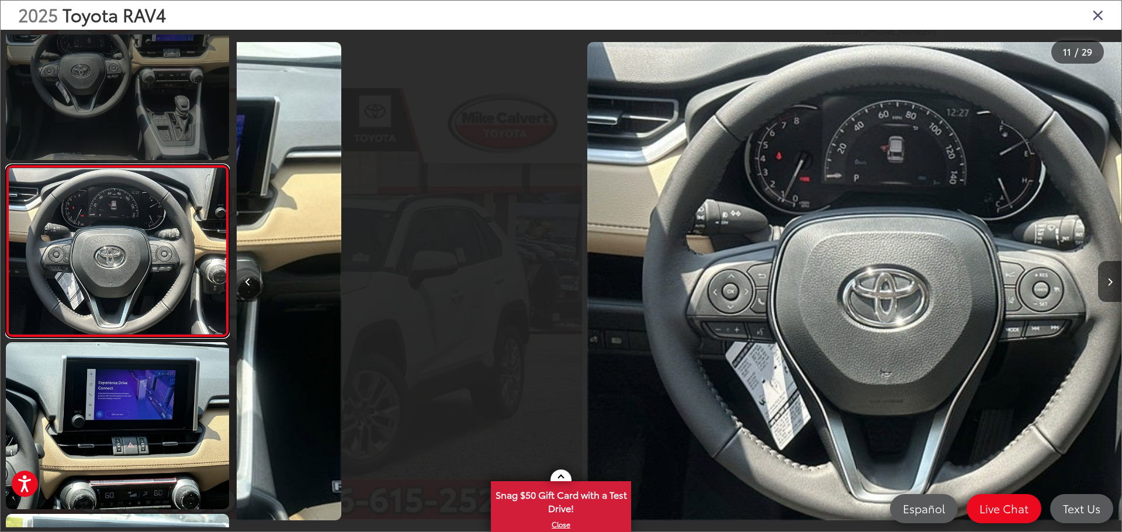
scroll to position [1594, 0]
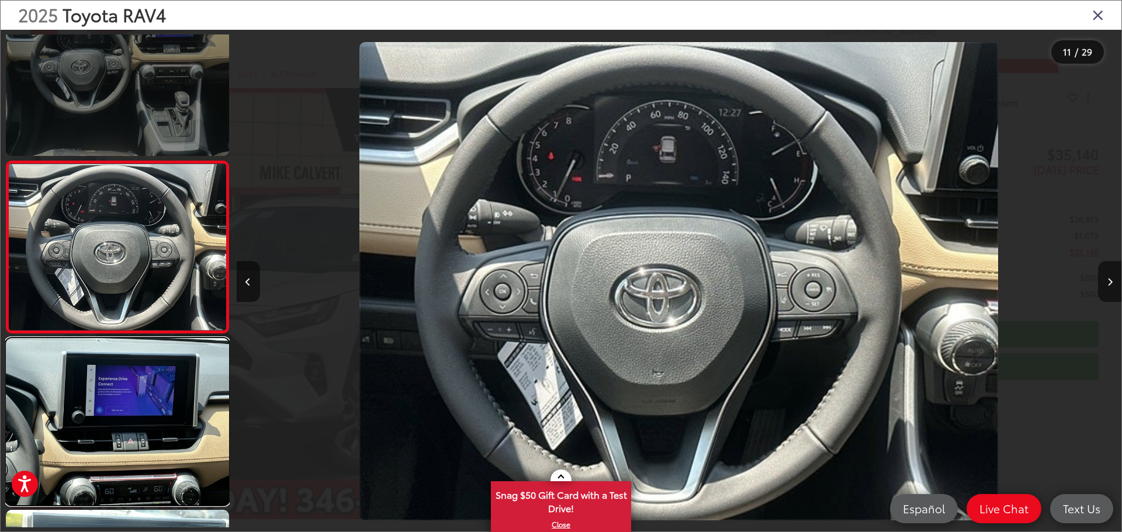
click at [105, 467] on link at bounding box center [117, 421] width 223 height 167
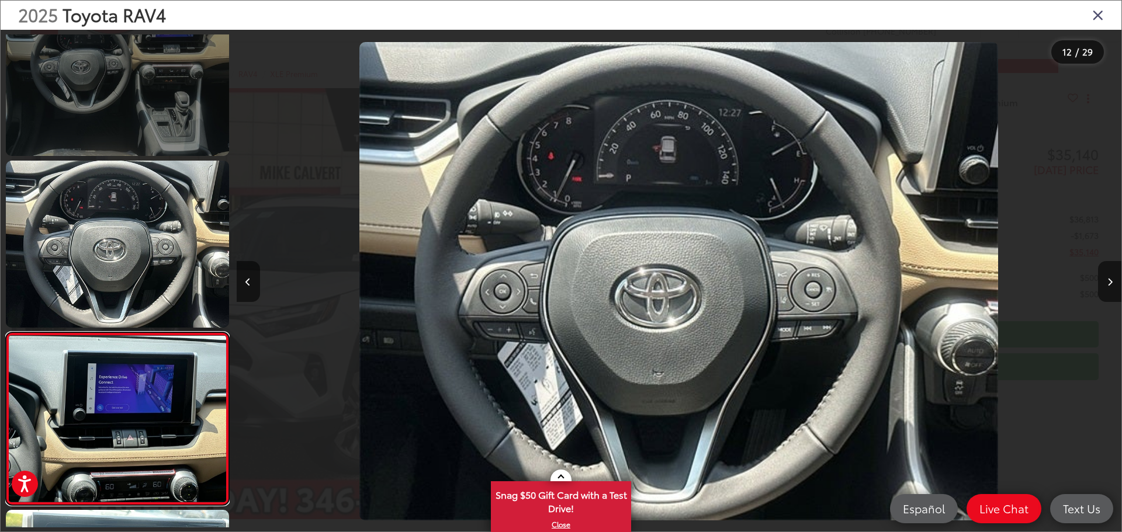
scroll to position [0, 0]
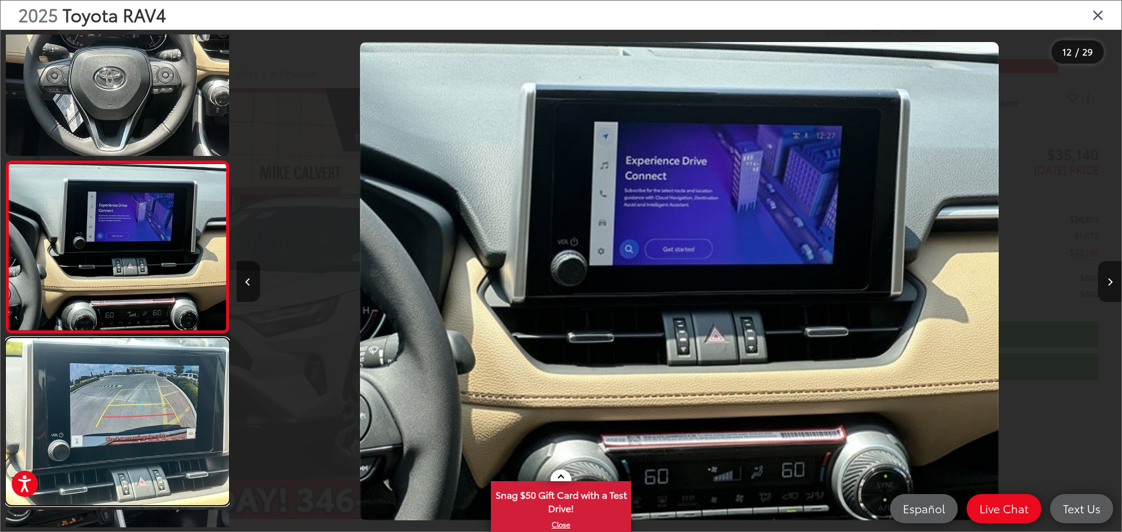
click at [105, 467] on link at bounding box center [117, 421] width 223 height 167
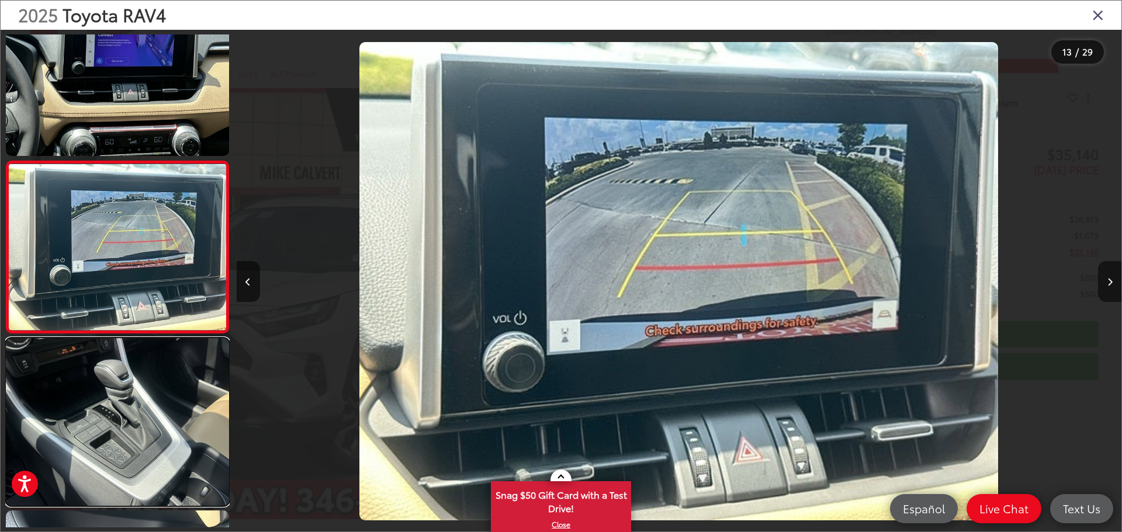
click at [105, 467] on link at bounding box center [117, 421] width 223 height 167
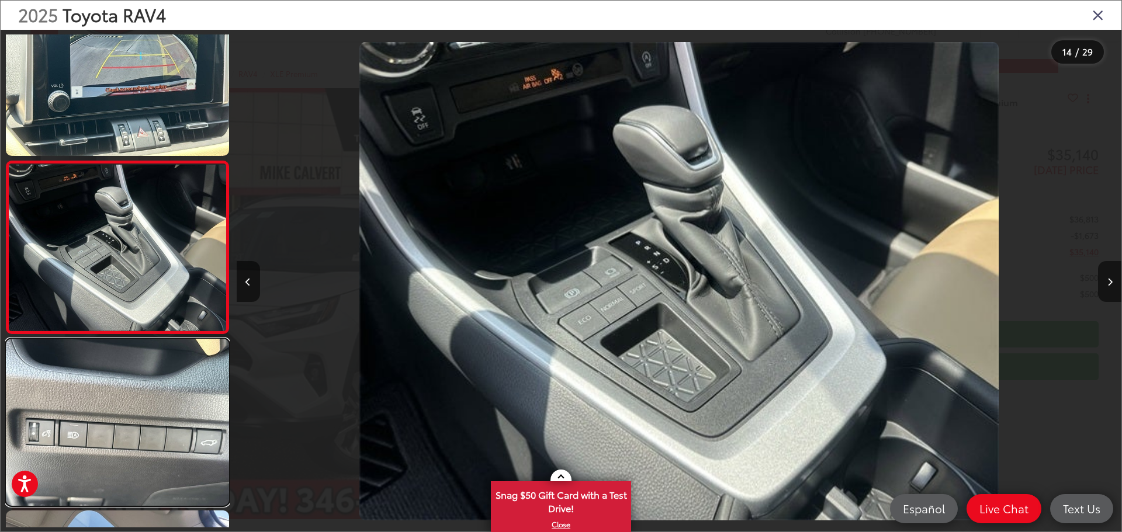
click at [105, 467] on link at bounding box center [117, 422] width 223 height 167
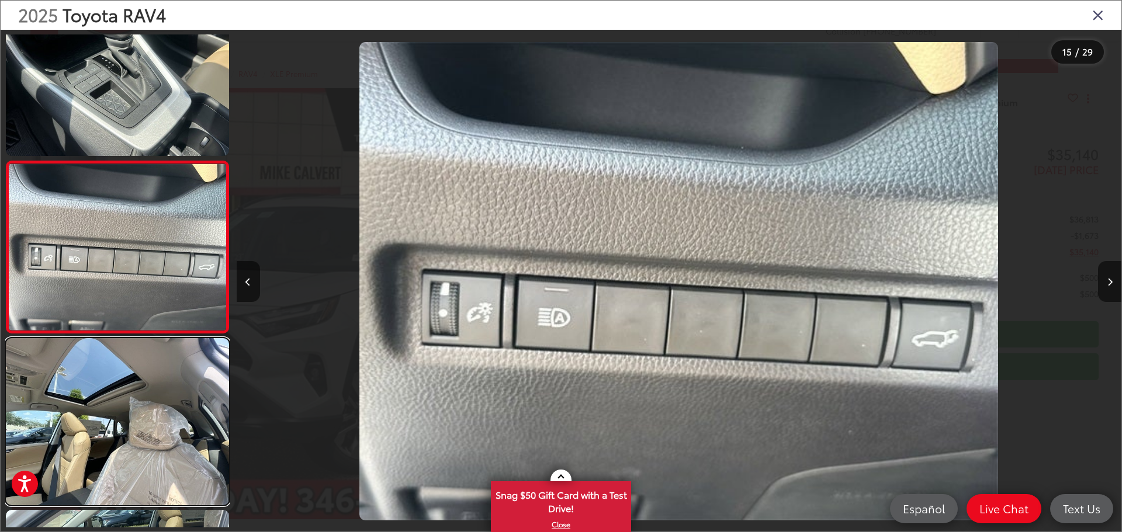
click at [105, 467] on link at bounding box center [117, 421] width 223 height 167
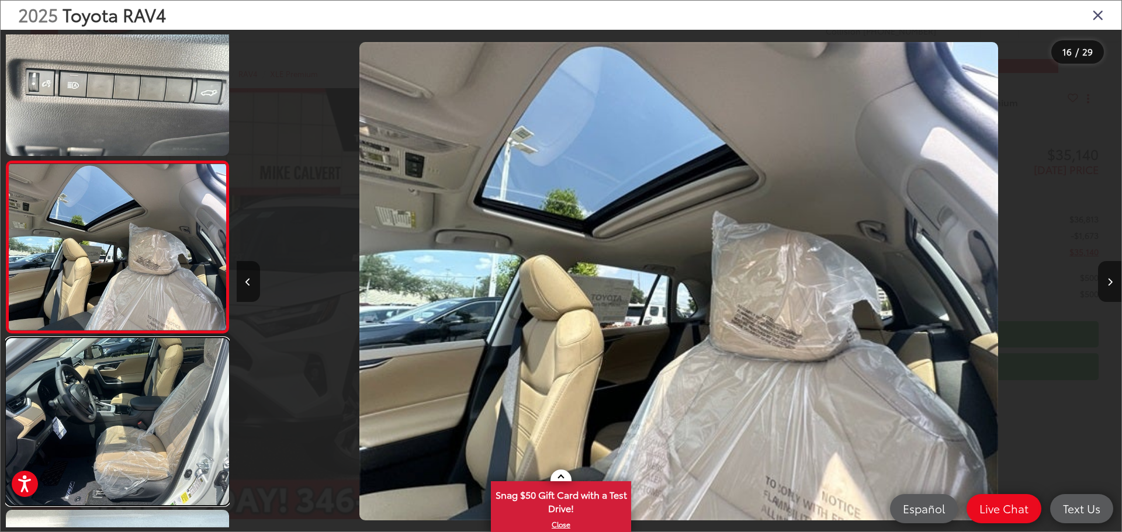
click at [105, 467] on link at bounding box center [117, 421] width 223 height 167
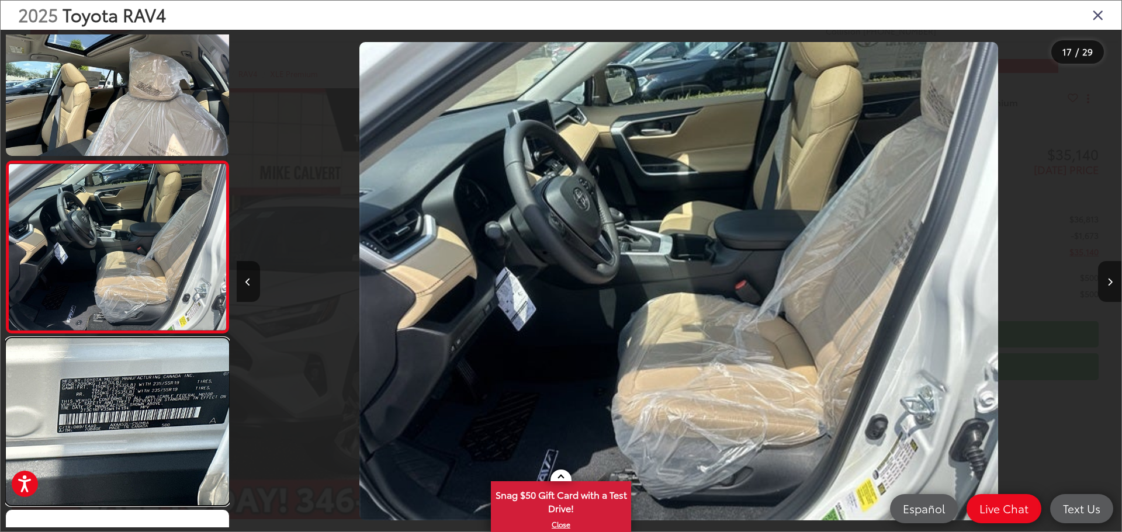
click at [105, 467] on link at bounding box center [117, 421] width 223 height 167
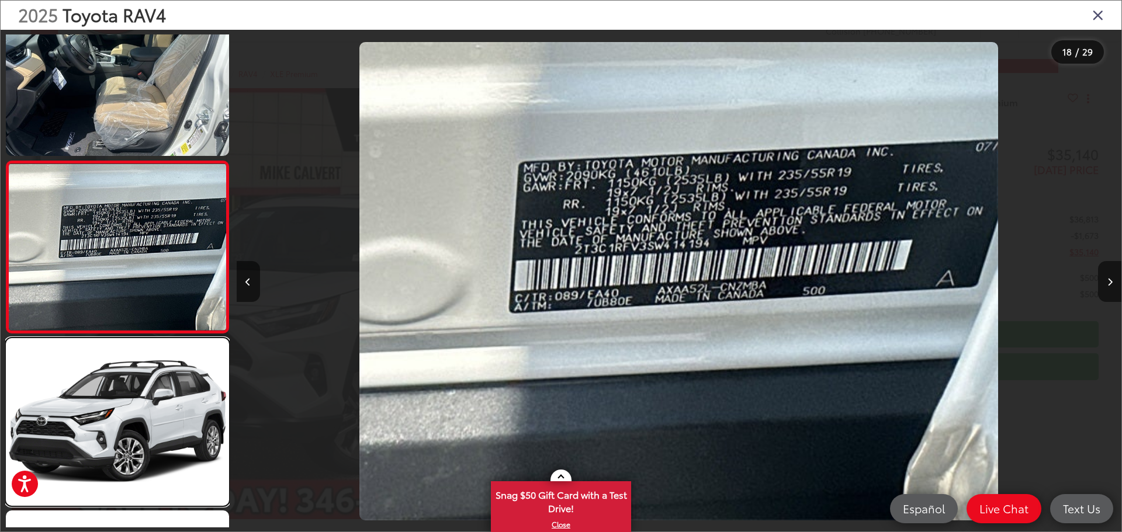
click at [105, 467] on link at bounding box center [117, 421] width 223 height 167
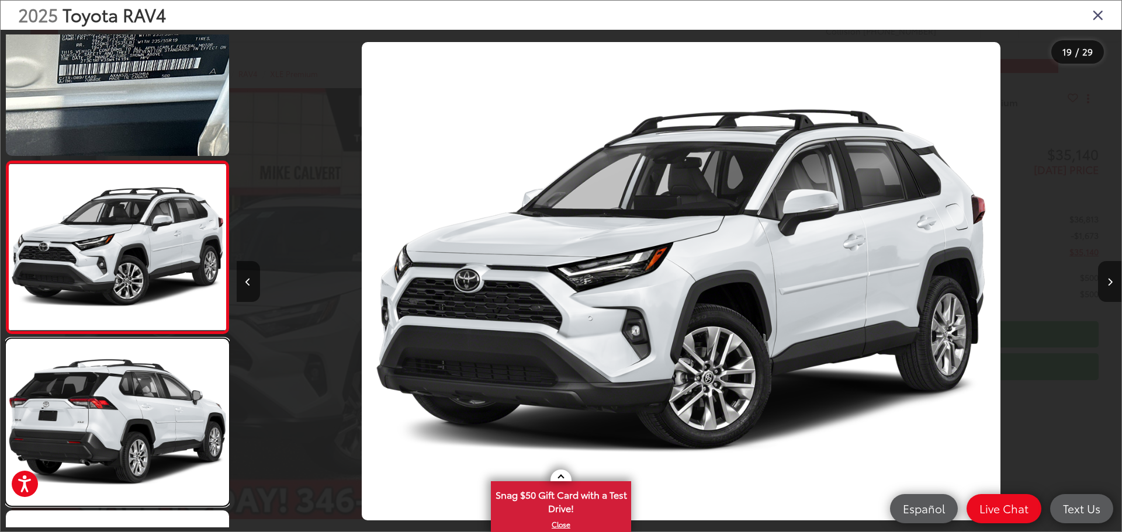
click at [105, 467] on link at bounding box center [117, 422] width 223 height 167
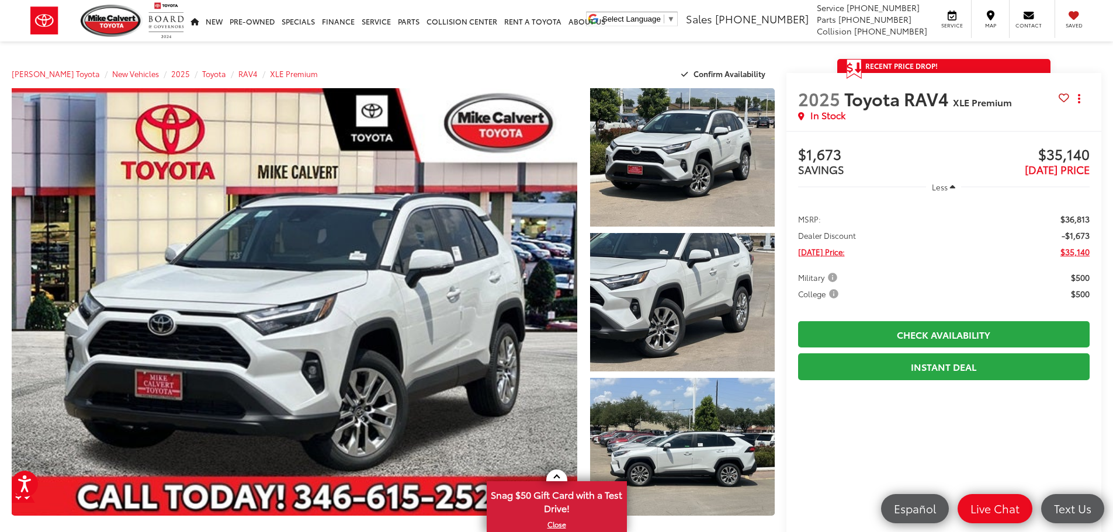
drag, startPoint x: 1119, startPoint y: 112, endPoint x: 1132, endPoint y: 101, distance: 17.4
click at [835, 275] on span "Military" at bounding box center [818, 278] width 41 height 12
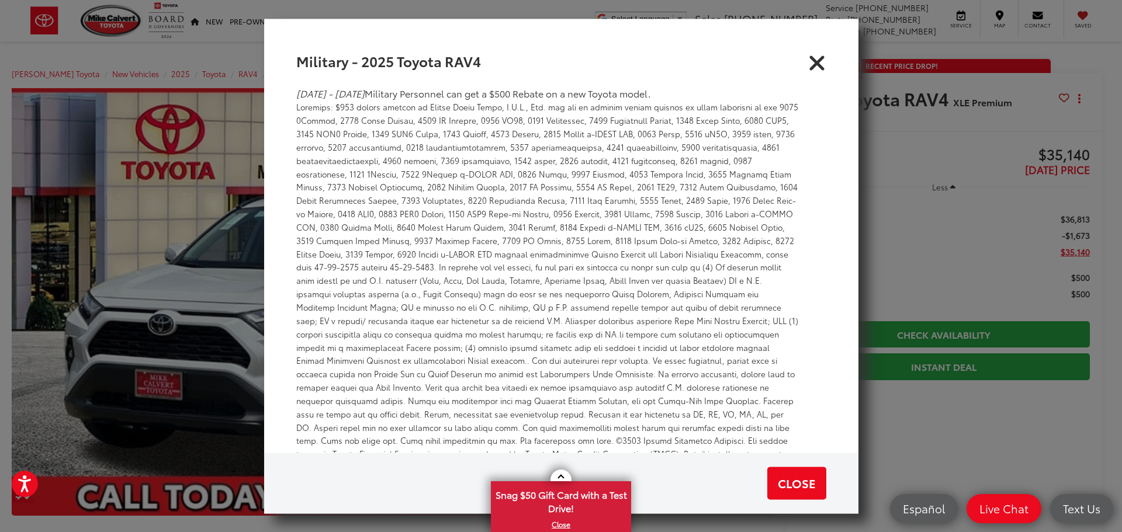
click at [812, 63] on icon "Close" at bounding box center [817, 60] width 19 height 19
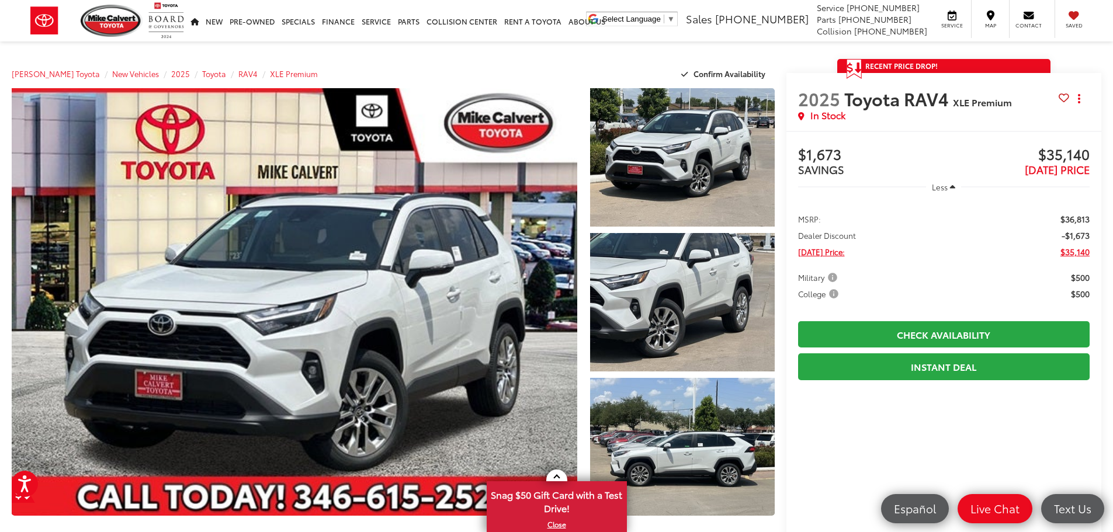
click at [834, 294] on span "College" at bounding box center [819, 294] width 43 height 12
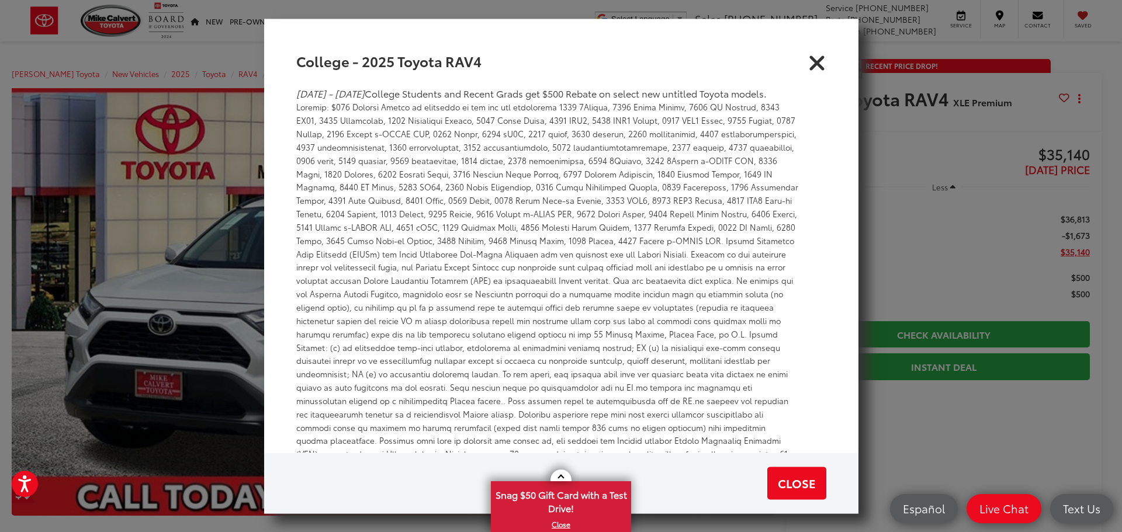
click at [818, 63] on icon "Close" at bounding box center [817, 60] width 19 height 19
